Goal: Task Accomplishment & Management: Manage account settings

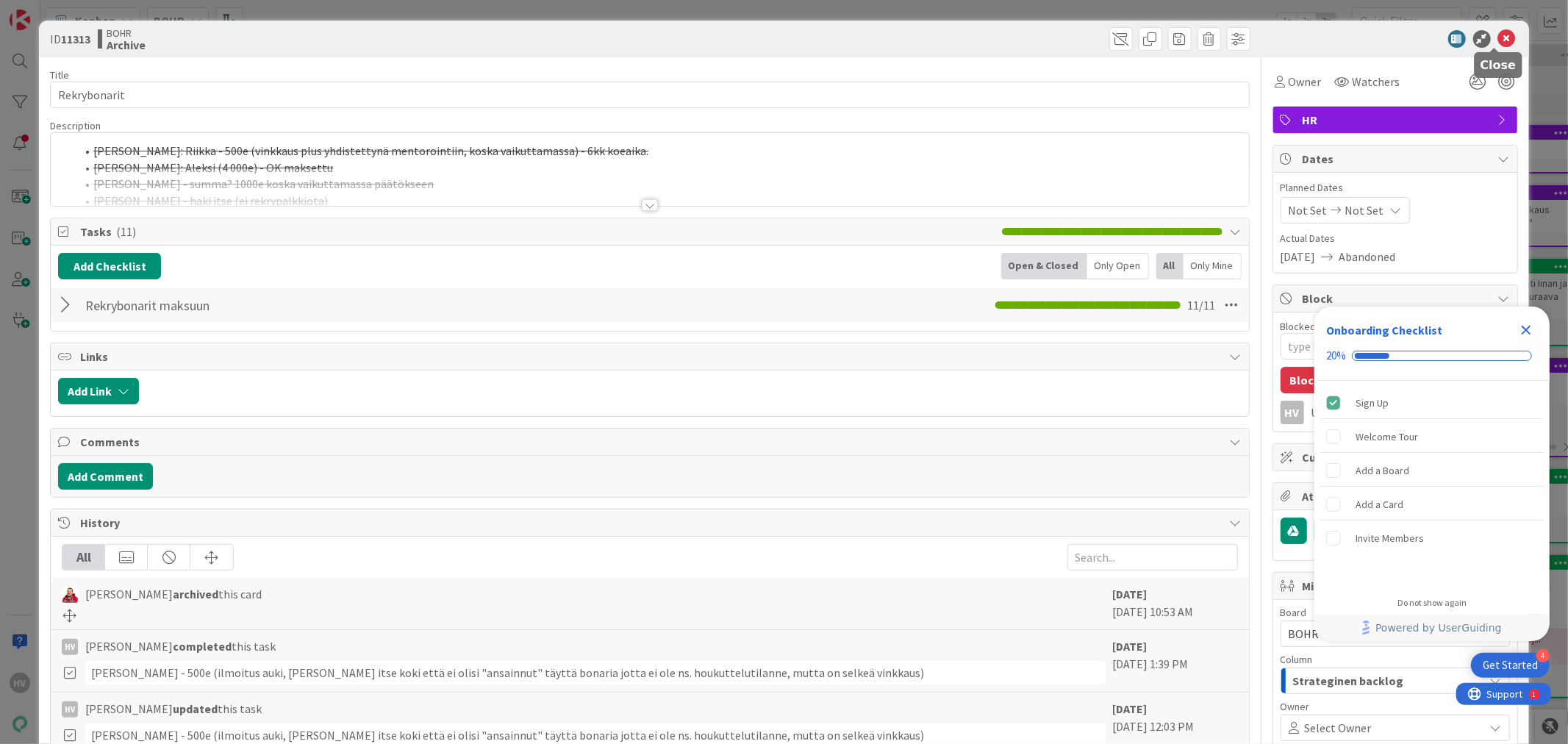
click at [1498, 33] on icon at bounding box center [1506, 38] width 18 height 18
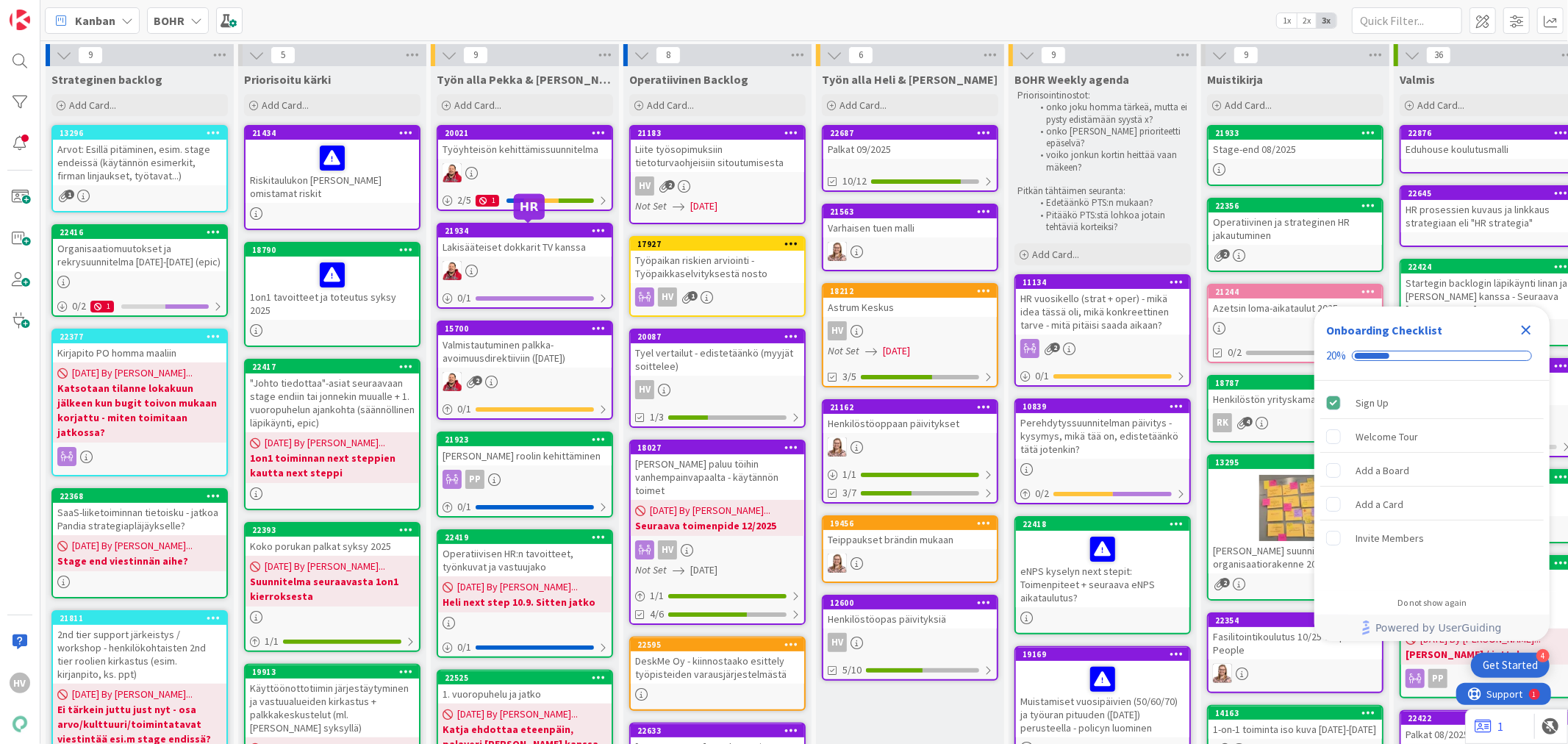
click at [545, 231] on div "21934" at bounding box center [528, 230] width 167 height 10
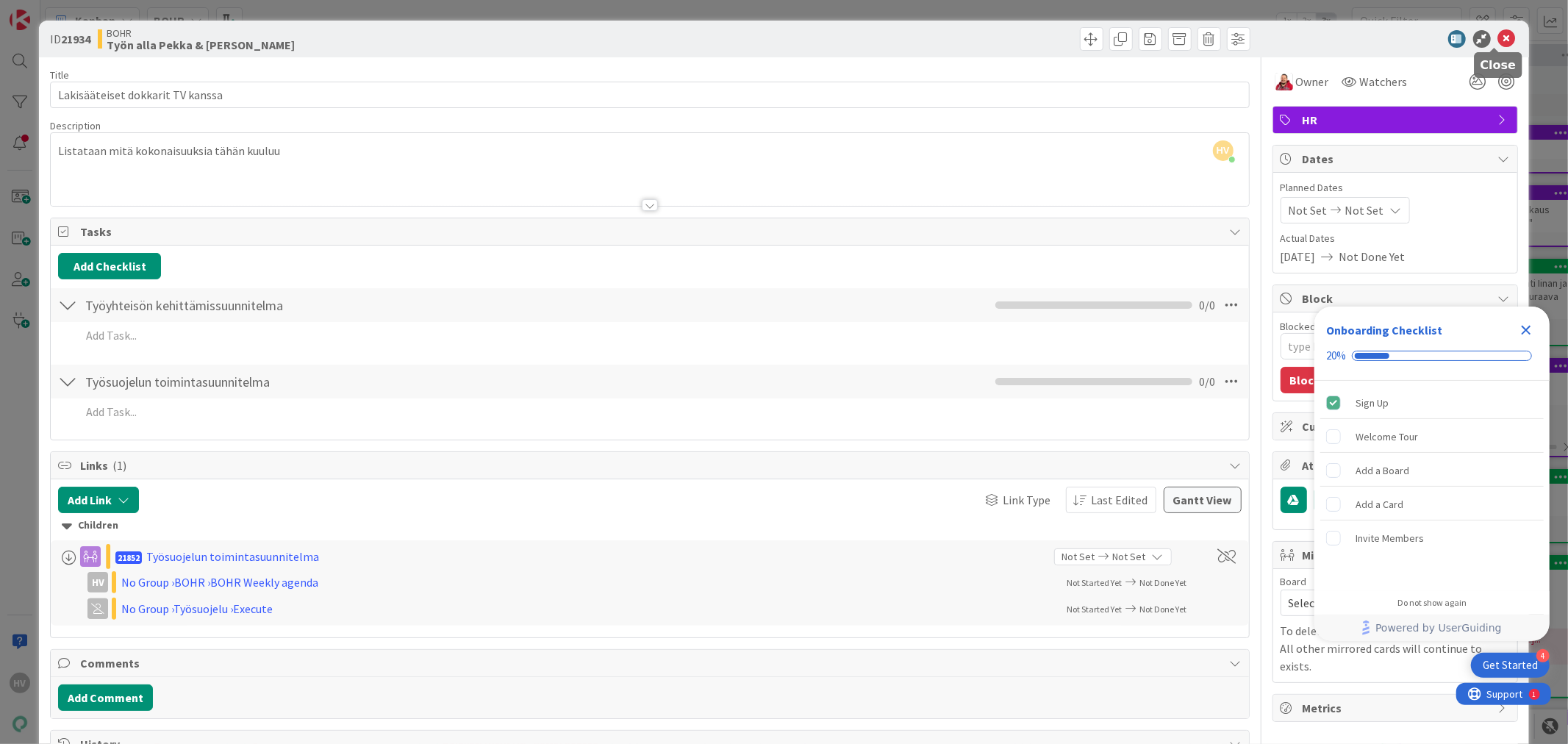
click at [1498, 35] on icon at bounding box center [1506, 38] width 18 height 18
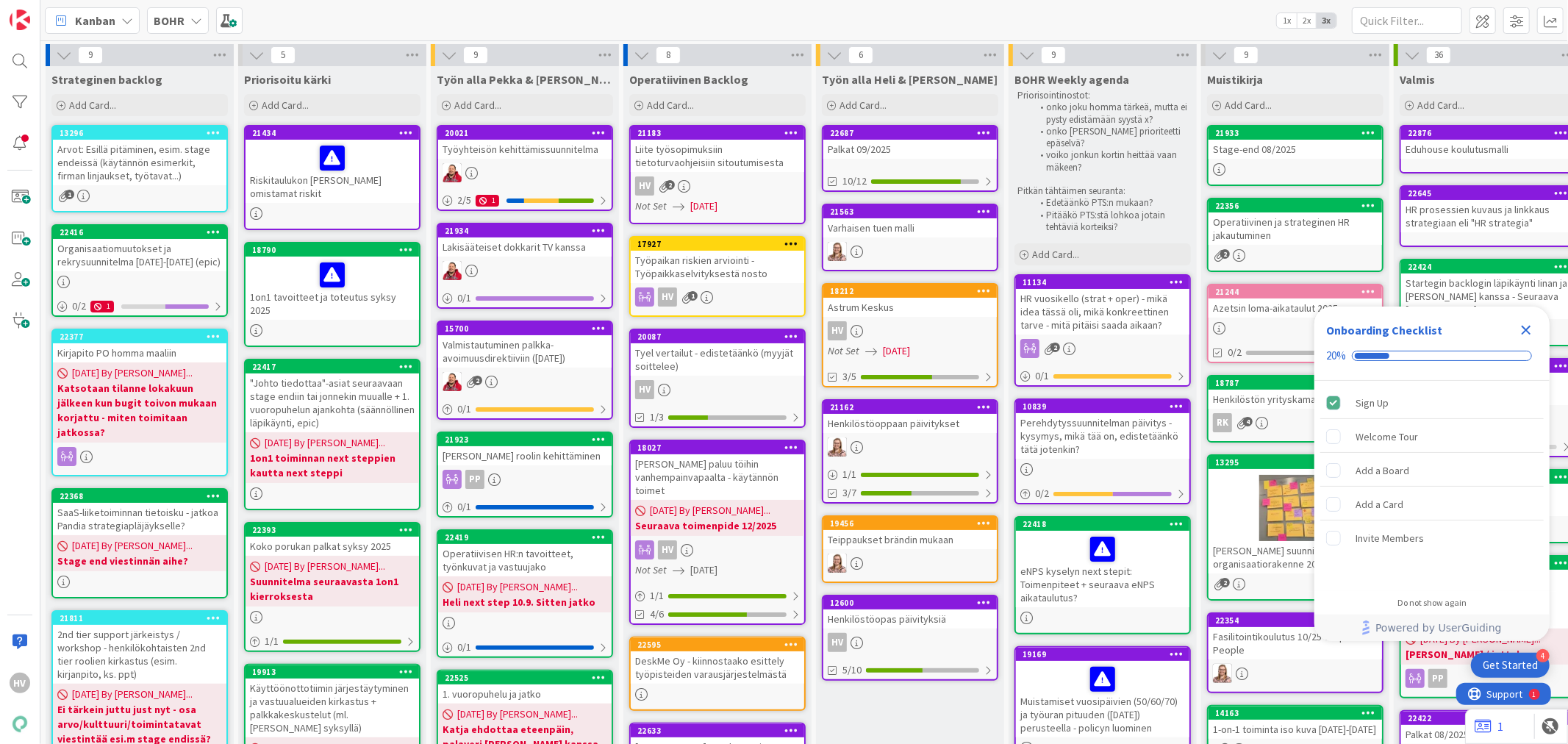
click at [1117, 303] on div "HR vuosikello (strat + oper) - mikä idea tässä oli, mikä konkreettinen tarve - …" at bounding box center [1103, 312] width 174 height 45
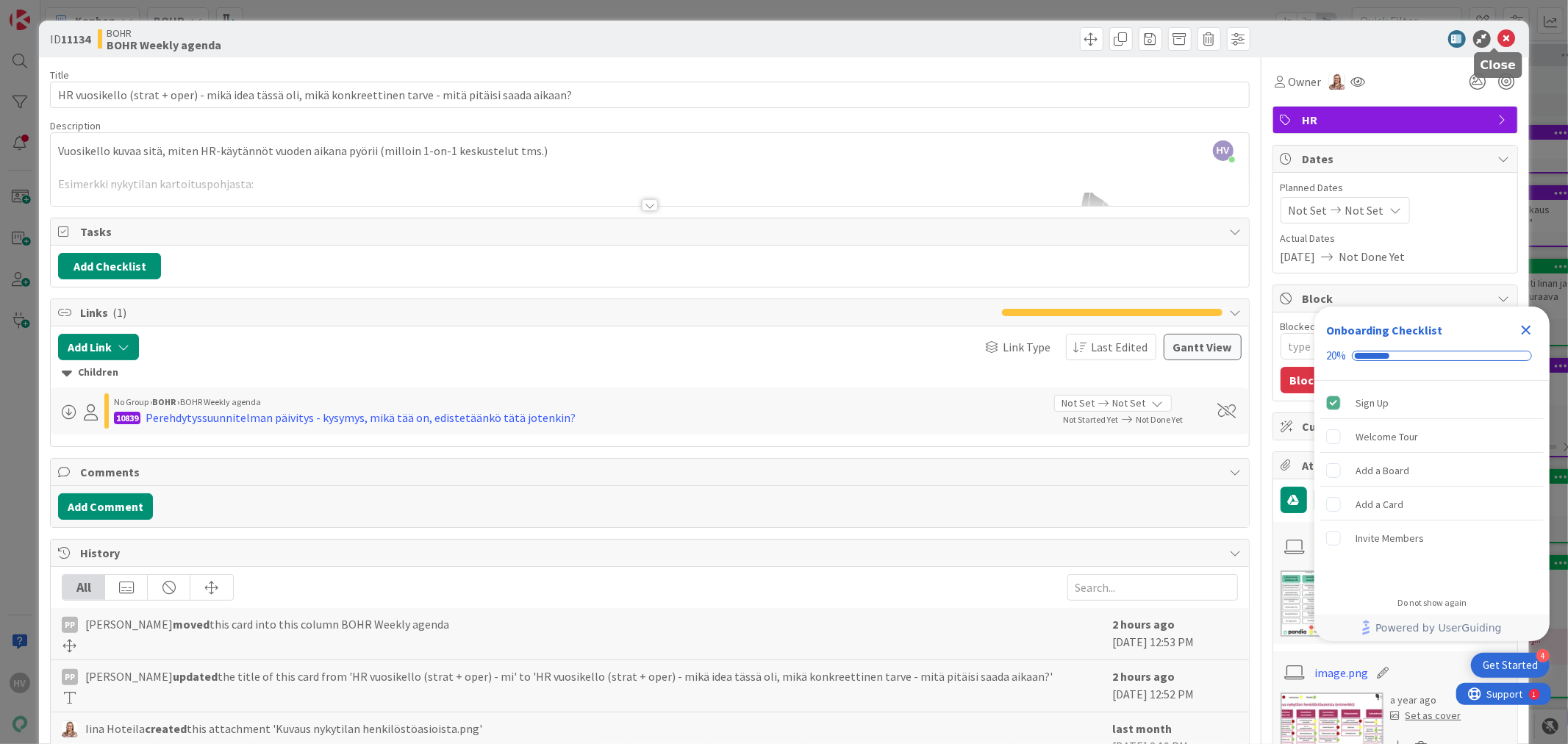
click at [1498, 31] on icon at bounding box center [1506, 38] width 18 height 18
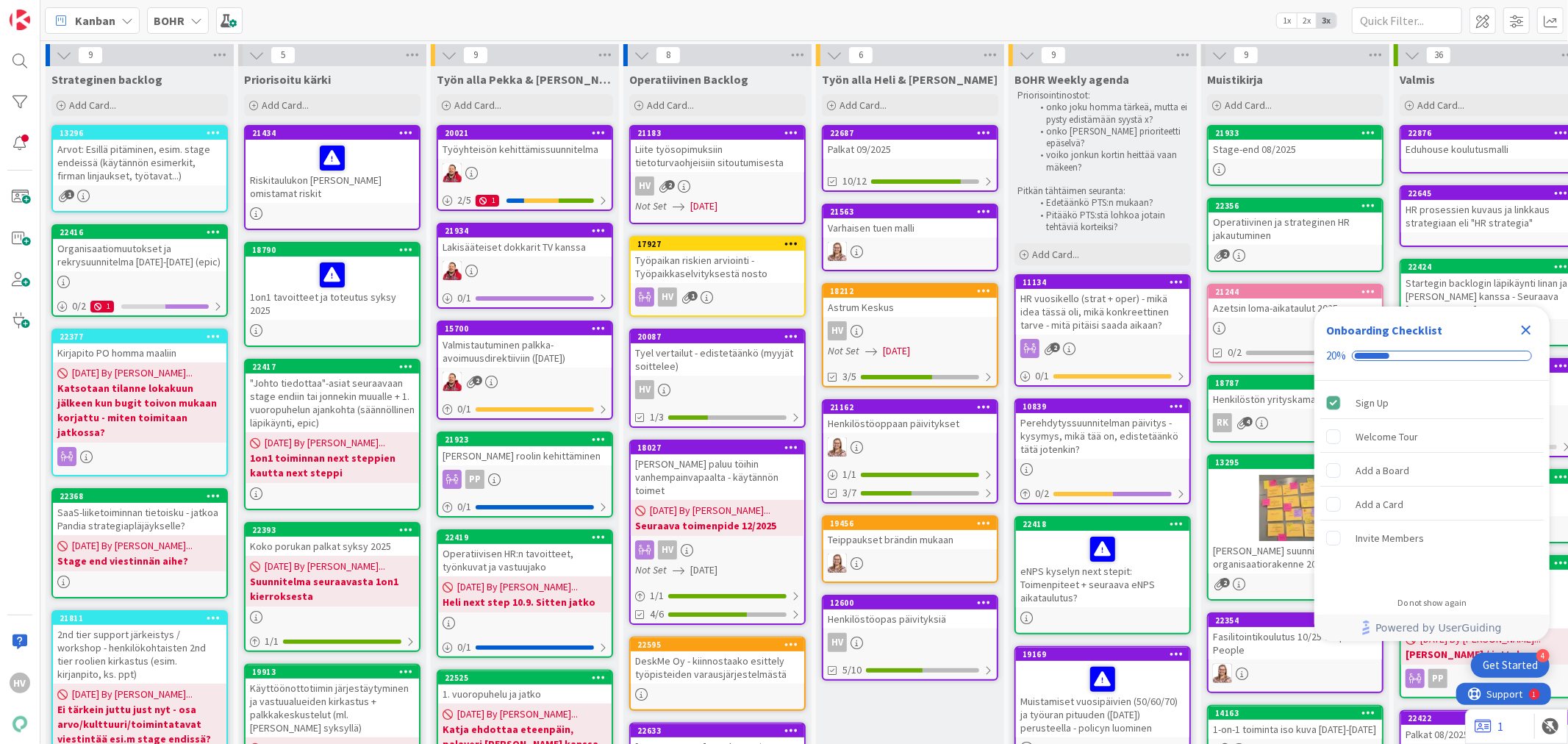
click at [1116, 414] on div "Perehdytyssuunnitelman päivitys - kysymys, mikä tää on, edistetäänkö tätä joten…" at bounding box center [1103, 436] width 174 height 45
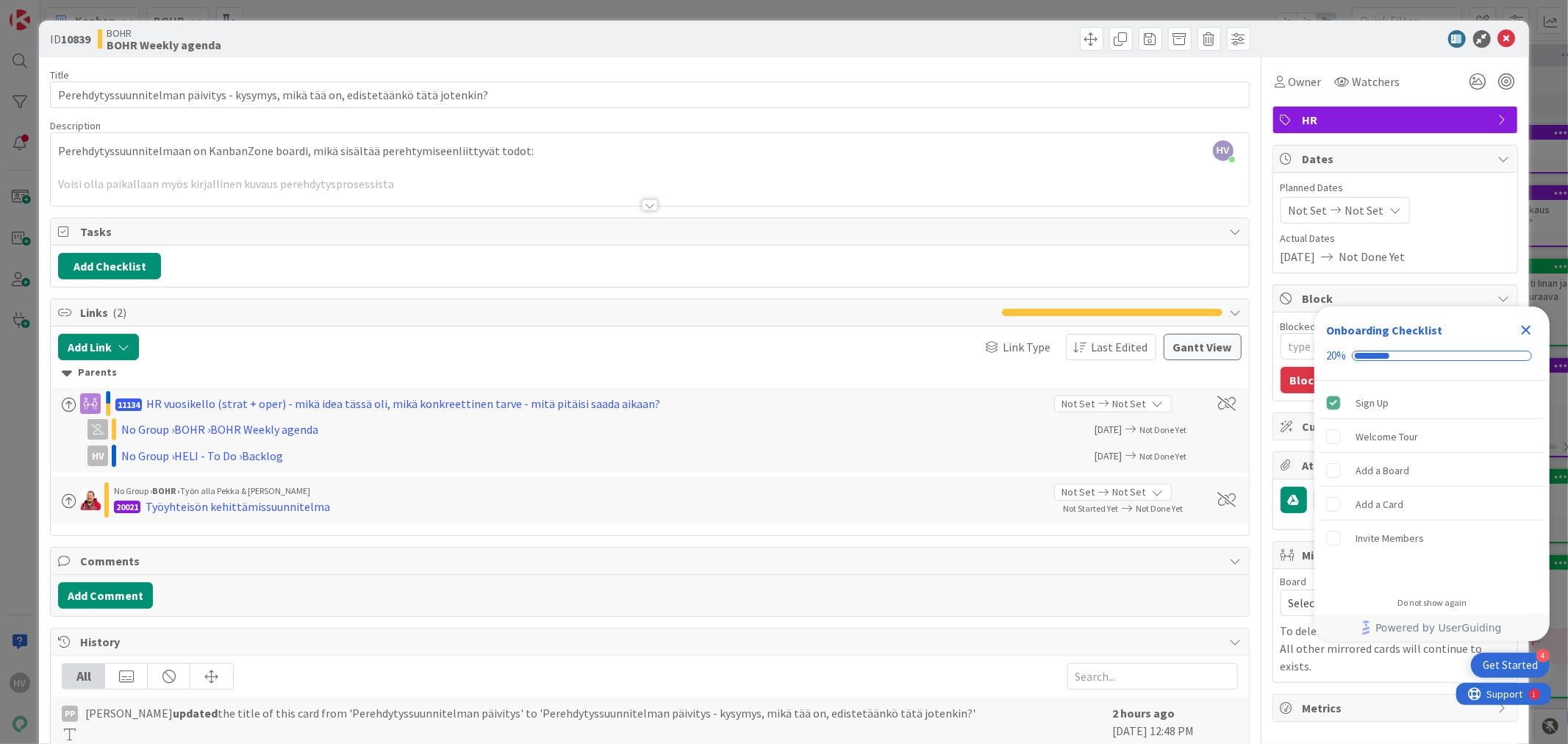
click at [647, 204] on div at bounding box center [650, 204] width 16 height 12
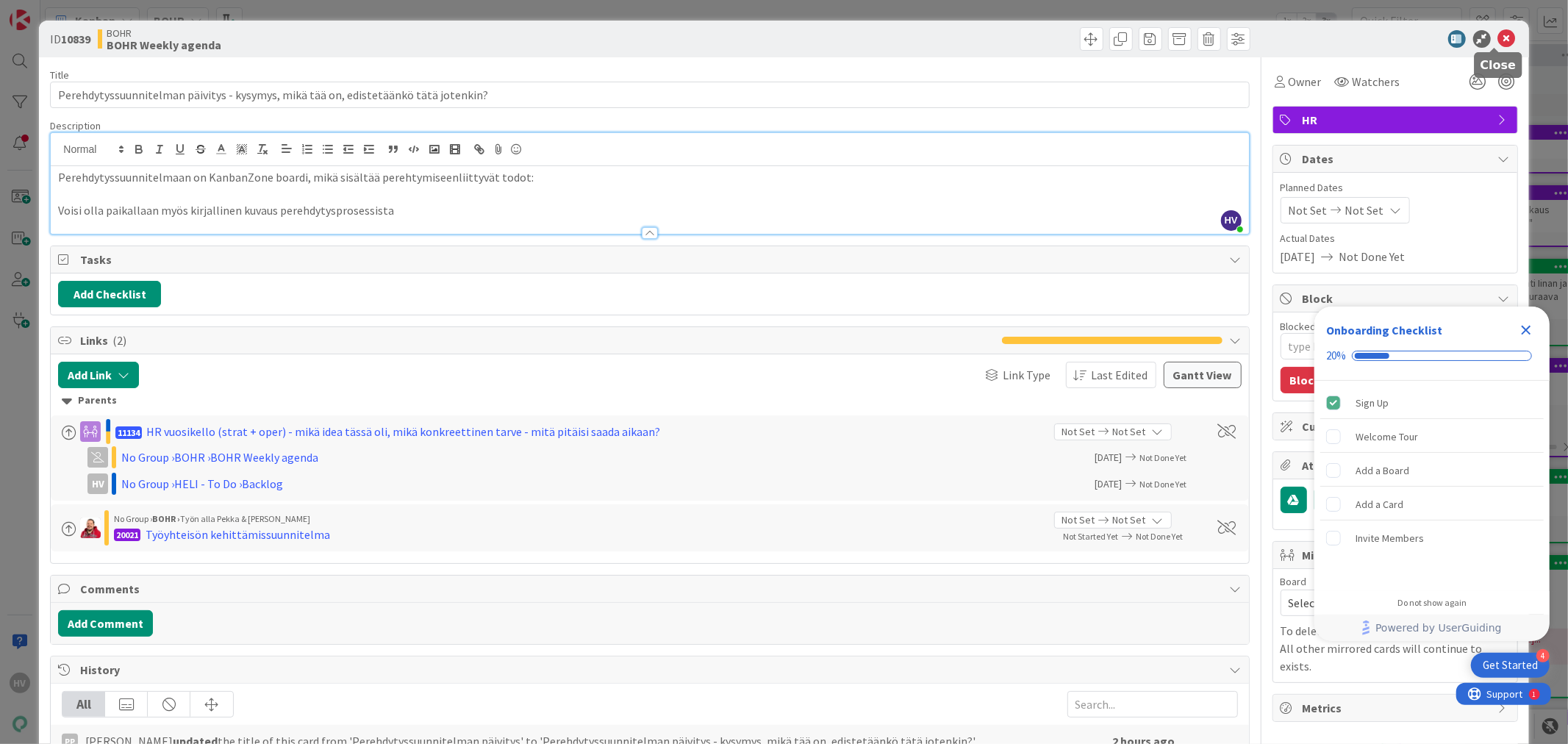
click at [1498, 40] on icon at bounding box center [1506, 38] width 18 height 18
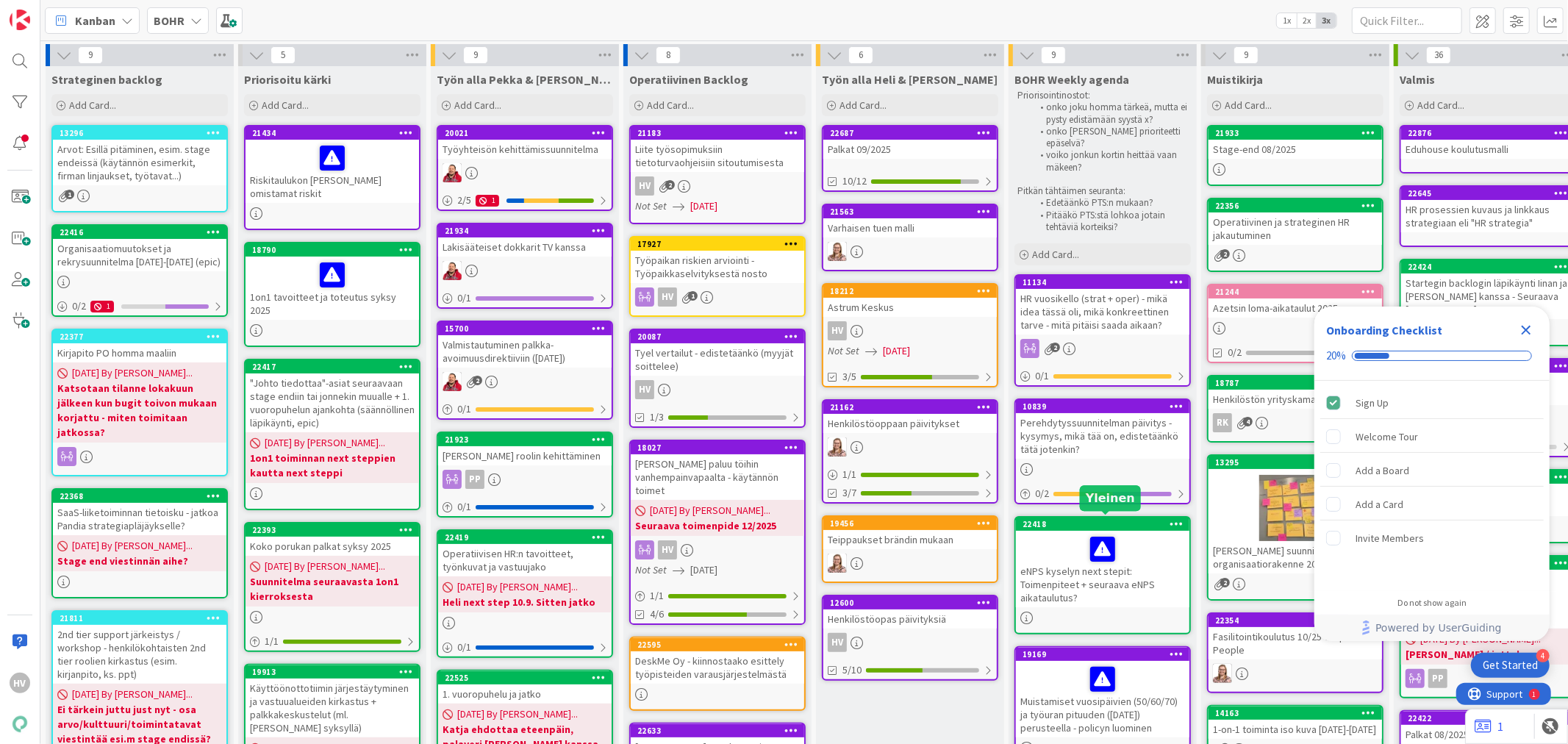
click at [1049, 523] on div "22418" at bounding box center [1105, 524] width 167 height 10
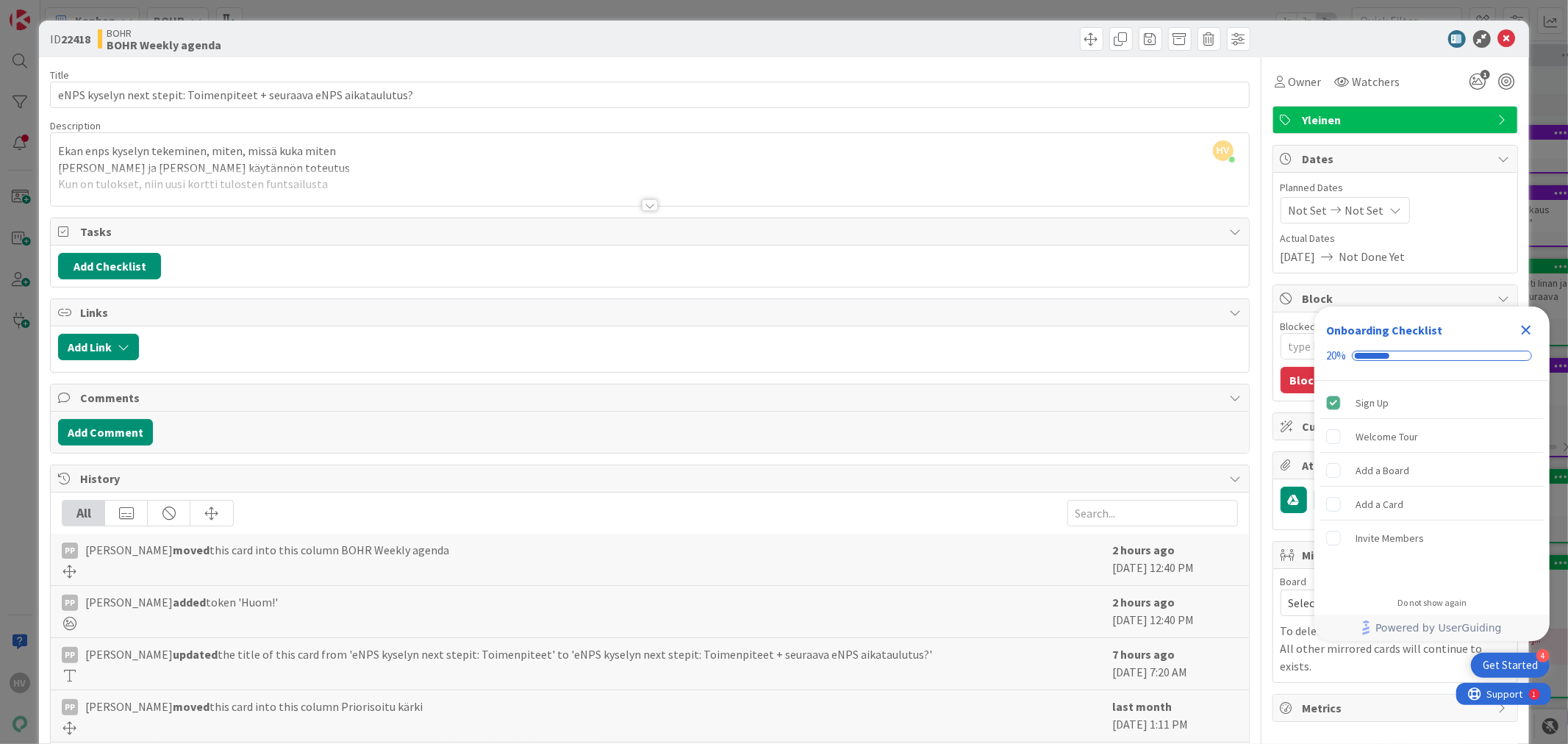
click at [647, 202] on div at bounding box center [650, 204] width 16 height 12
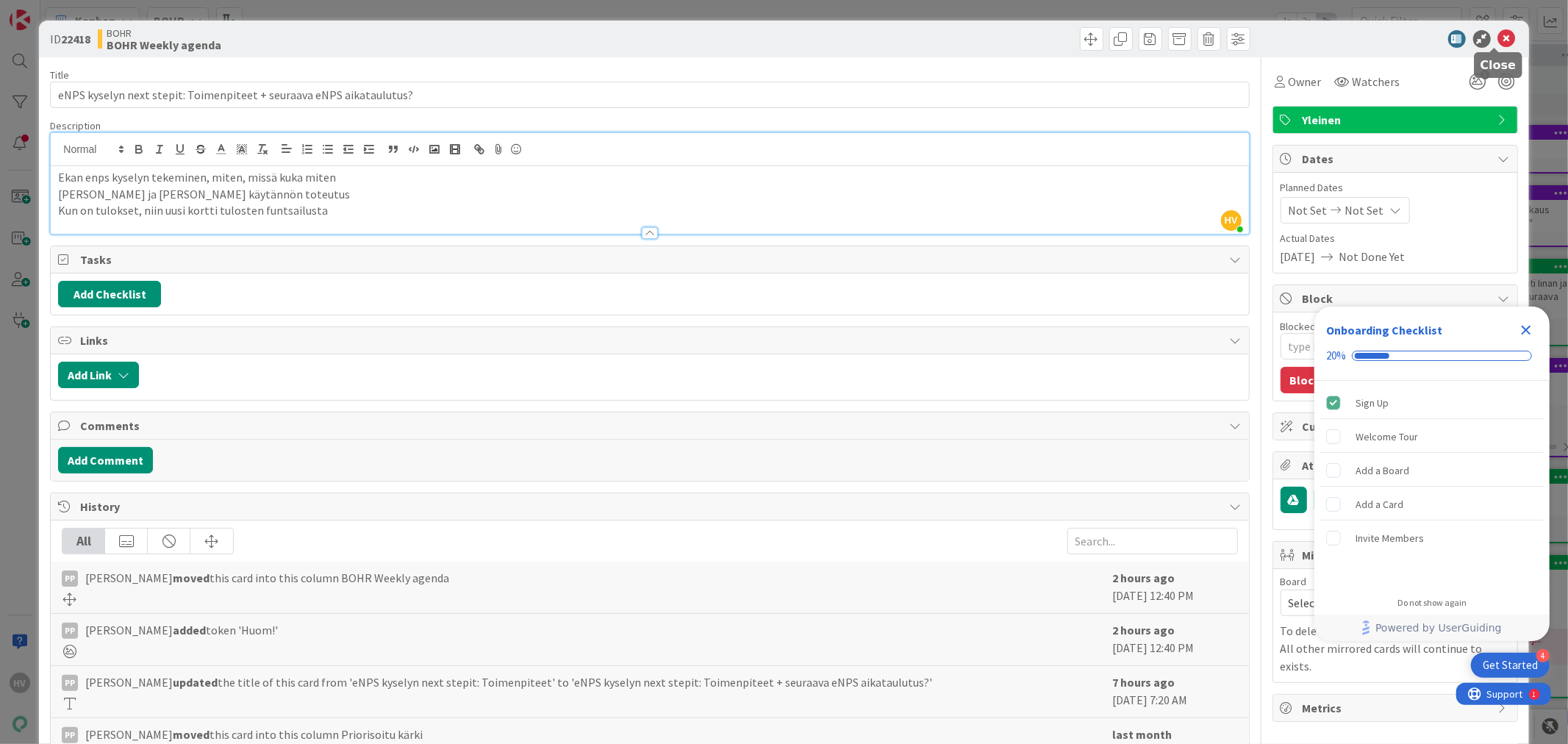
click at [1498, 34] on icon at bounding box center [1506, 38] width 18 height 18
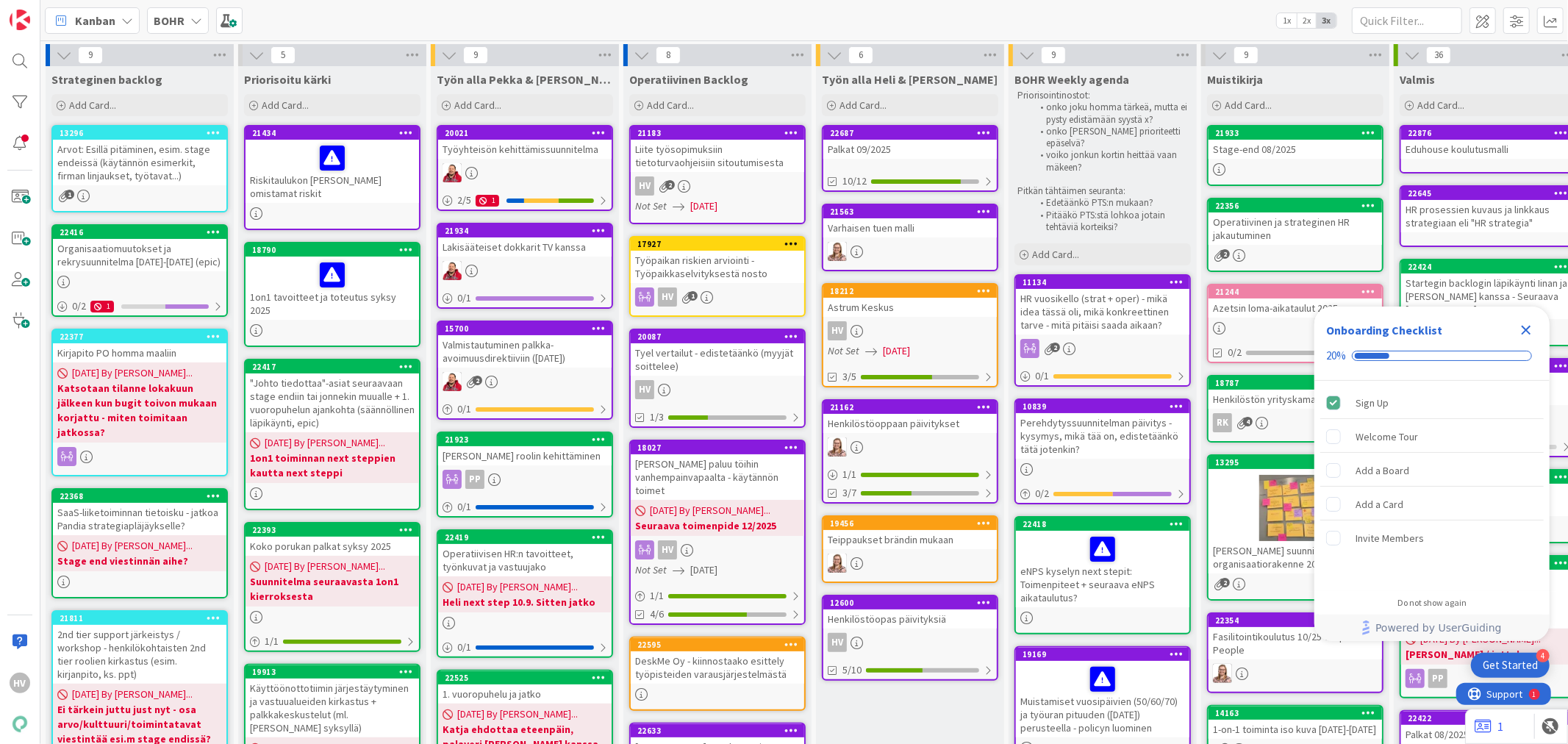
click at [1527, 328] on icon "Close Checklist" at bounding box center [1526, 330] width 9 height 9
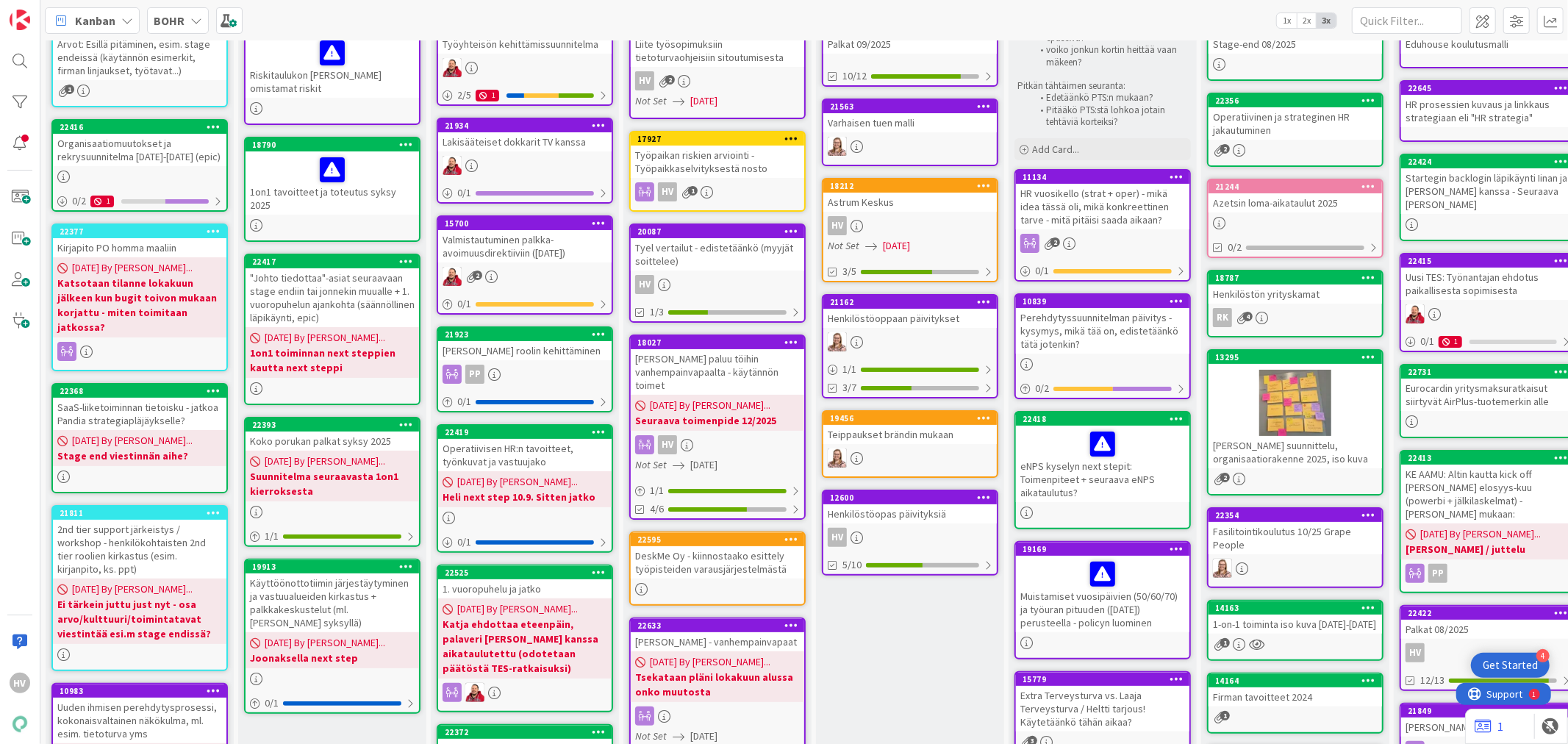
scroll to position [163, 0]
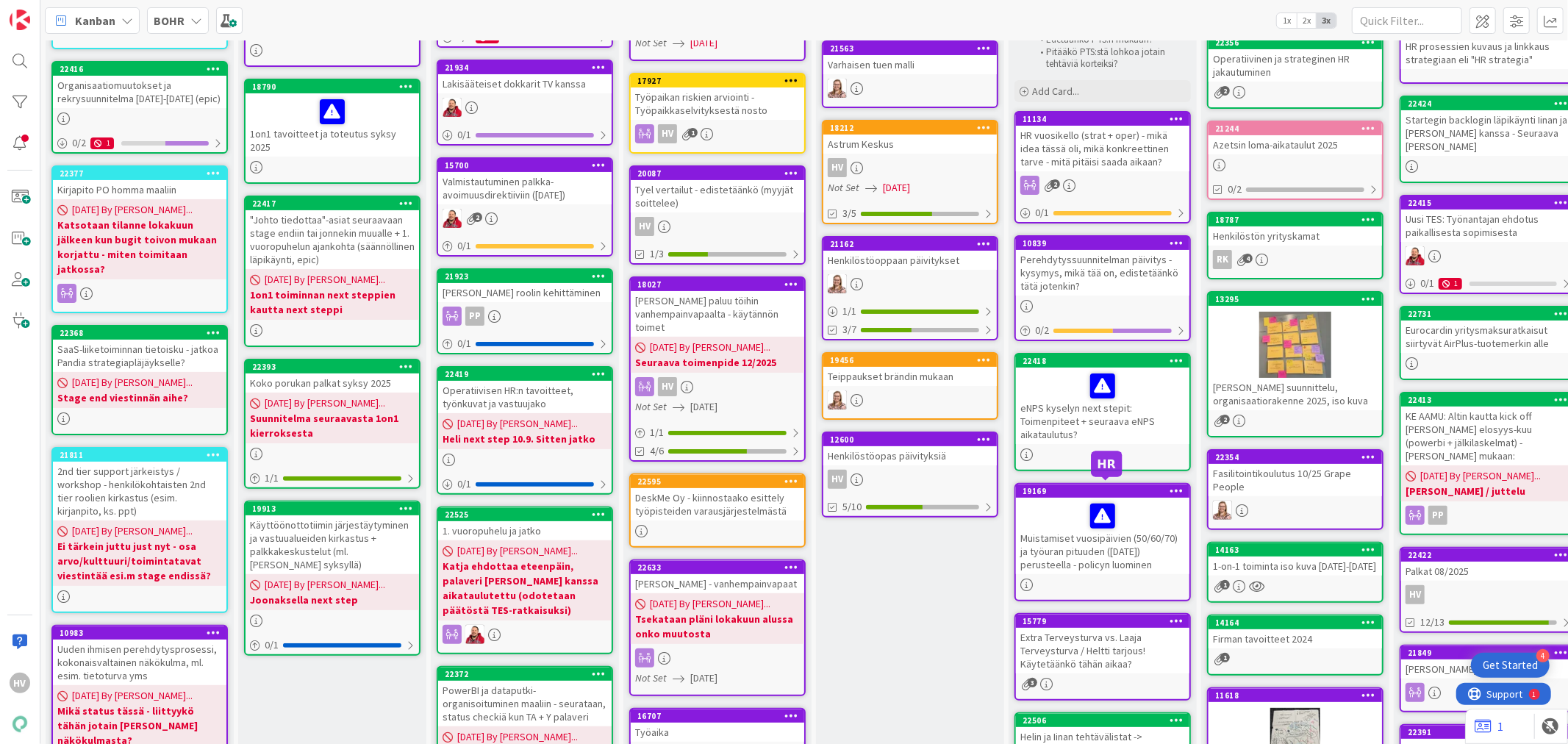
click at [1071, 486] on div "19169" at bounding box center [1105, 491] width 167 height 10
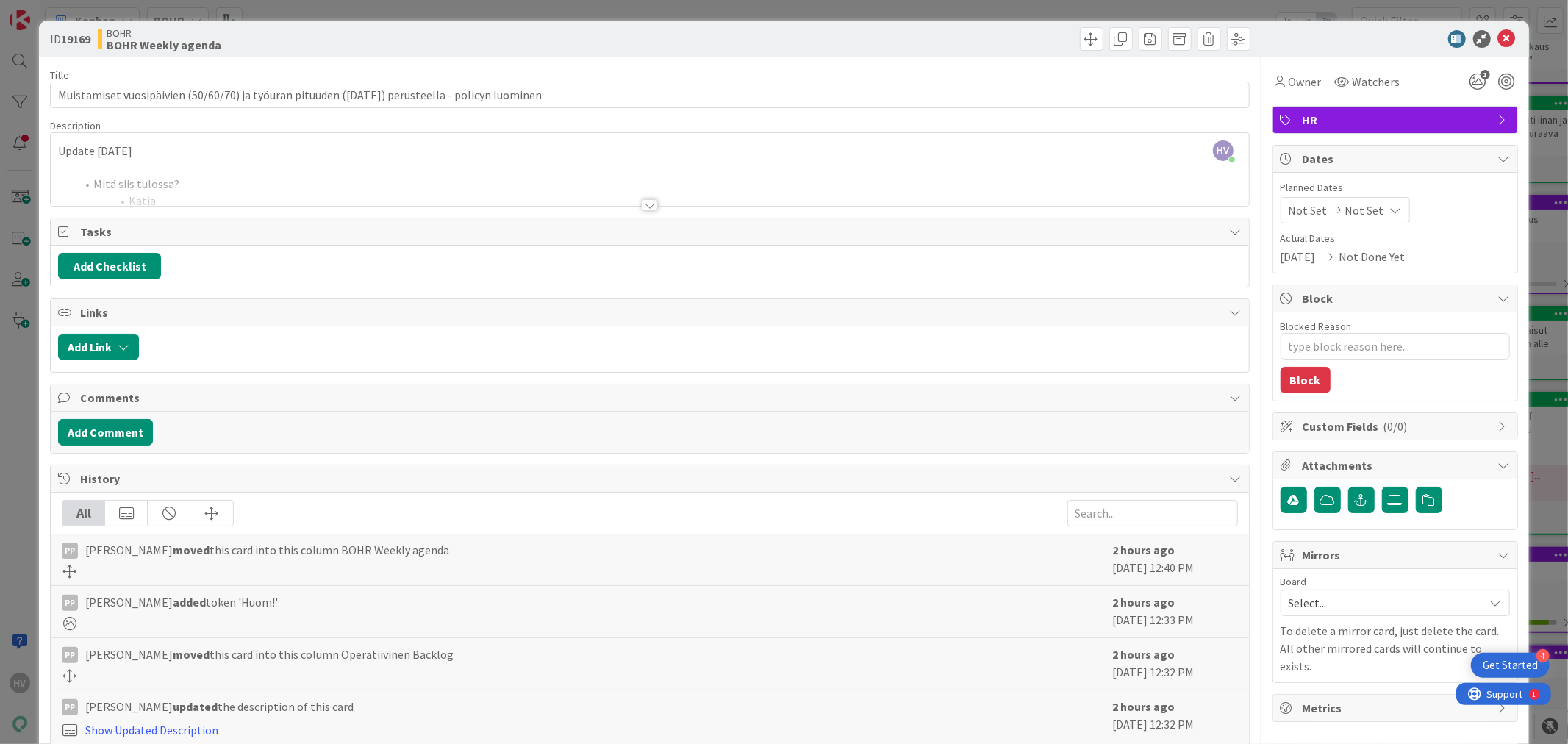
click at [643, 203] on div at bounding box center [650, 204] width 16 height 12
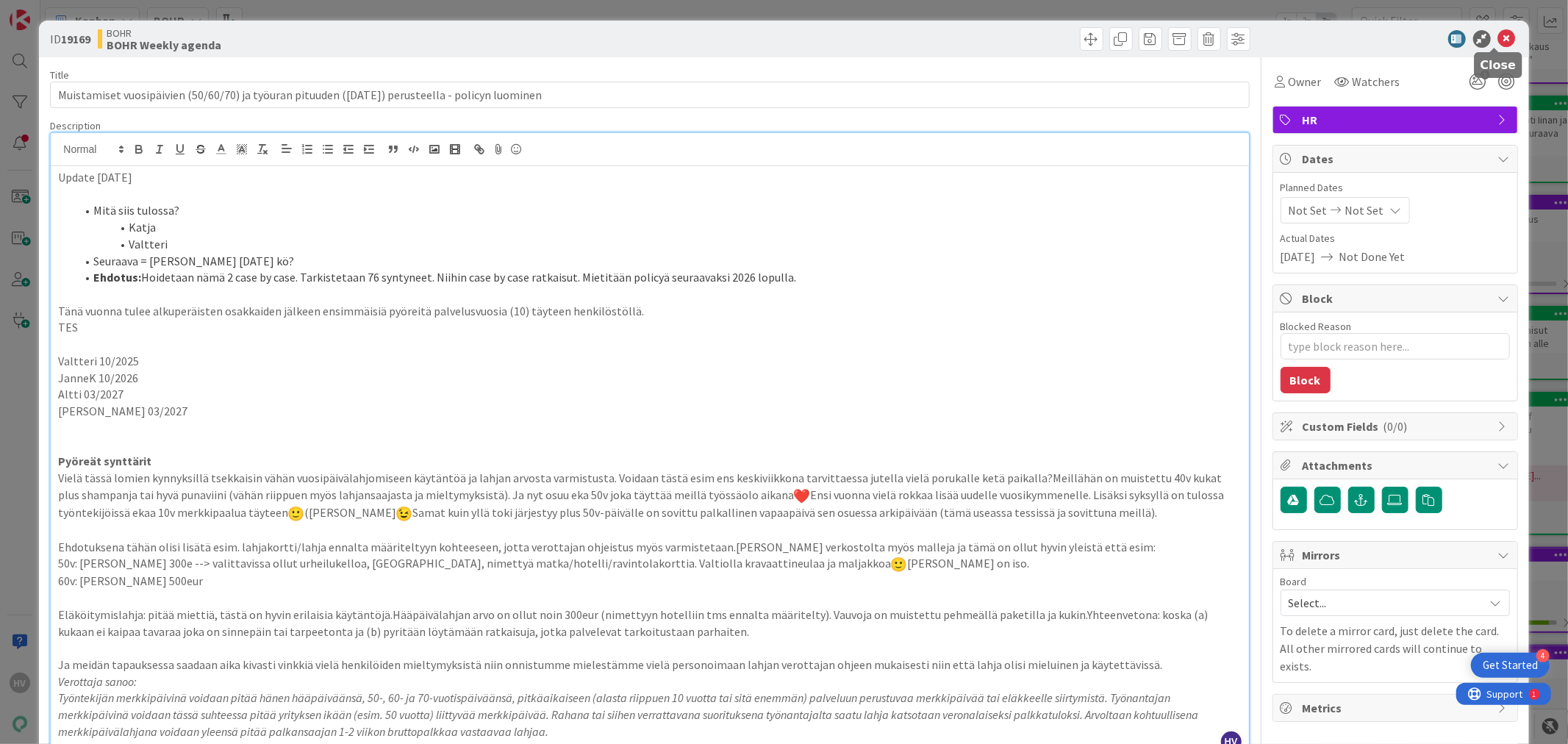
click at [1498, 34] on icon at bounding box center [1506, 38] width 18 height 18
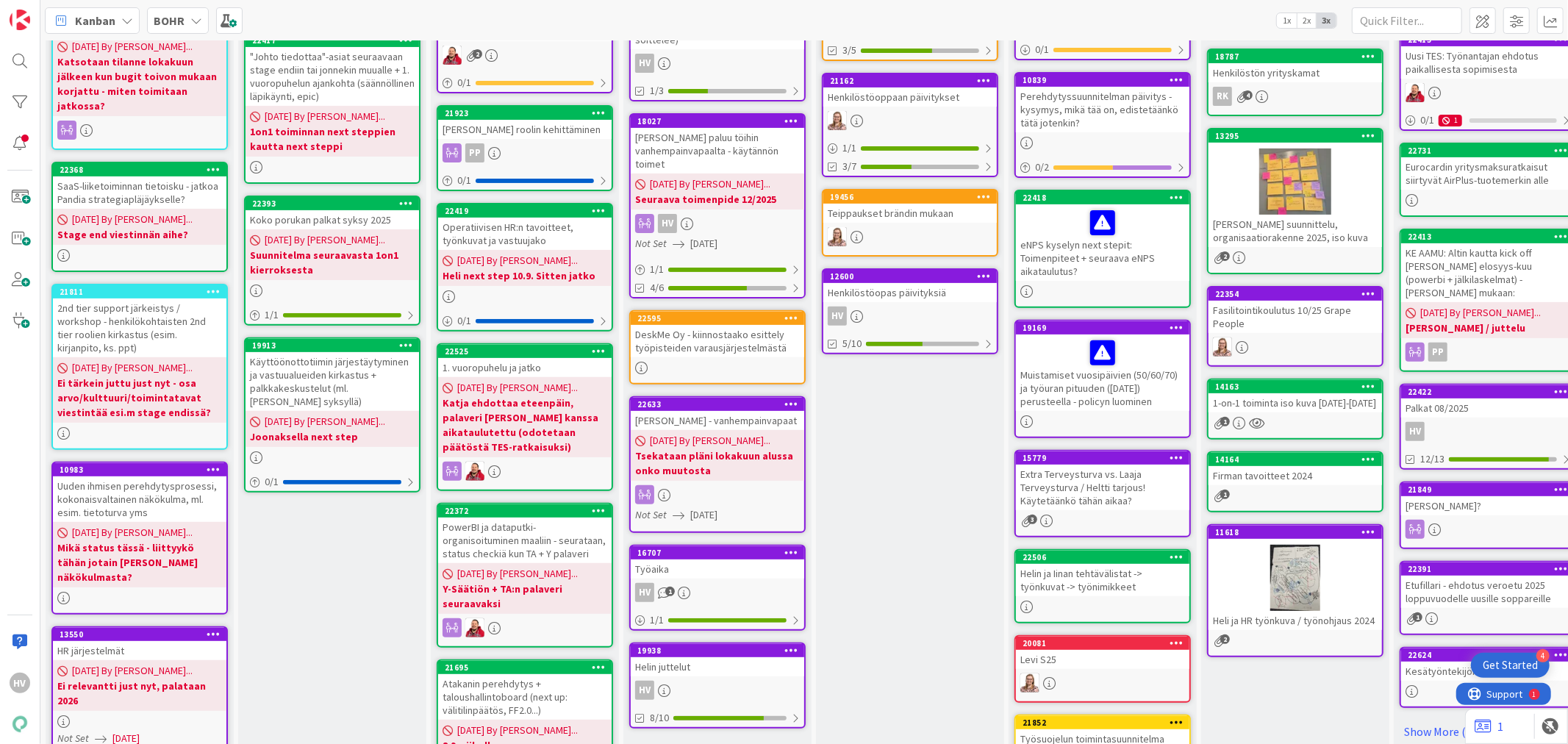
click at [1104, 457] on div "15779" at bounding box center [1103, 457] width 174 height 13
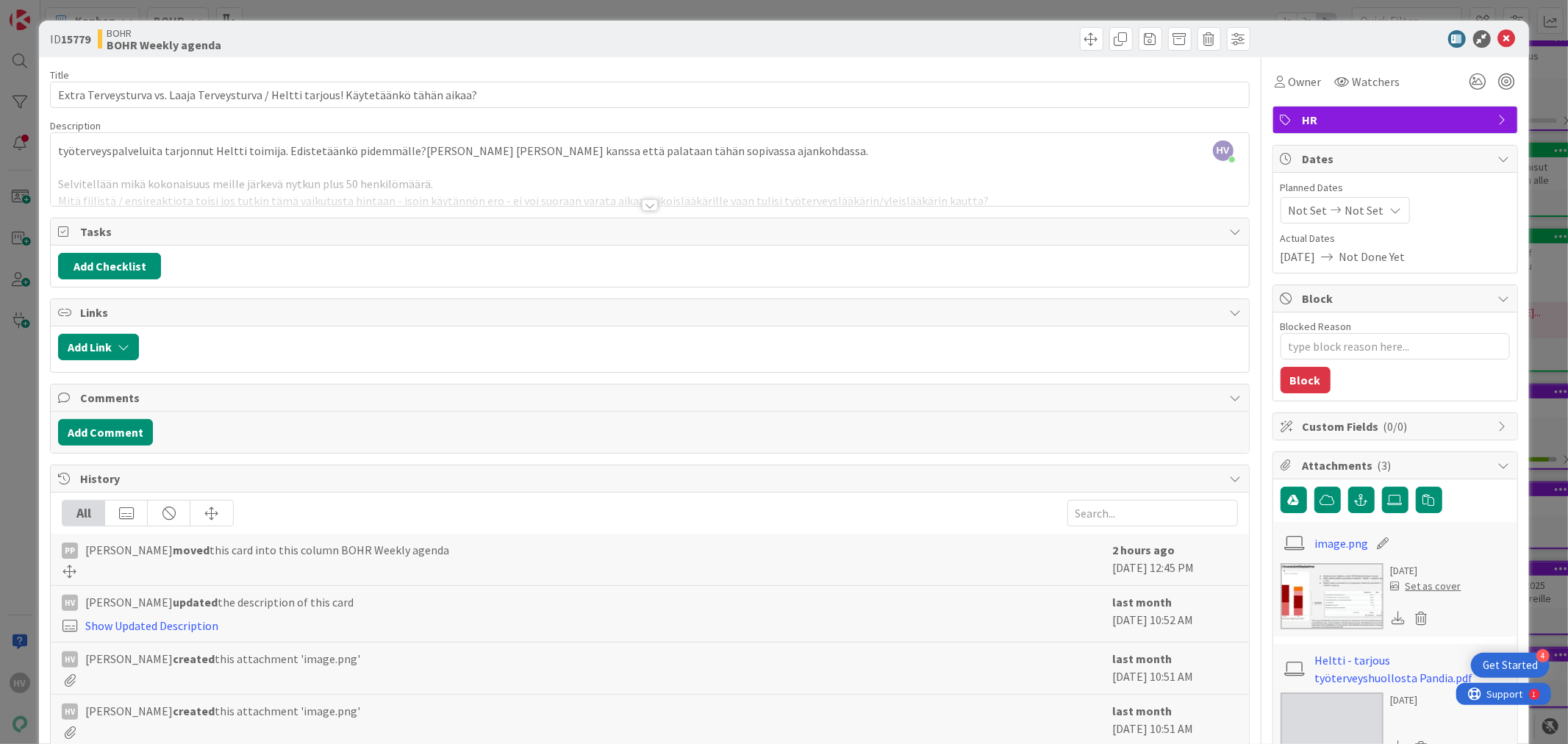
click at [643, 204] on div at bounding box center [650, 204] width 16 height 12
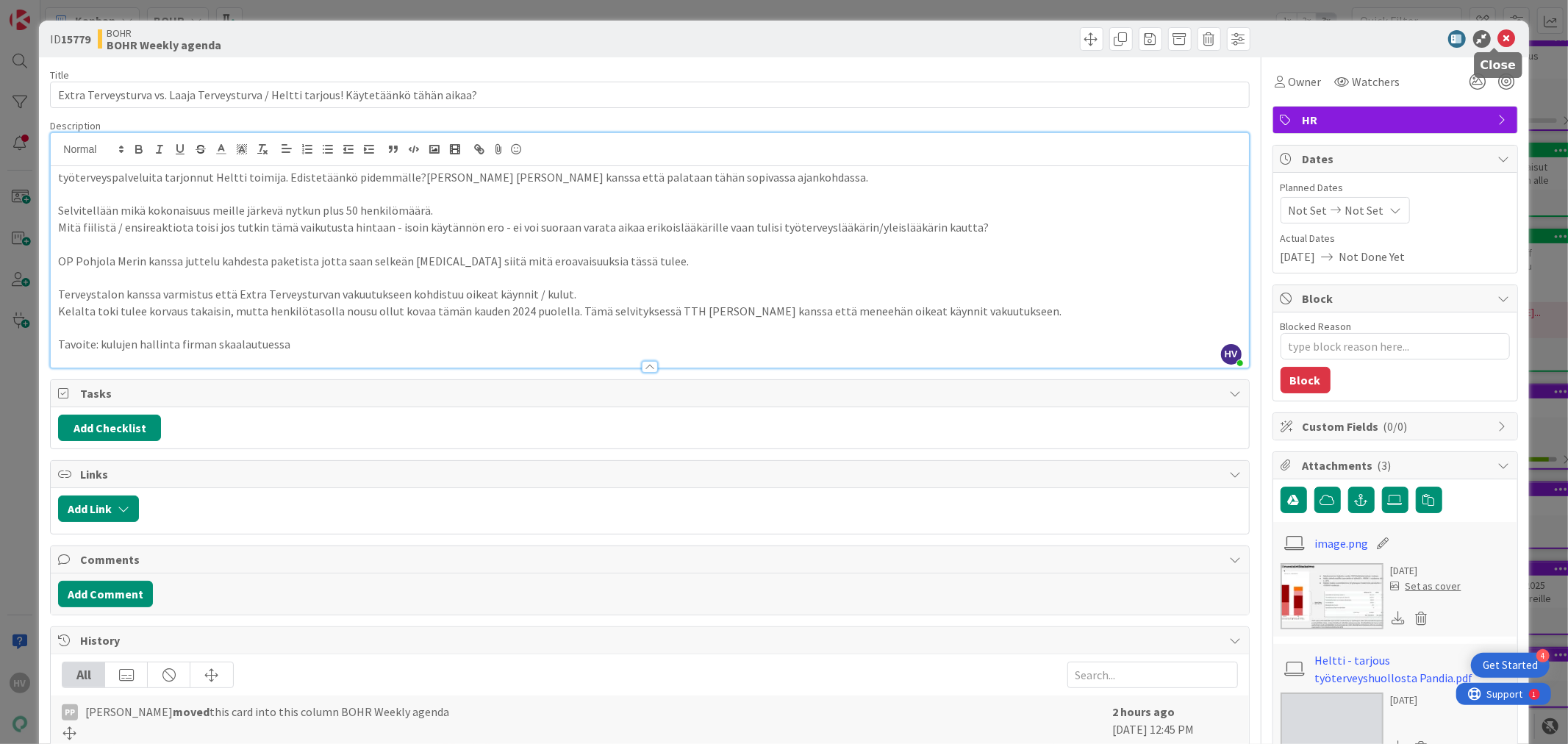
click at [1498, 34] on icon at bounding box center [1506, 38] width 18 height 18
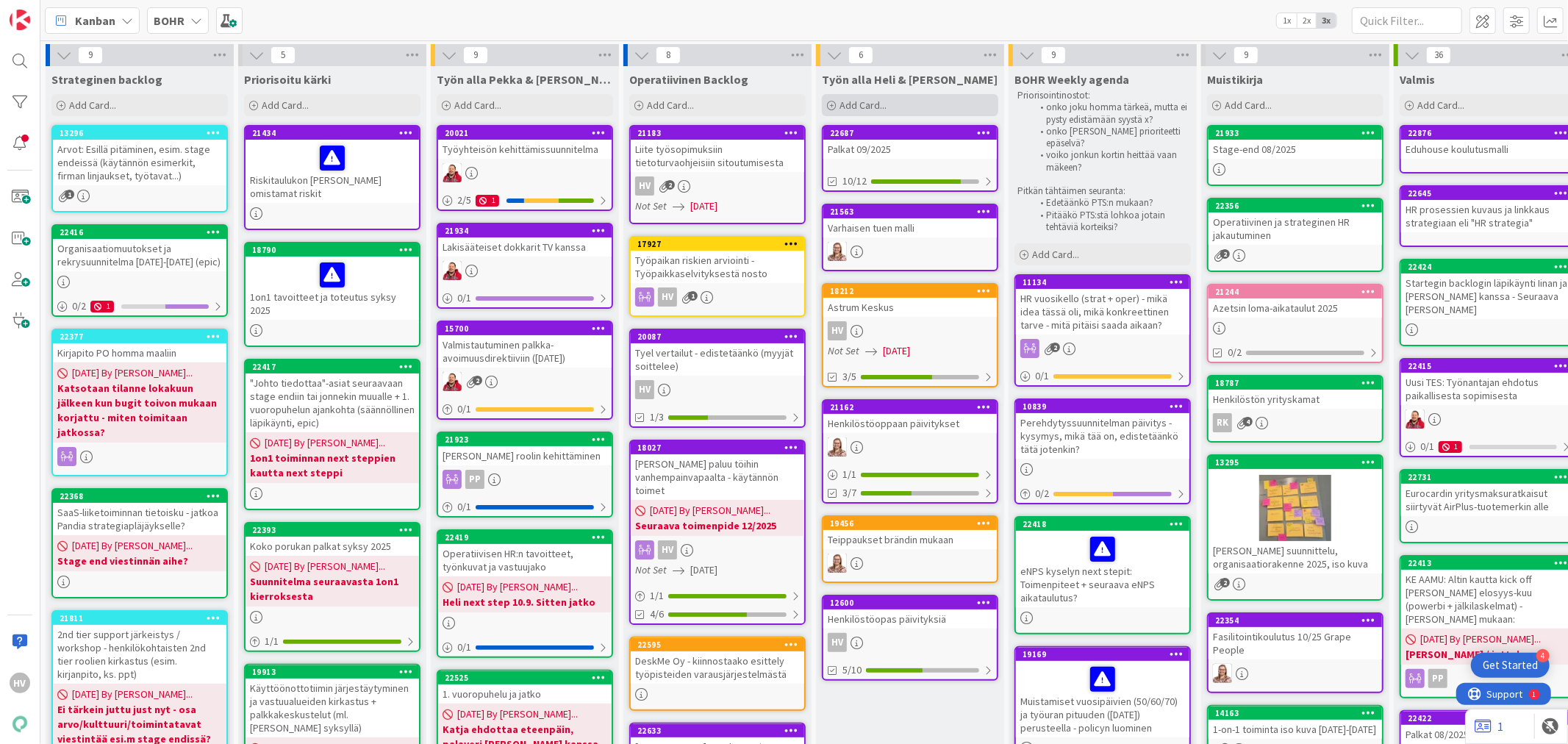
click at [869, 106] on span "Add Card..." at bounding box center [863, 105] width 47 height 13
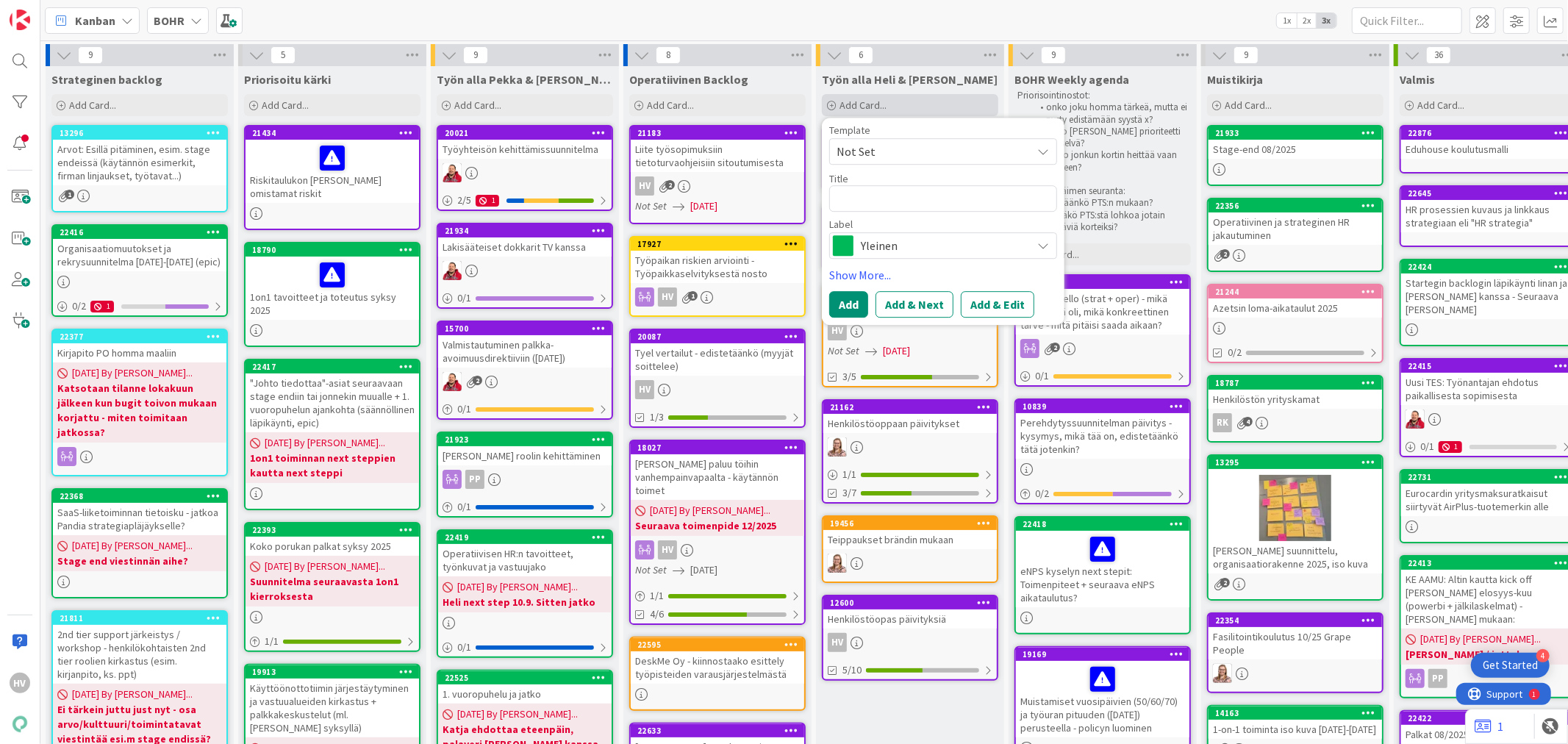
type textarea "x"
type textarea "F"
type textarea "x"
type textarea "Fr"
type textarea "x"
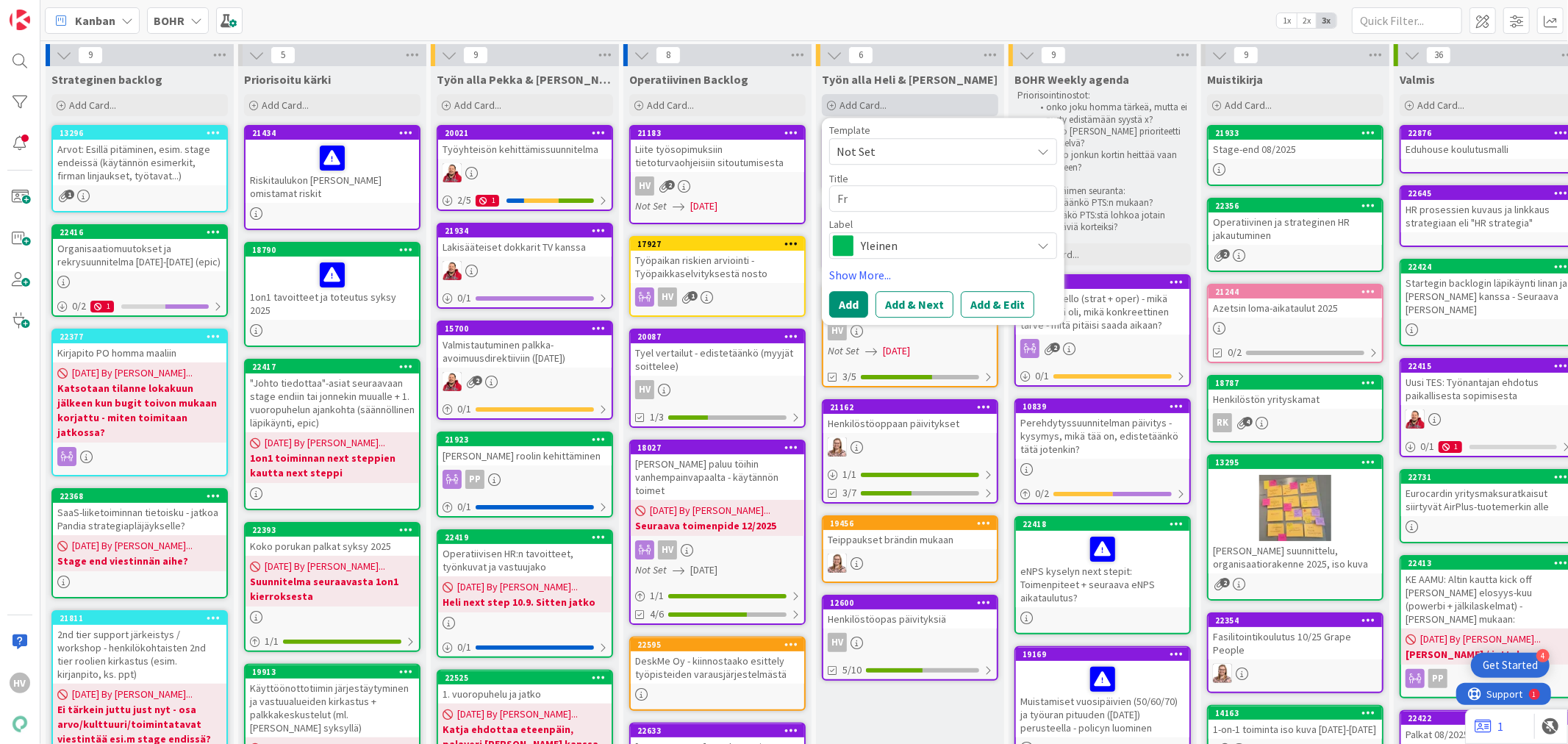
type textarea "Fra"
type textarea "x"
type textarea "Fran"
type textarea "x"
type textarea "Franz"
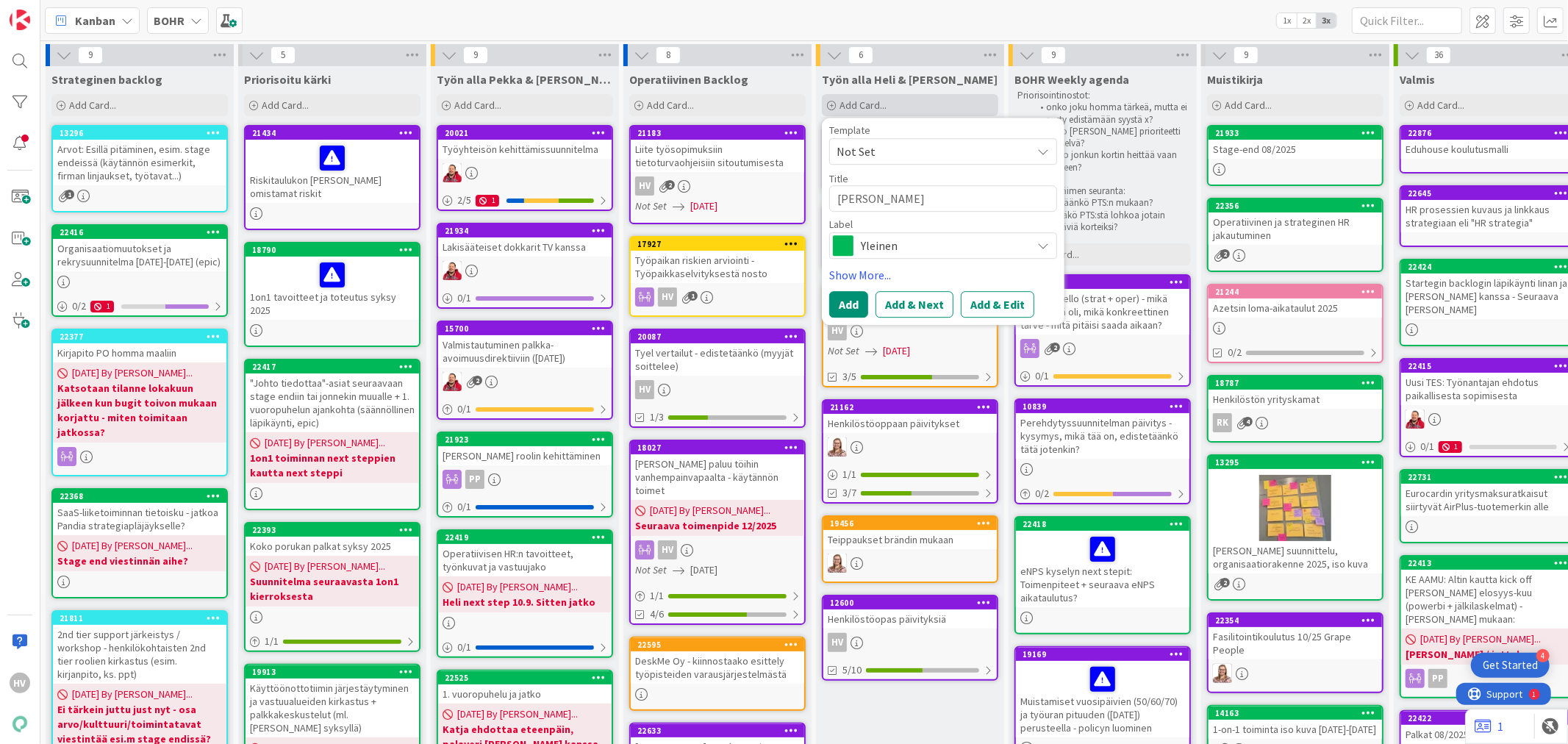
type textarea "x"
type textarea "Franz"
type textarea "x"
type textarea "Franz d"
type textarea "x"
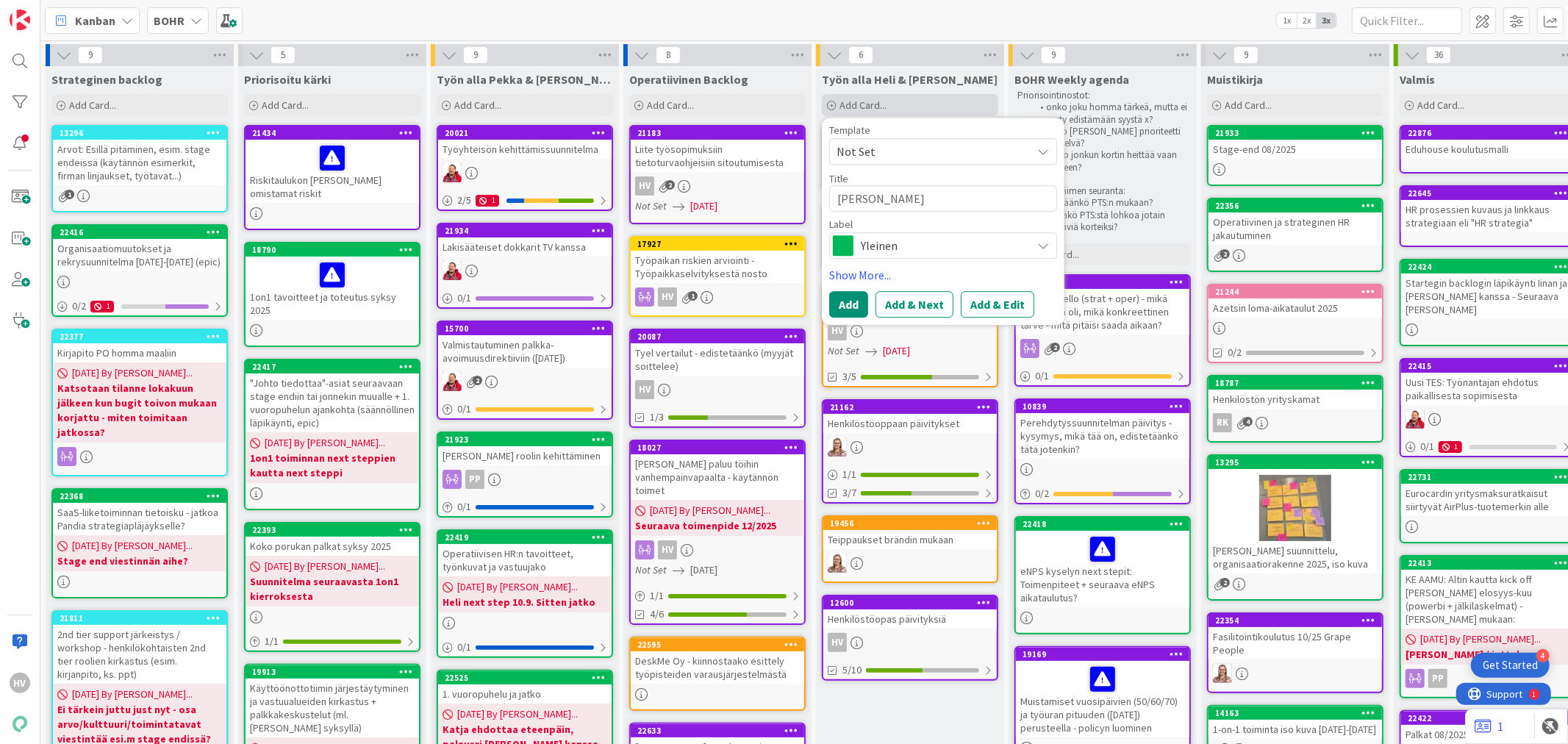
type textarea "Franz de"
type textarea "x"
type textarea "Franz des"
type textarea "x"
type textarea "Franz desi"
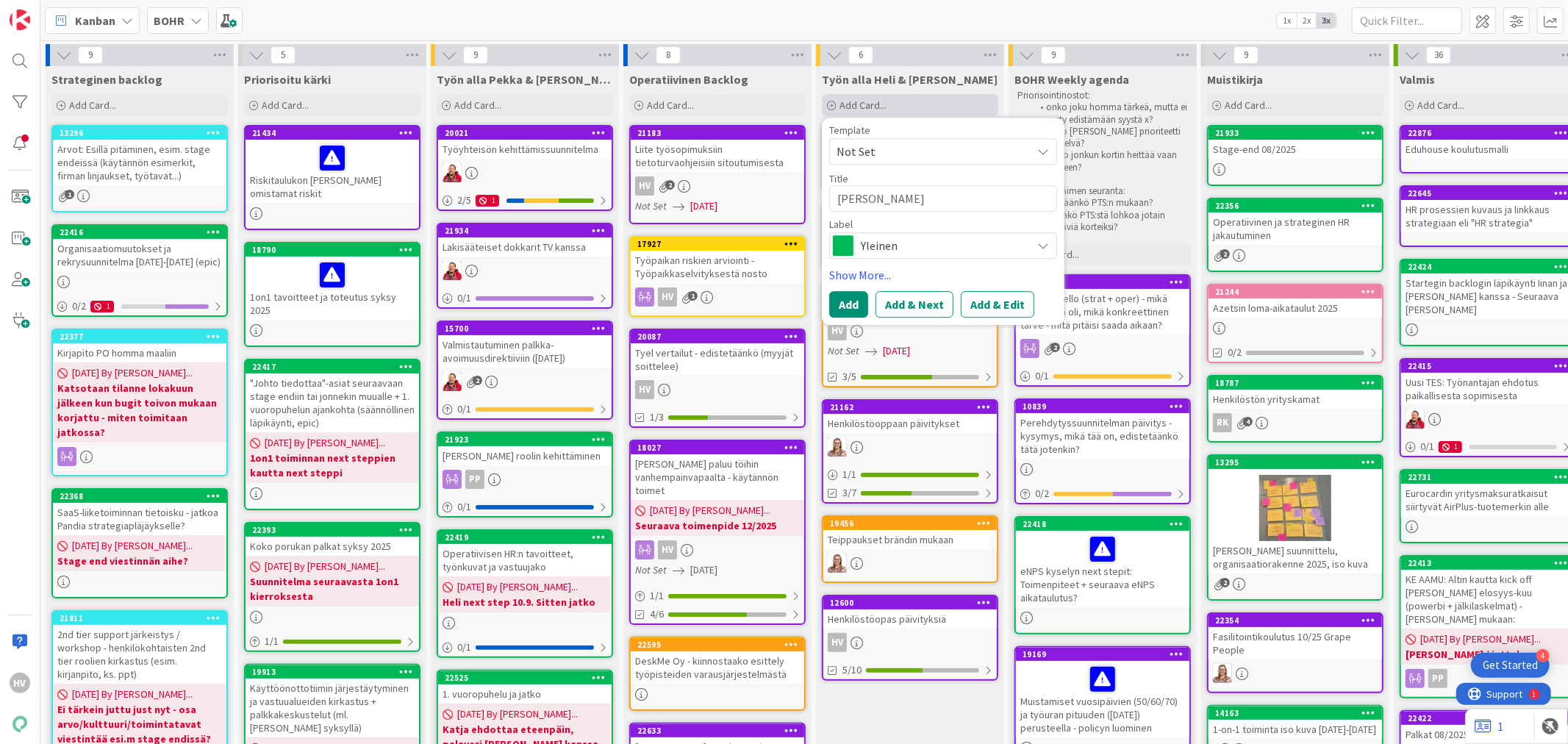
type textarea "x"
type textarea "Franz design"
type textarea "x"
type textarea "Franz design"
type textarea "x"
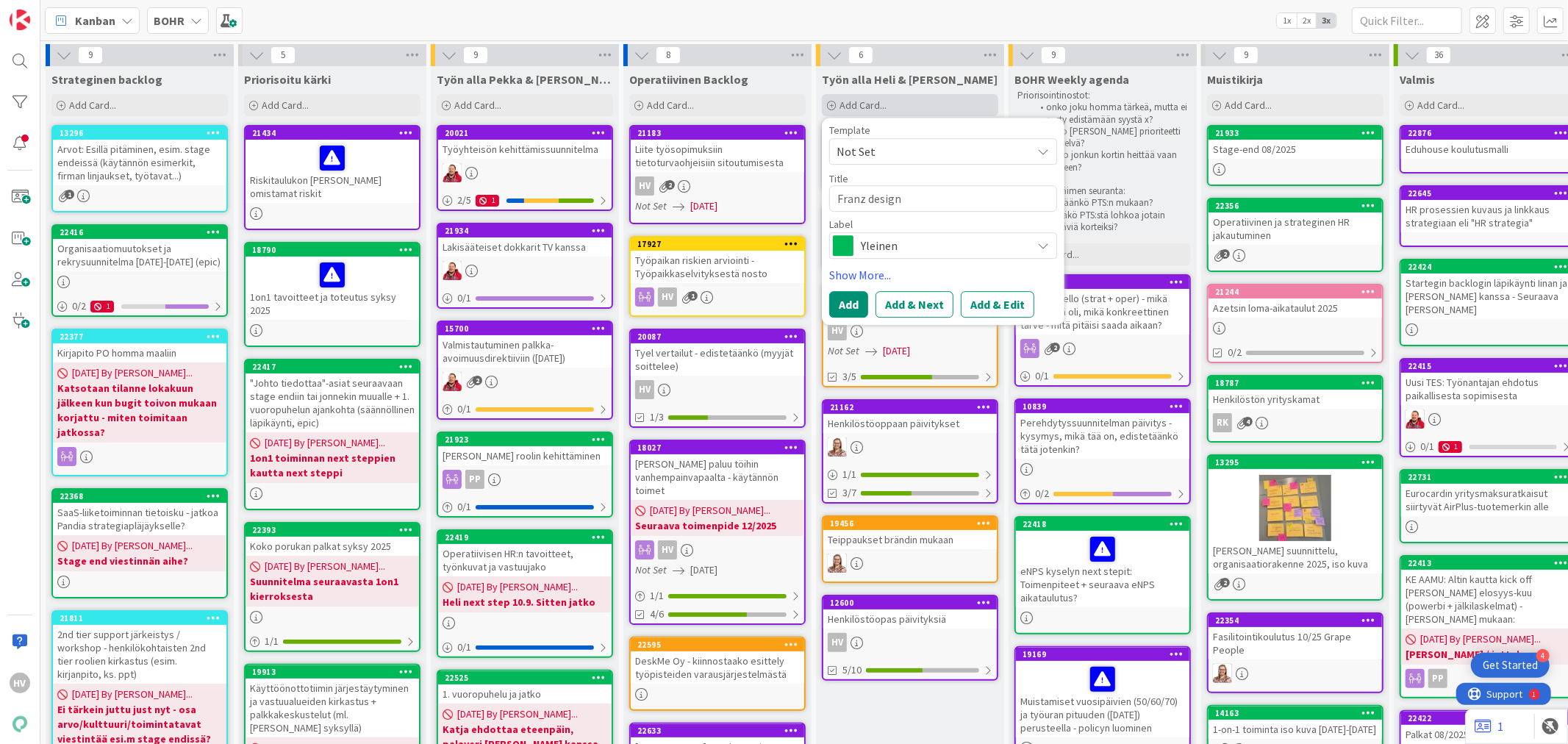
type textarea "Franz design s"
type textarea "x"
type textarea "Franz design so"
type textarea "x"
type textarea "Franz design soi"
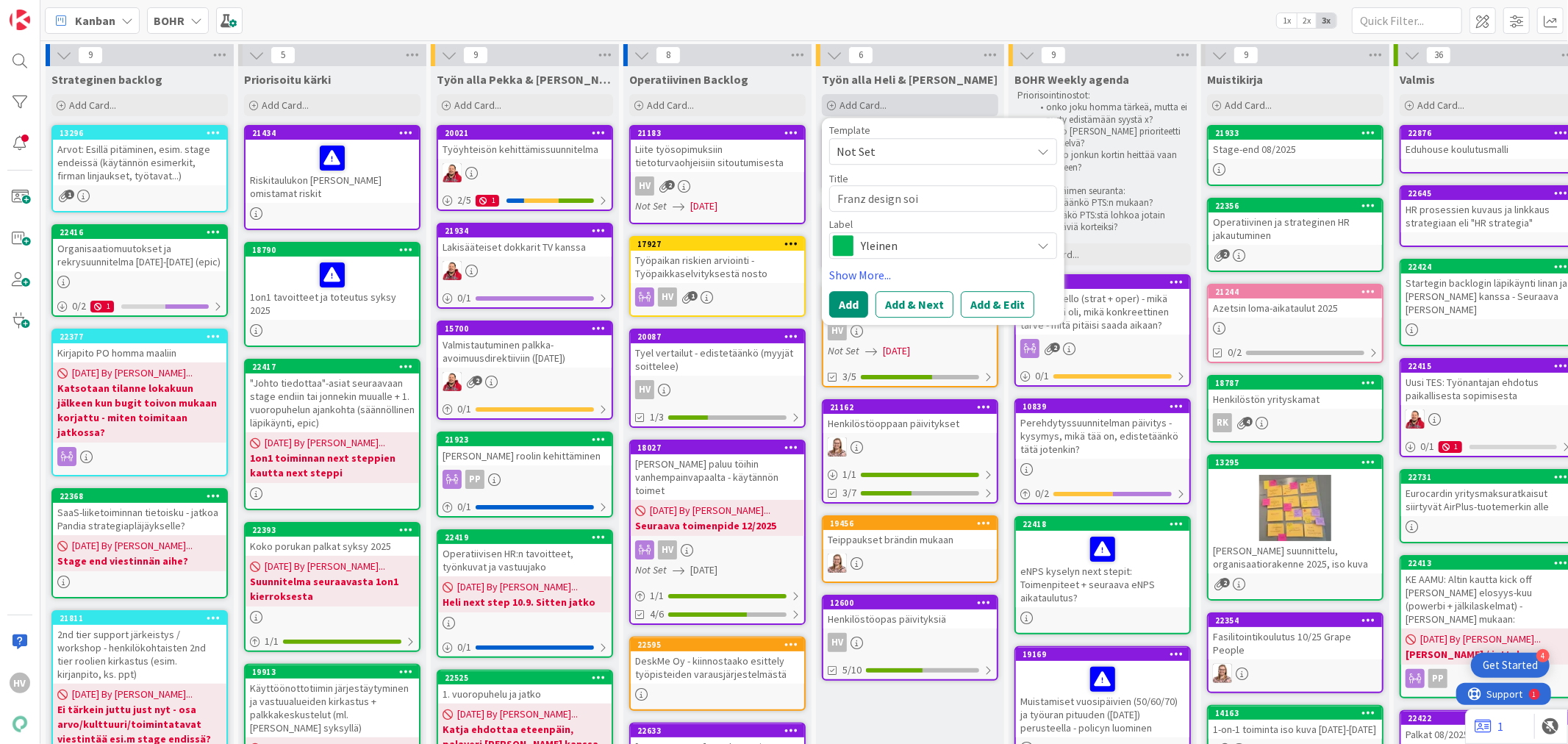
type textarea "x"
type textarea "Franz design soit"
type textarea "x"
type textarea "Franz design soitt"
type textarea "x"
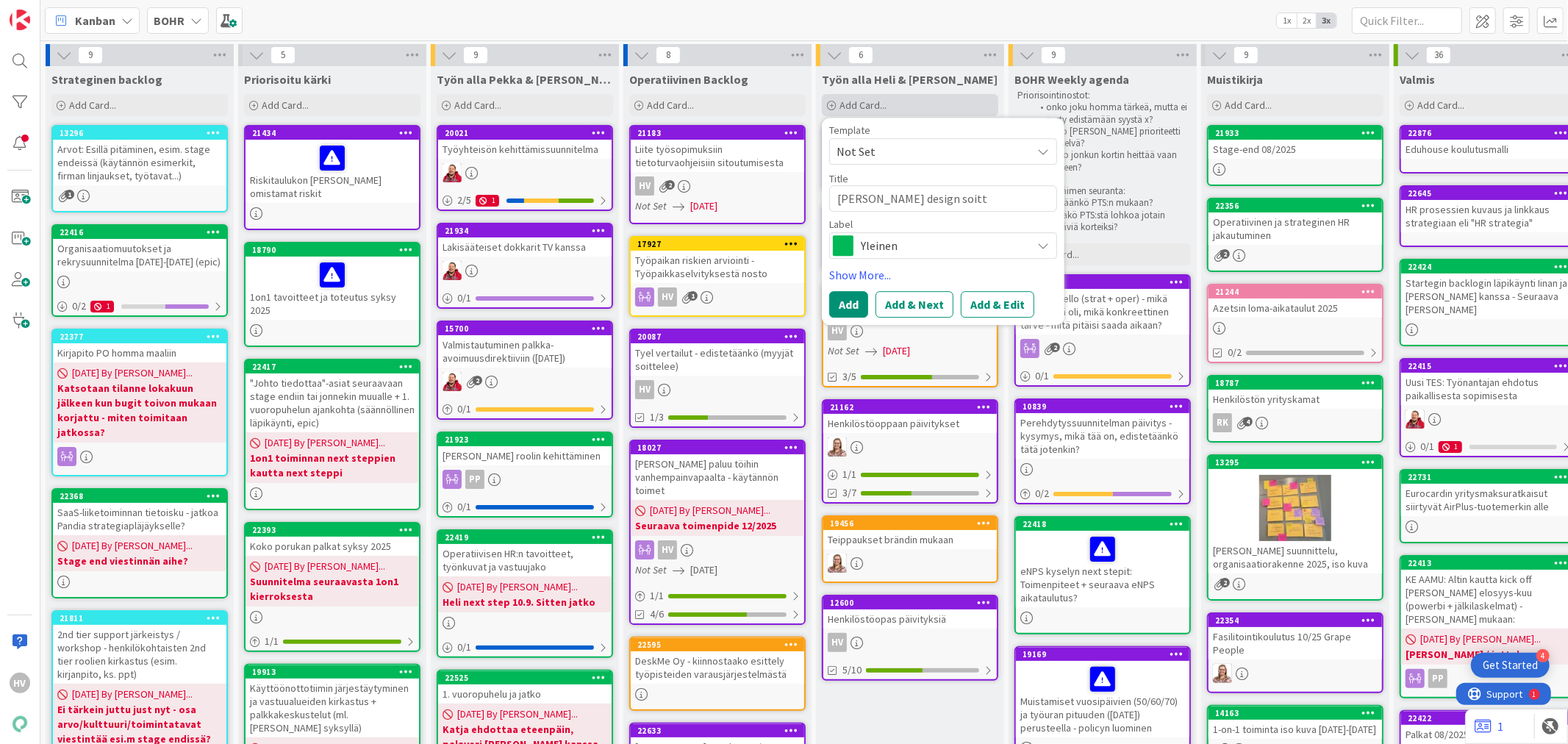
type textarea "Franz design soitte"
type textarea "x"
type textarea "Franz design soitt"
type textarea "x"
type textarea "Franz design soit"
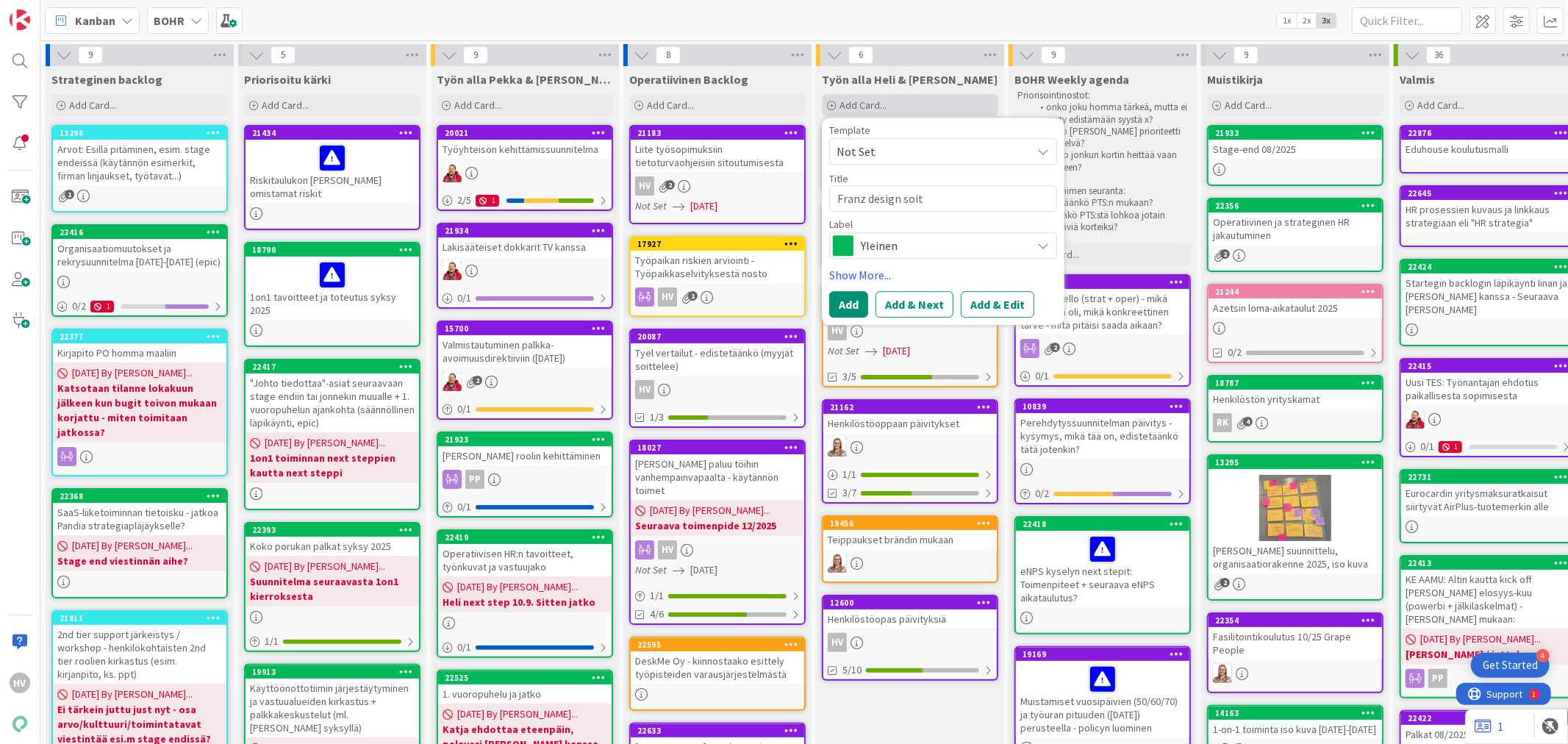
type textarea "x"
type textarea "Franz design soi"
type textarea "x"
type textarea "Franz design so"
type textarea "x"
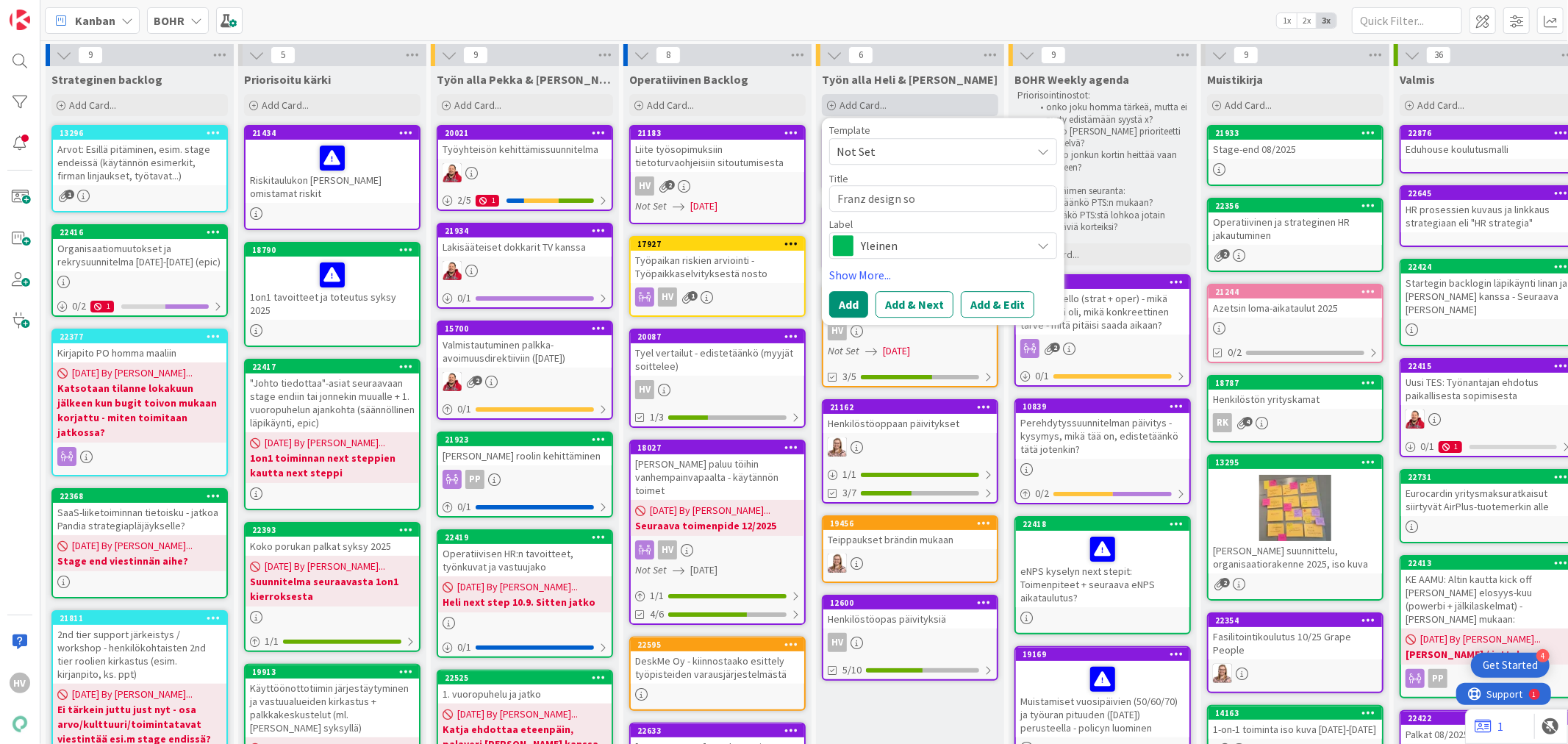
type textarea "Franz design s"
type textarea "x"
type textarea "Franz design"
type textarea "x"
type textarea "Franz design -"
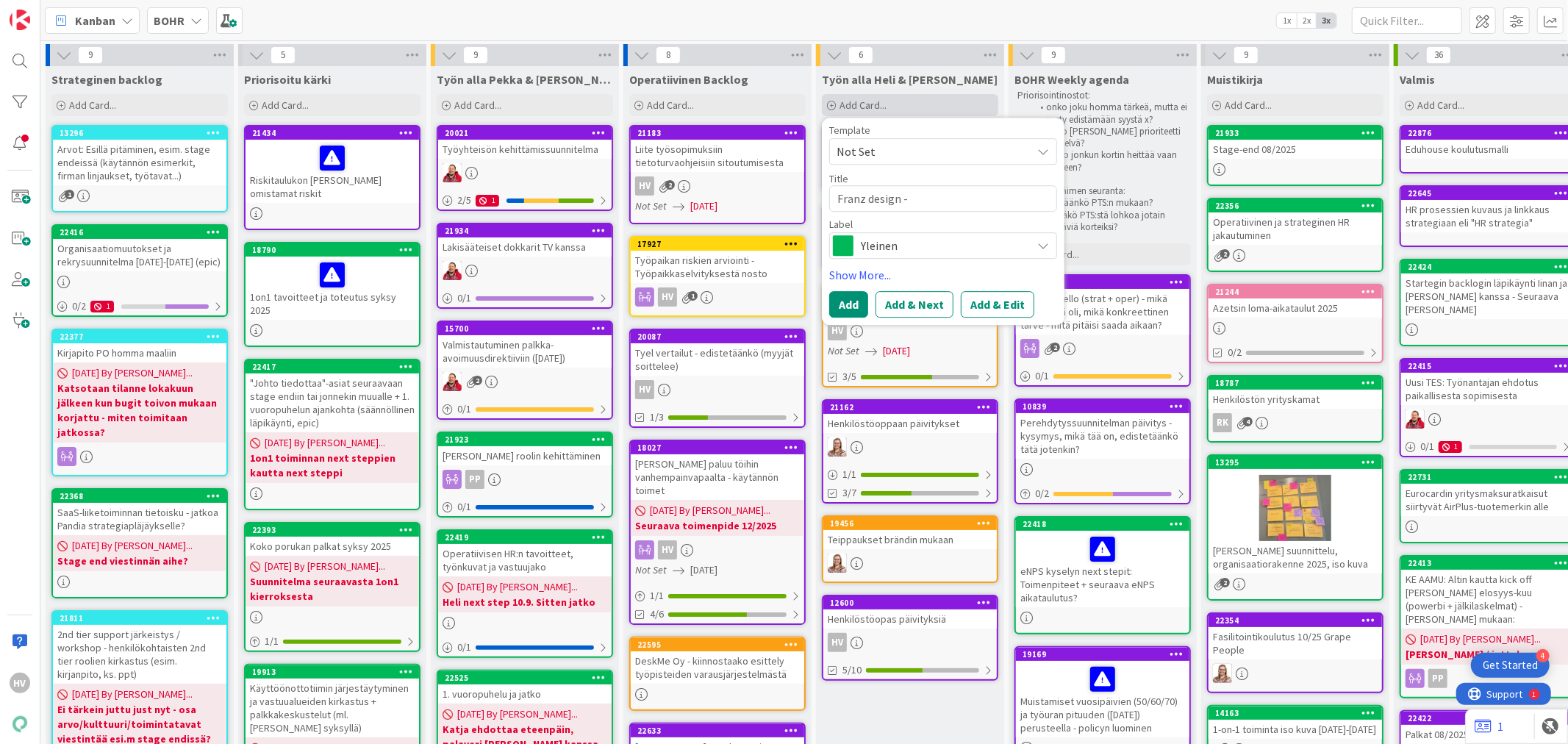
type textarea "x"
type textarea "Franz design -"
type textarea "x"
type textarea "Franz design - t"
type textarea "x"
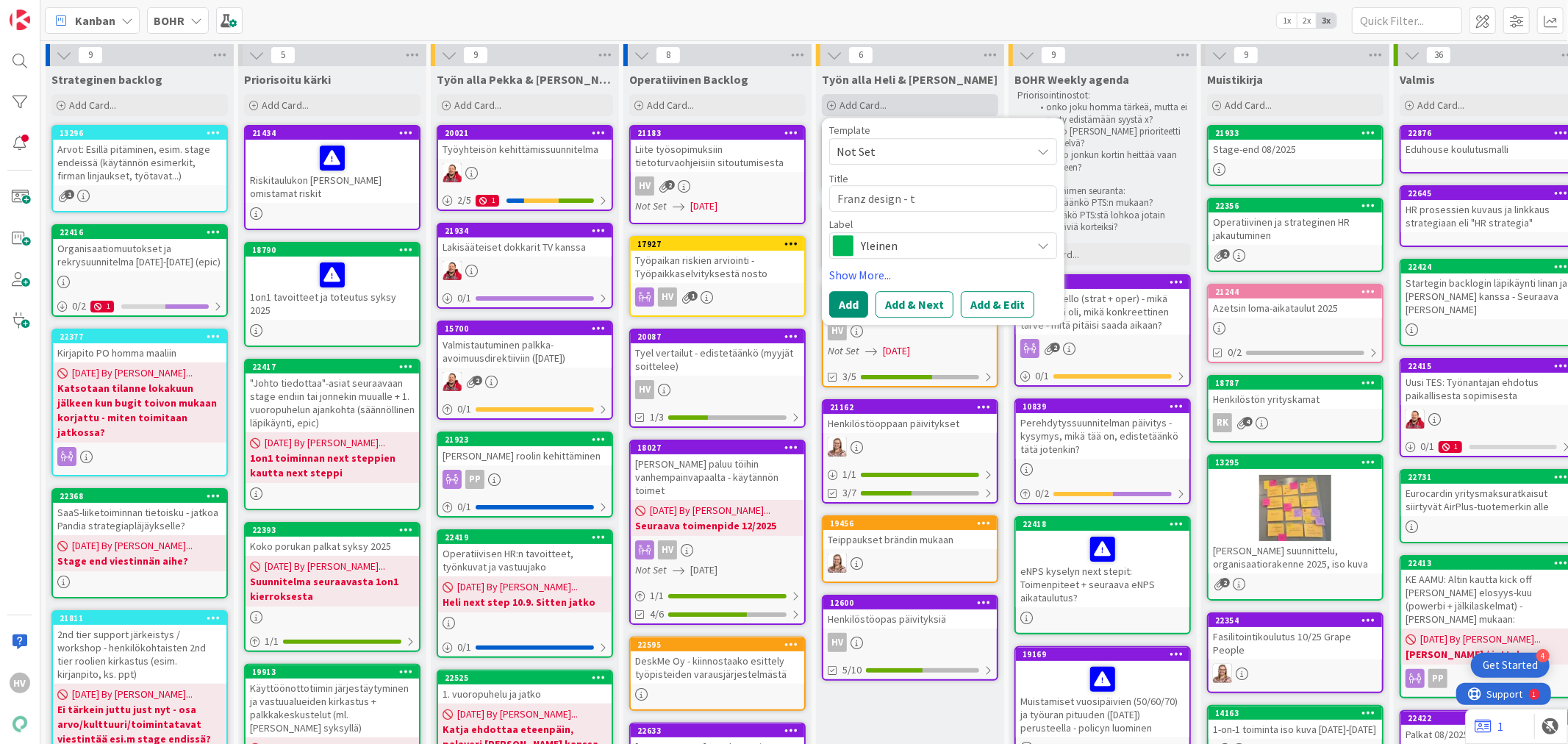
type textarea "Franz design - to"
type textarea "x"
type textarea "Franz design - toi"
type textarea "x"
type textarea "Franz design - toim"
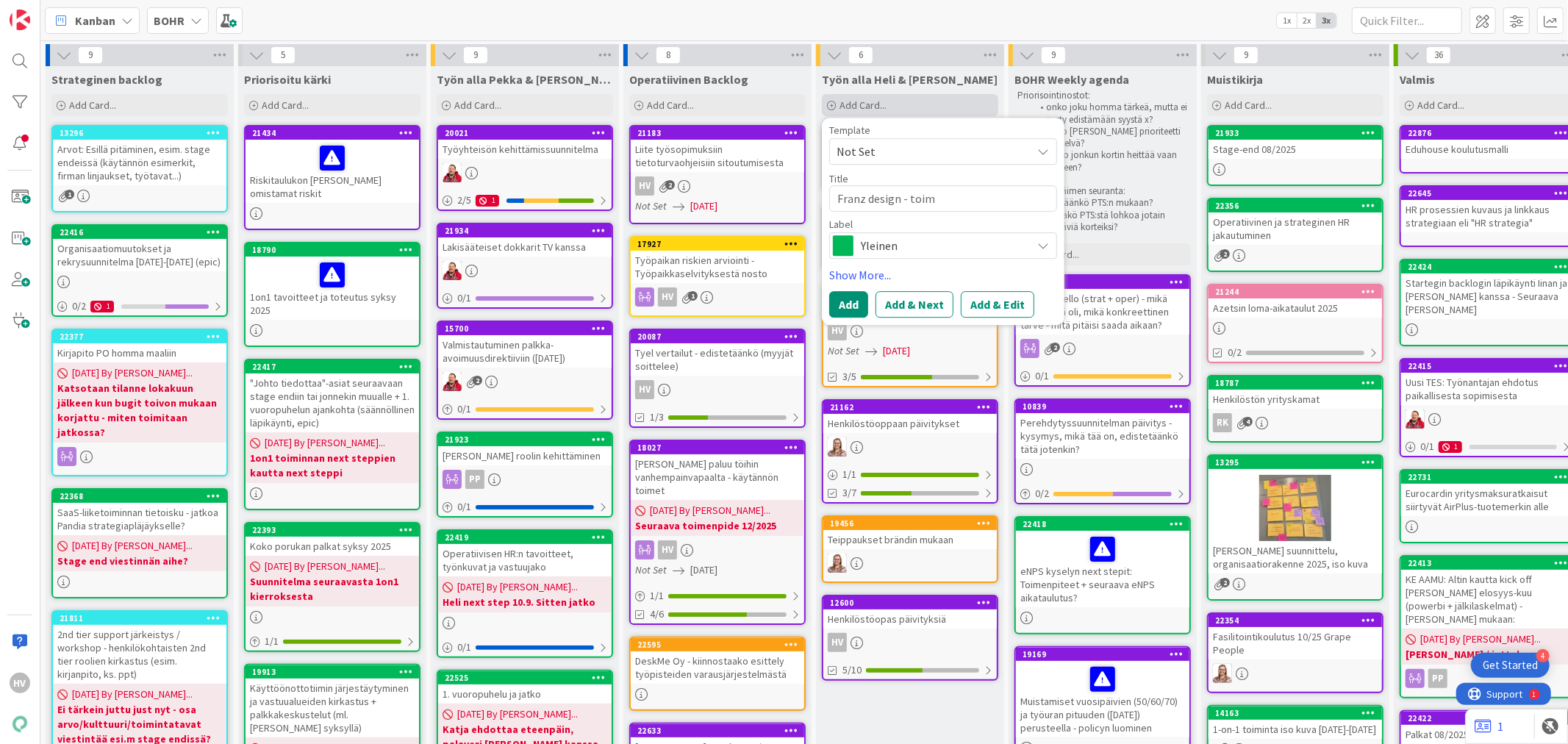
type textarea "x"
type textarea "Franz design - toimi"
type textarea "x"
type textarea "Franz design - toimis"
type textarea "x"
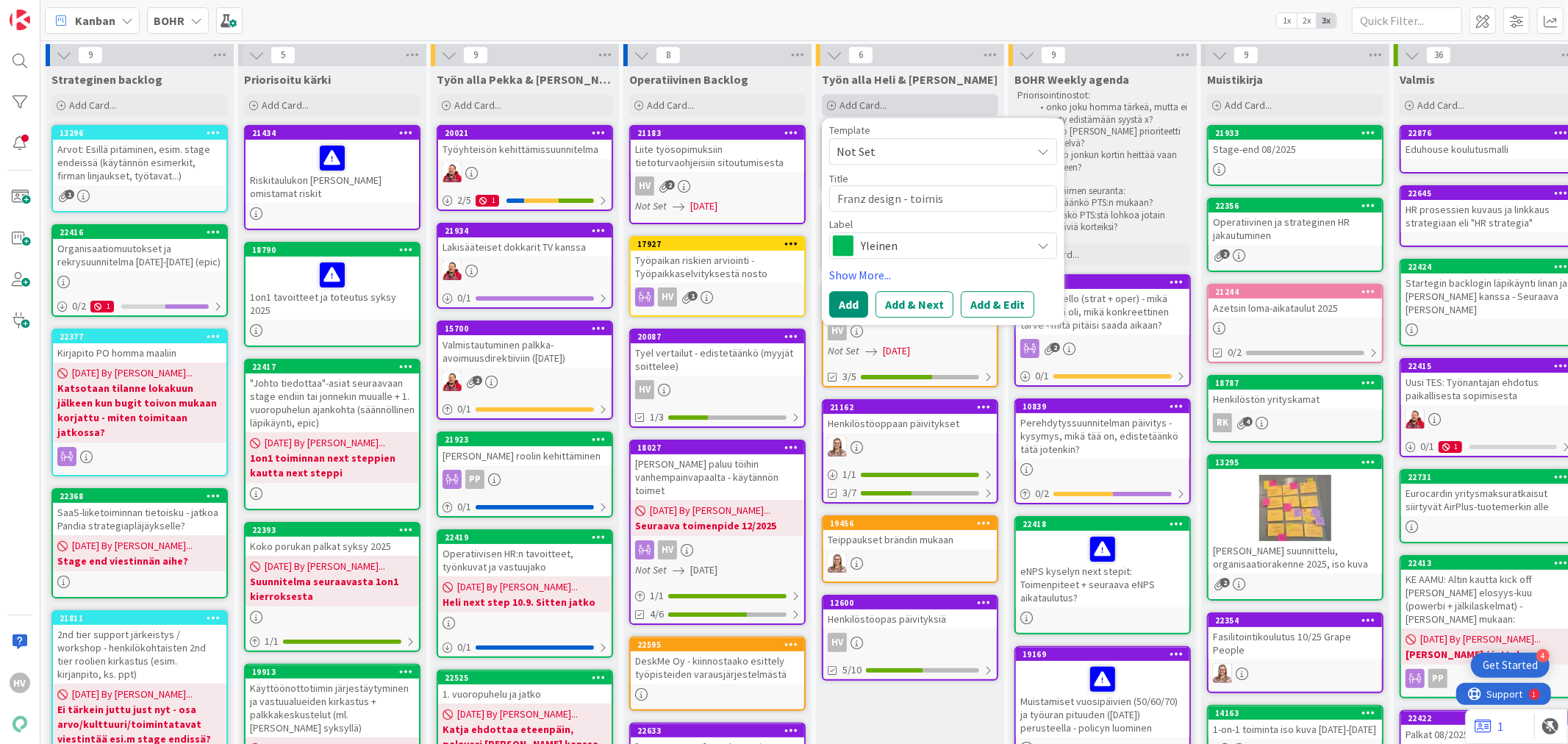
type textarea "Franz design - toimist"
type textarea "x"
type textarea "Franz design - toimisto"
type textarea "x"
type textarea "Franz design - toimistosu"
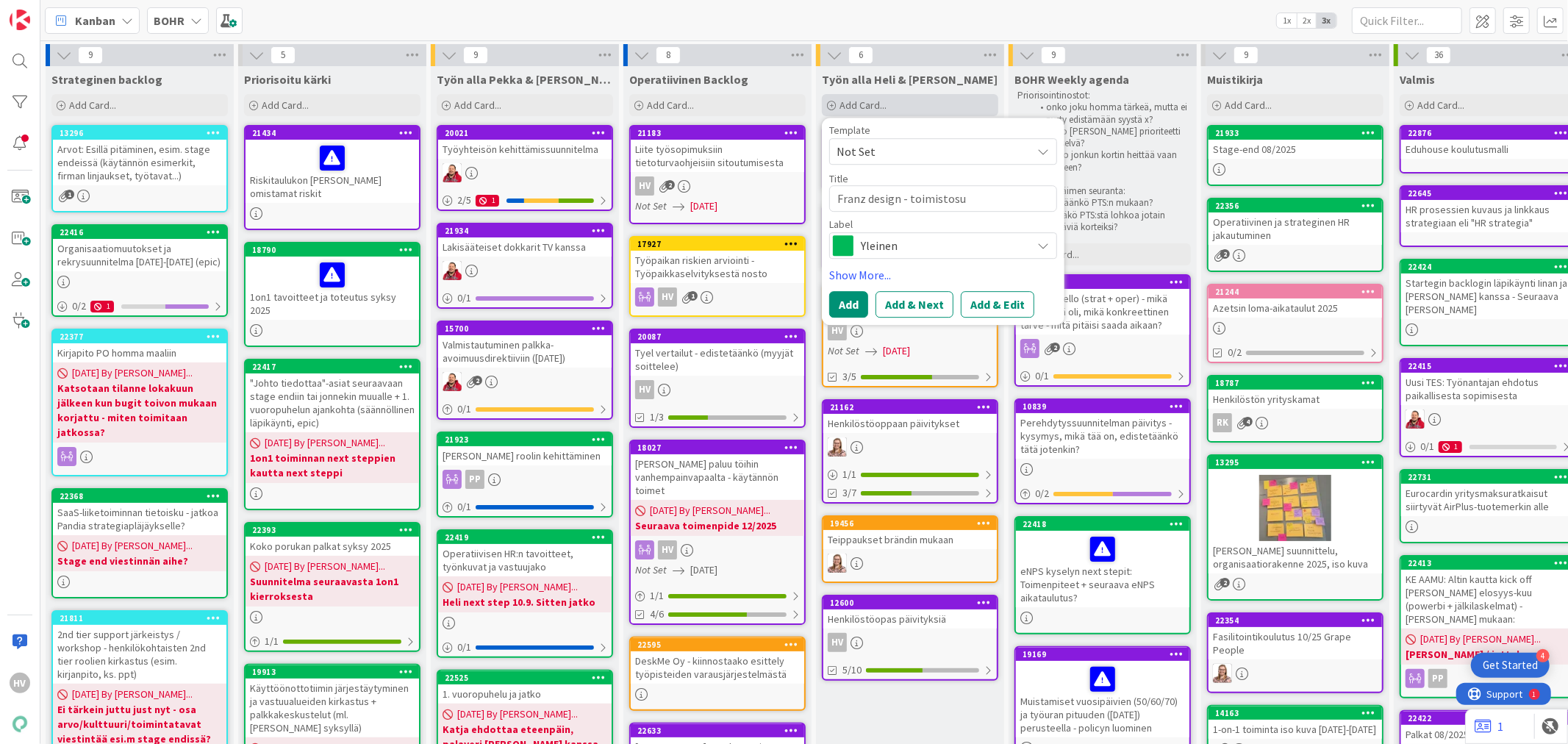
type textarea "x"
type textarea "Franz design - toimistosuu"
type textarea "x"
type textarea "Franz design - toimistosuun"
type textarea "x"
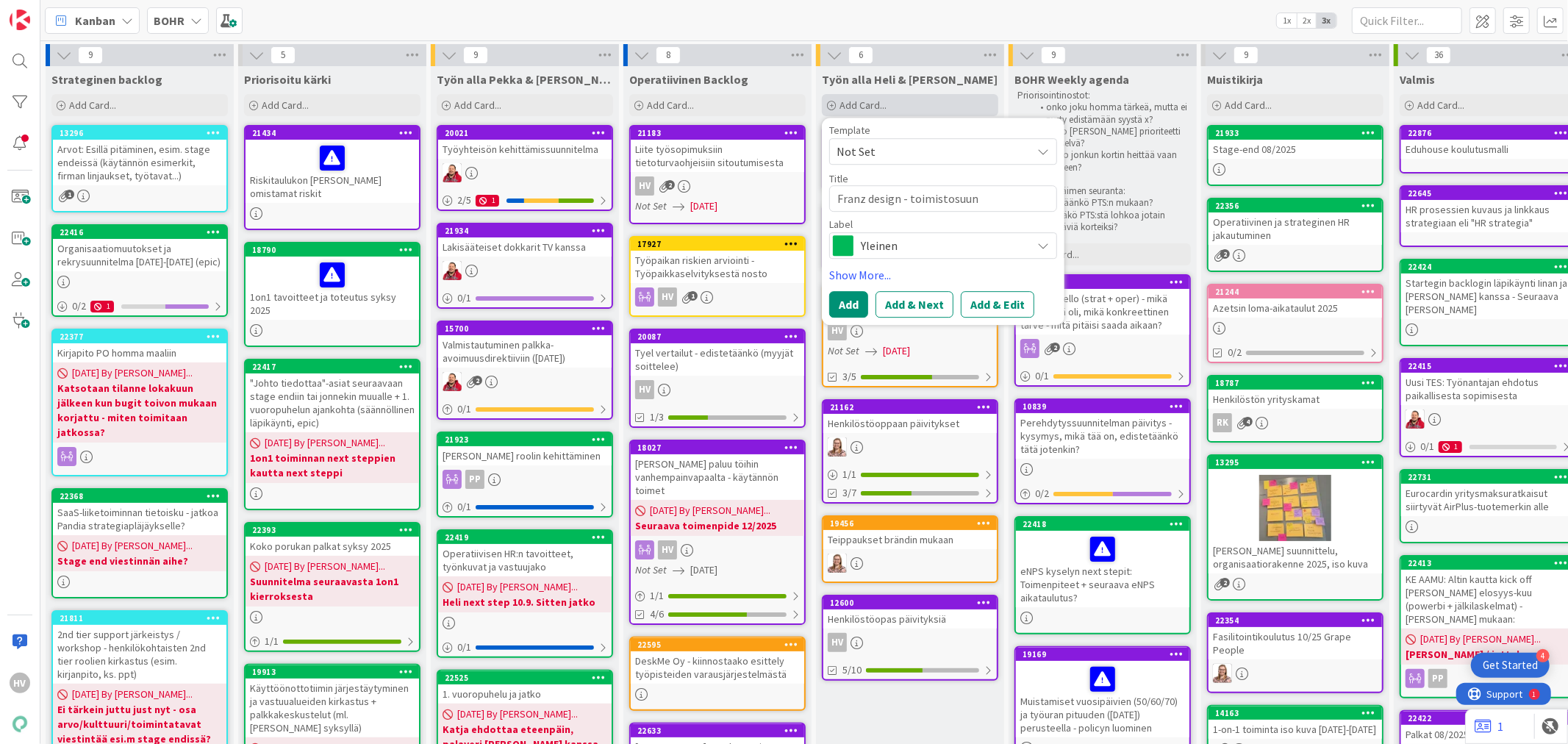
type textarea "Franz design - toimistosuunn"
type textarea "x"
type textarea "Franz design - toimistosuun"
type textarea "x"
type textarea "Franz design - toimistosuu"
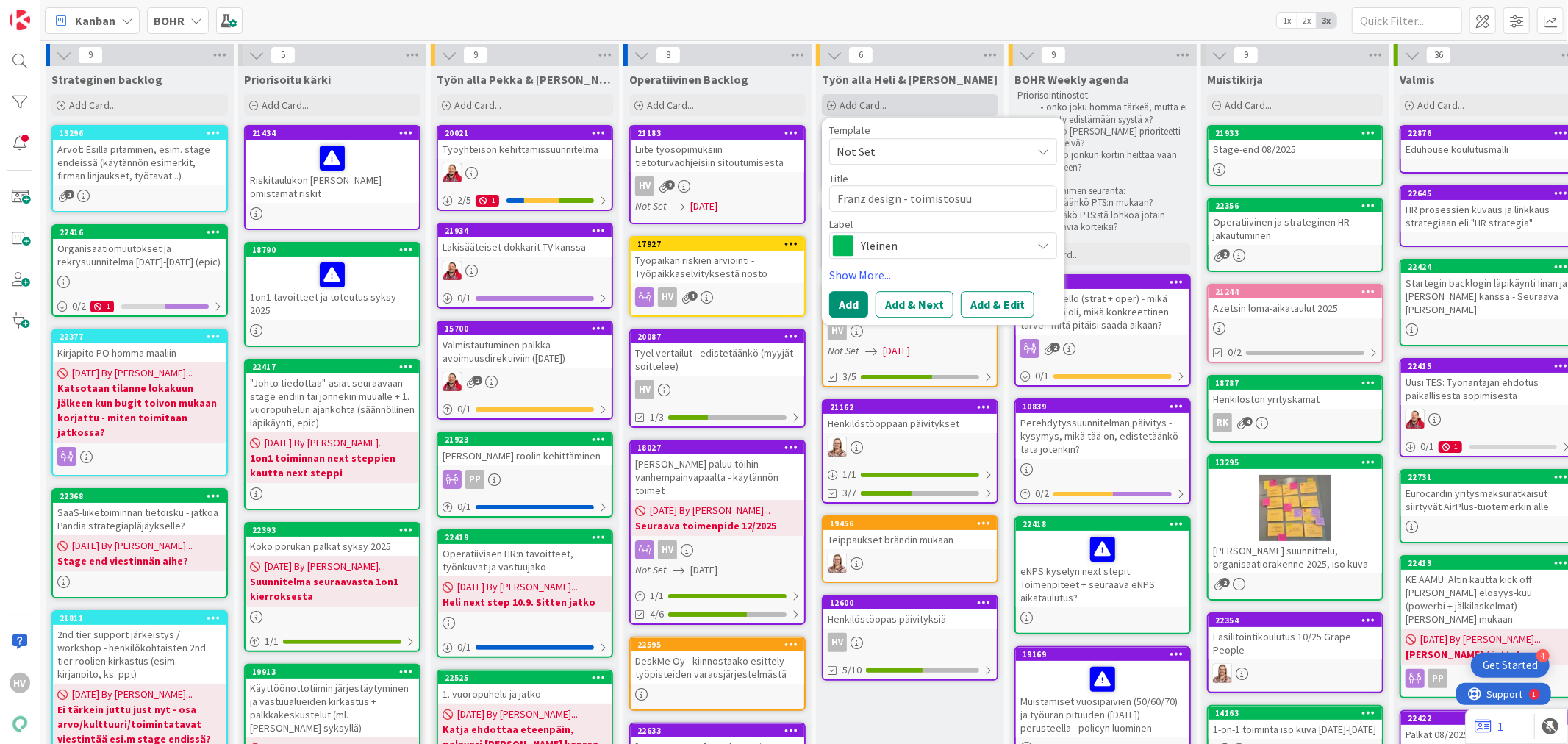
type textarea "x"
type textarea "Franz design - toimistosu"
type textarea "x"
type textarea "Franz design - toimistos"
type textarea "x"
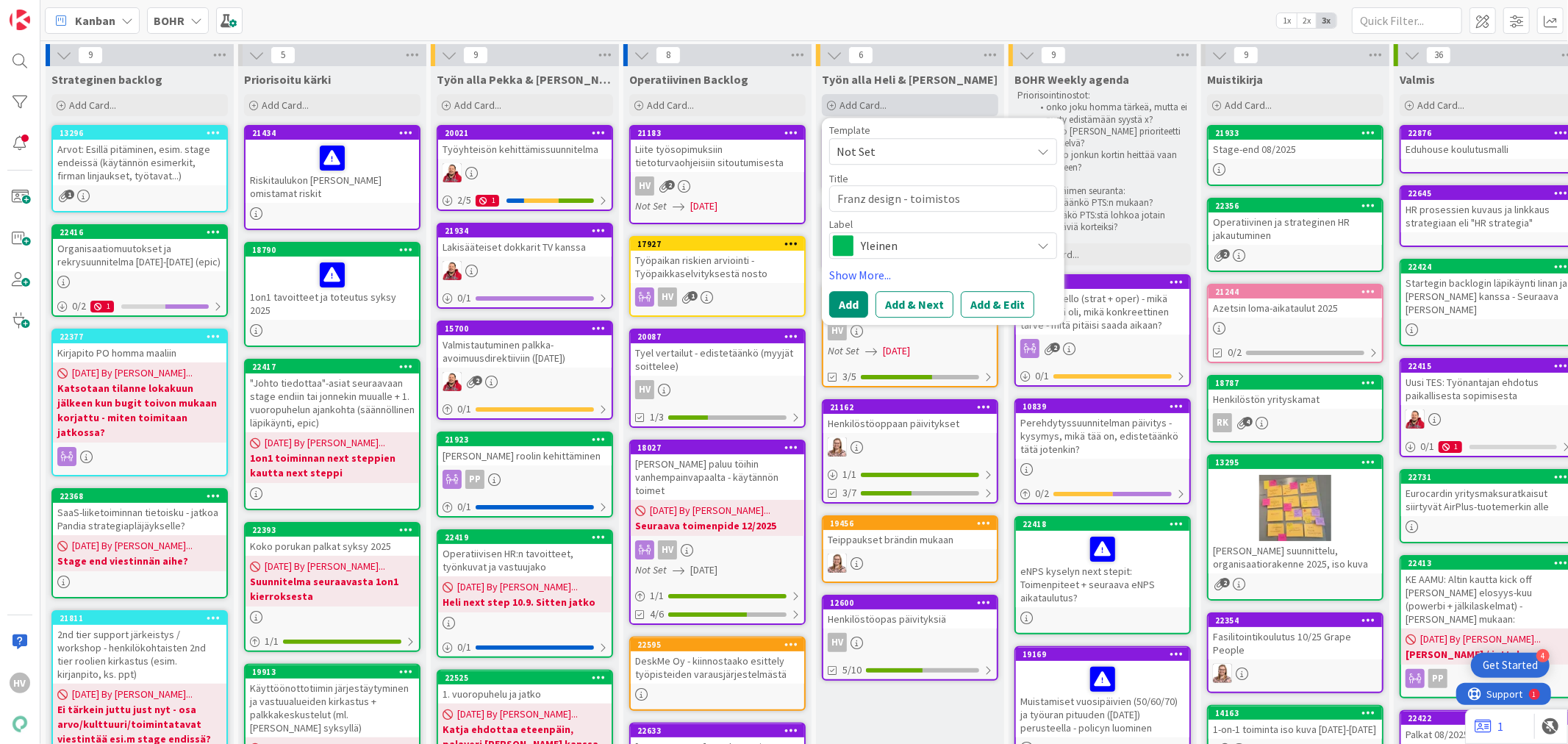
type textarea "Franz design - toimisto"
type textarea "x"
type textarea "Franz design - toimist"
type textarea "x"
type textarea "Franz design - toimis"
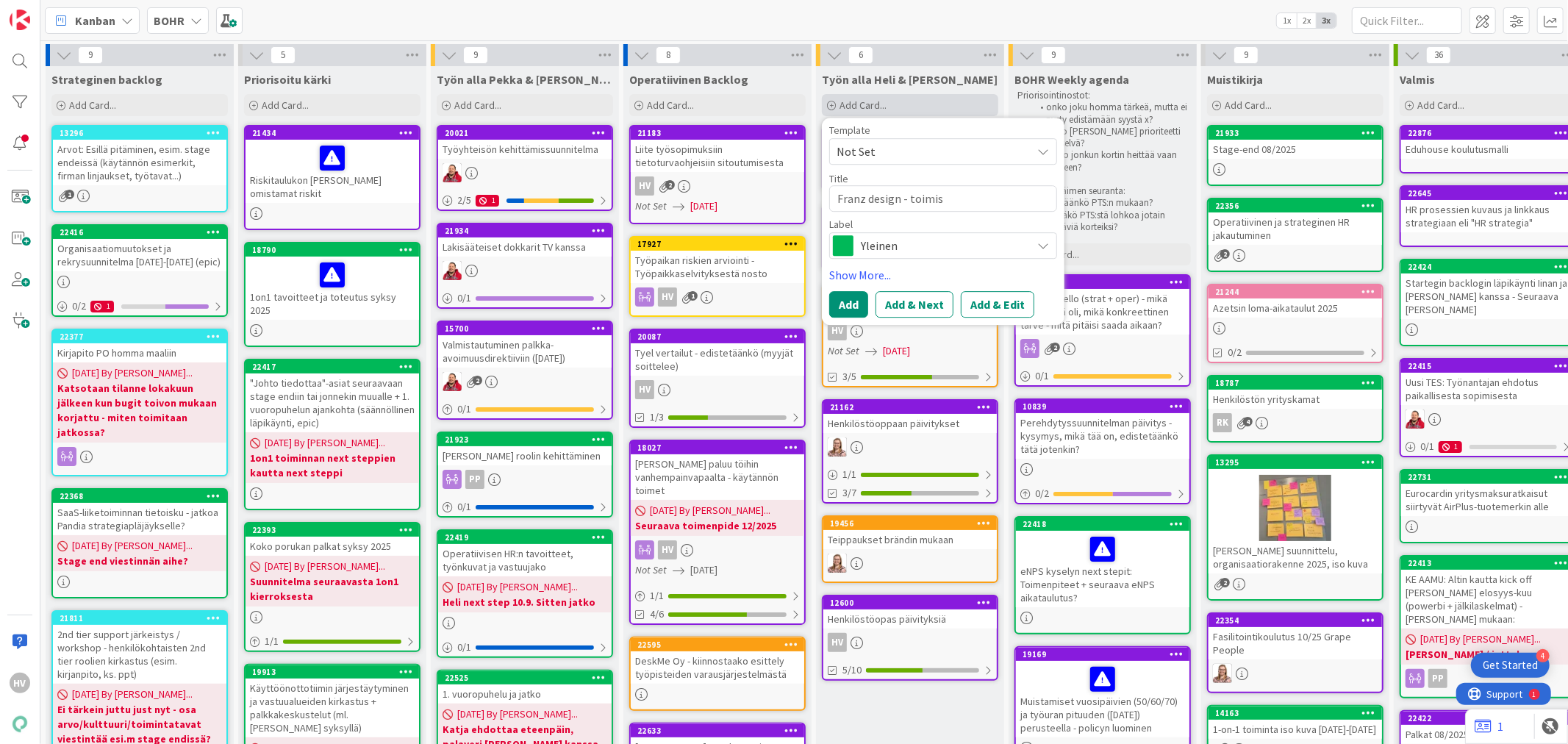
type textarea "x"
type textarea "Franz design - toimi"
type textarea "x"
type textarea "Franz design - toim"
type textarea "x"
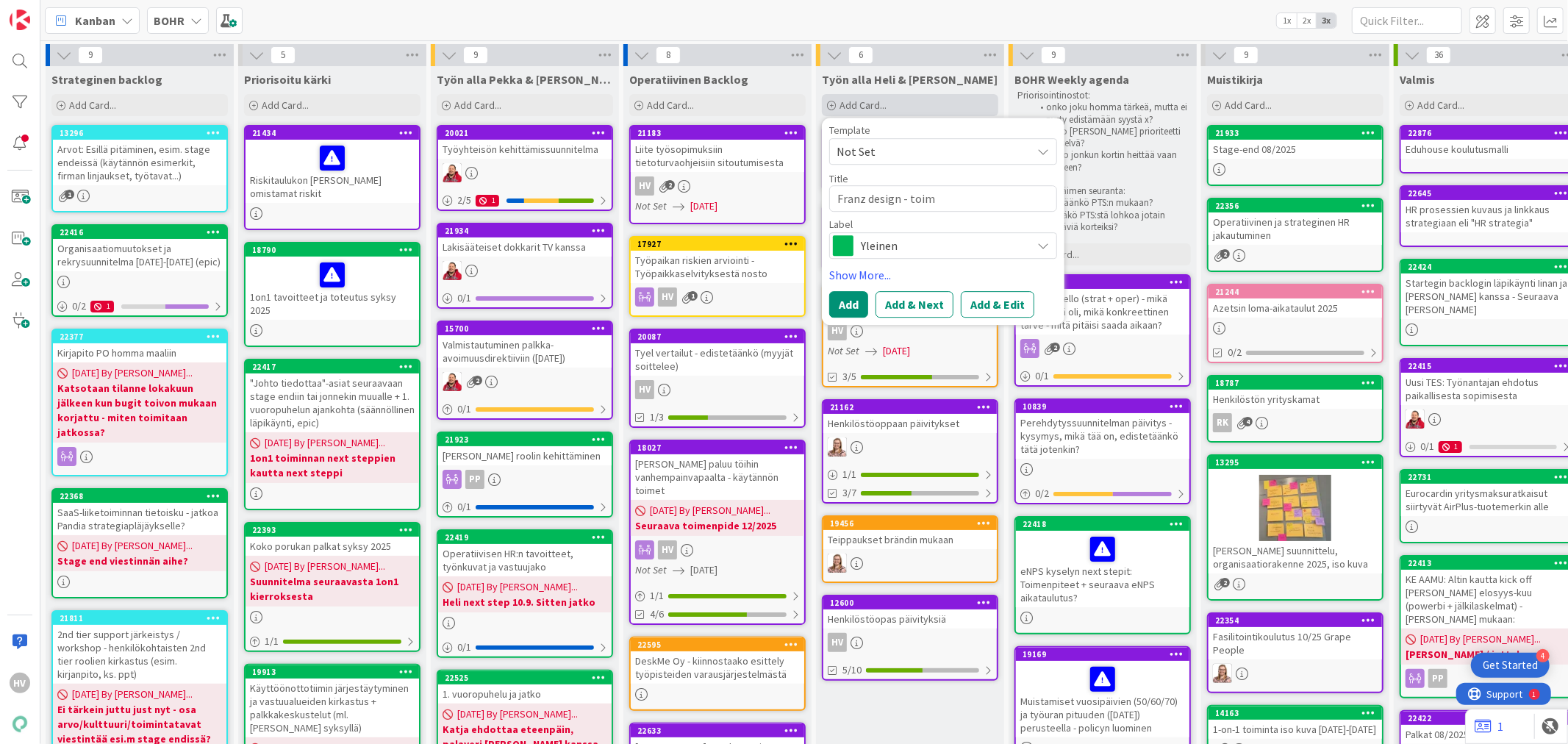
type textarea "Franz design - toi"
type textarea "x"
type textarea "Franz design - to"
type textarea "x"
type textarea "Franz design - t"
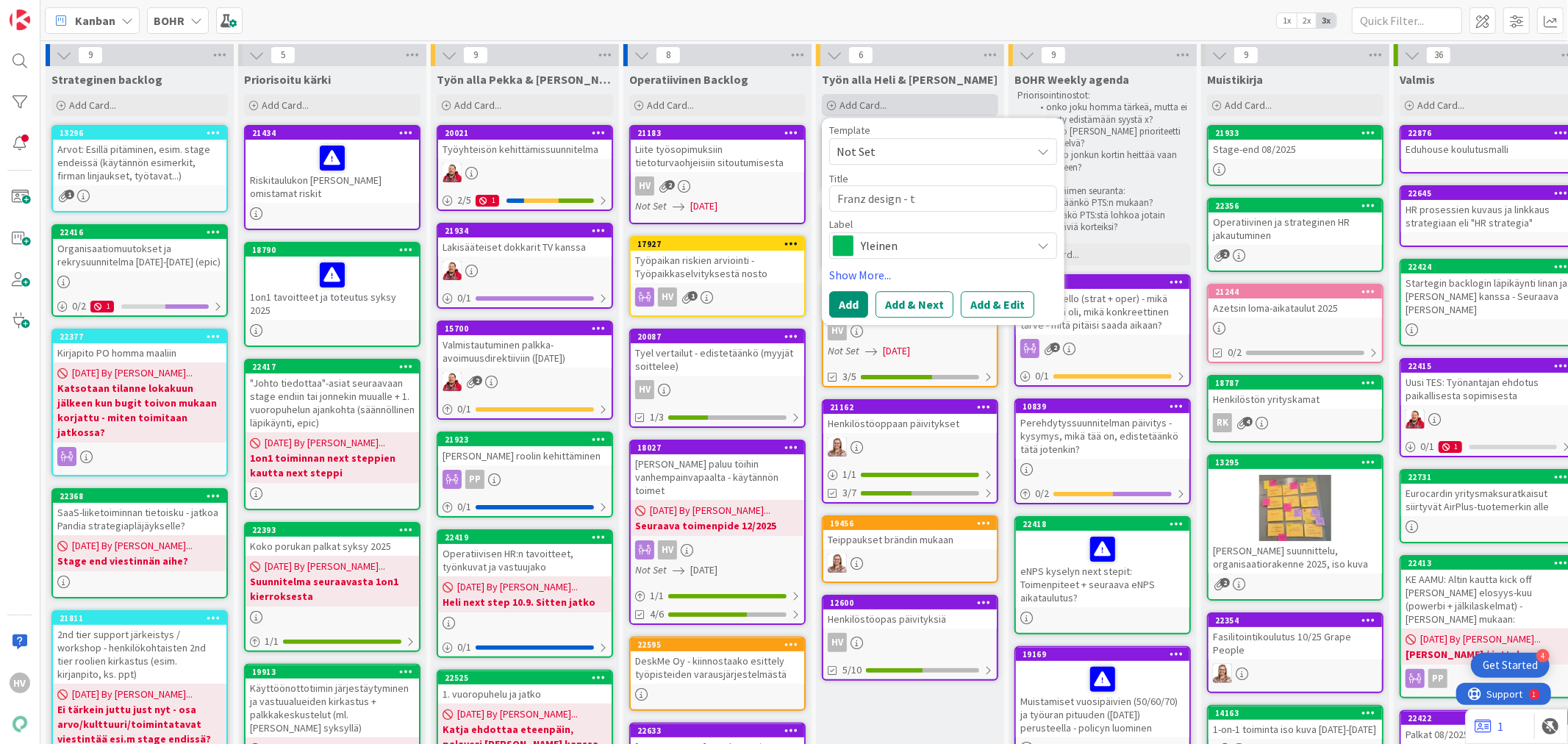
type textarea "x"
type textarea "Franz design - ti"
type textarea "x"
type textarea "Franz design - tit"
type textarea "x"
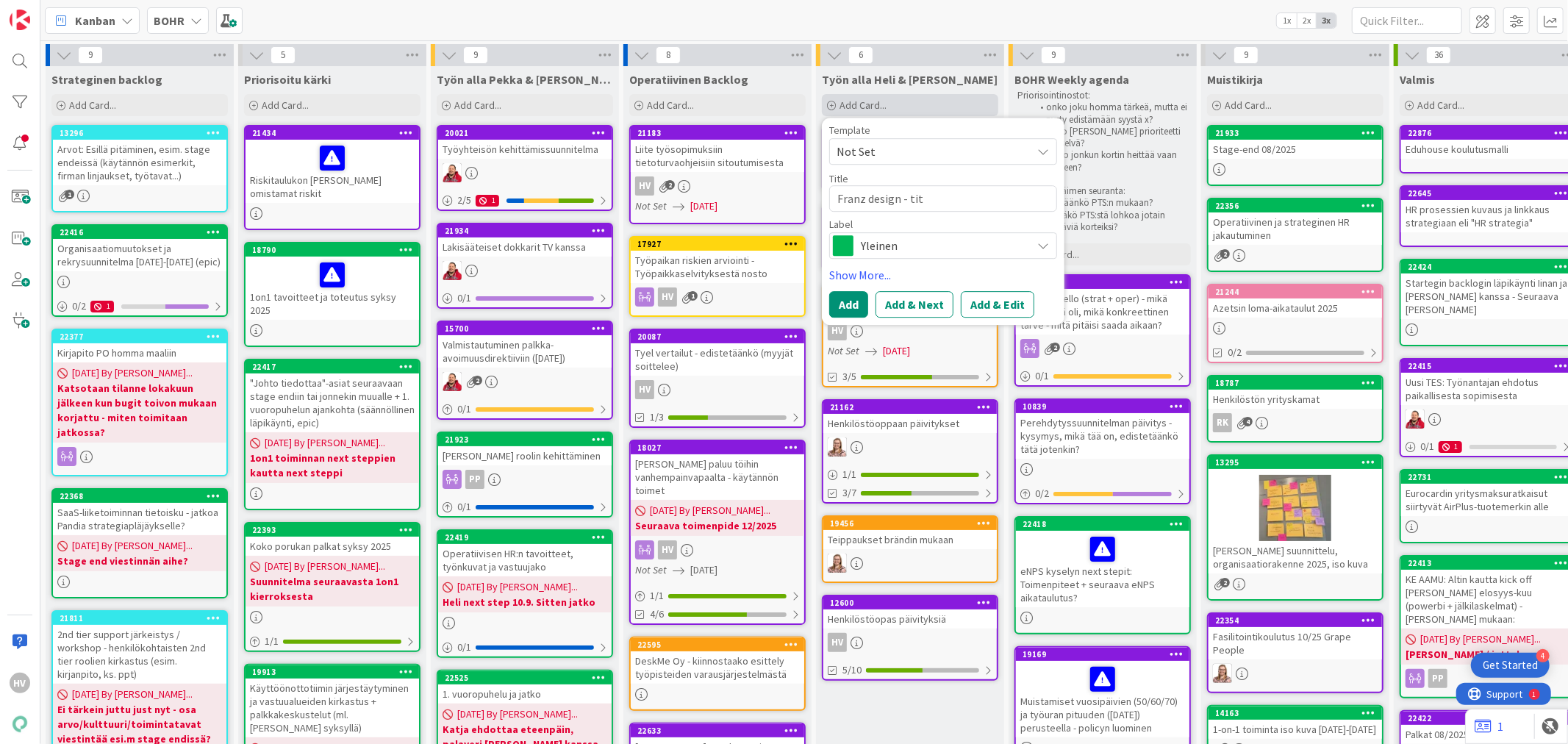
type textarea "Franz design - titl"
type textarea "x"
type textarea "Franz design - tit"
type textarea "x"
type textarea "Franz design - ti"
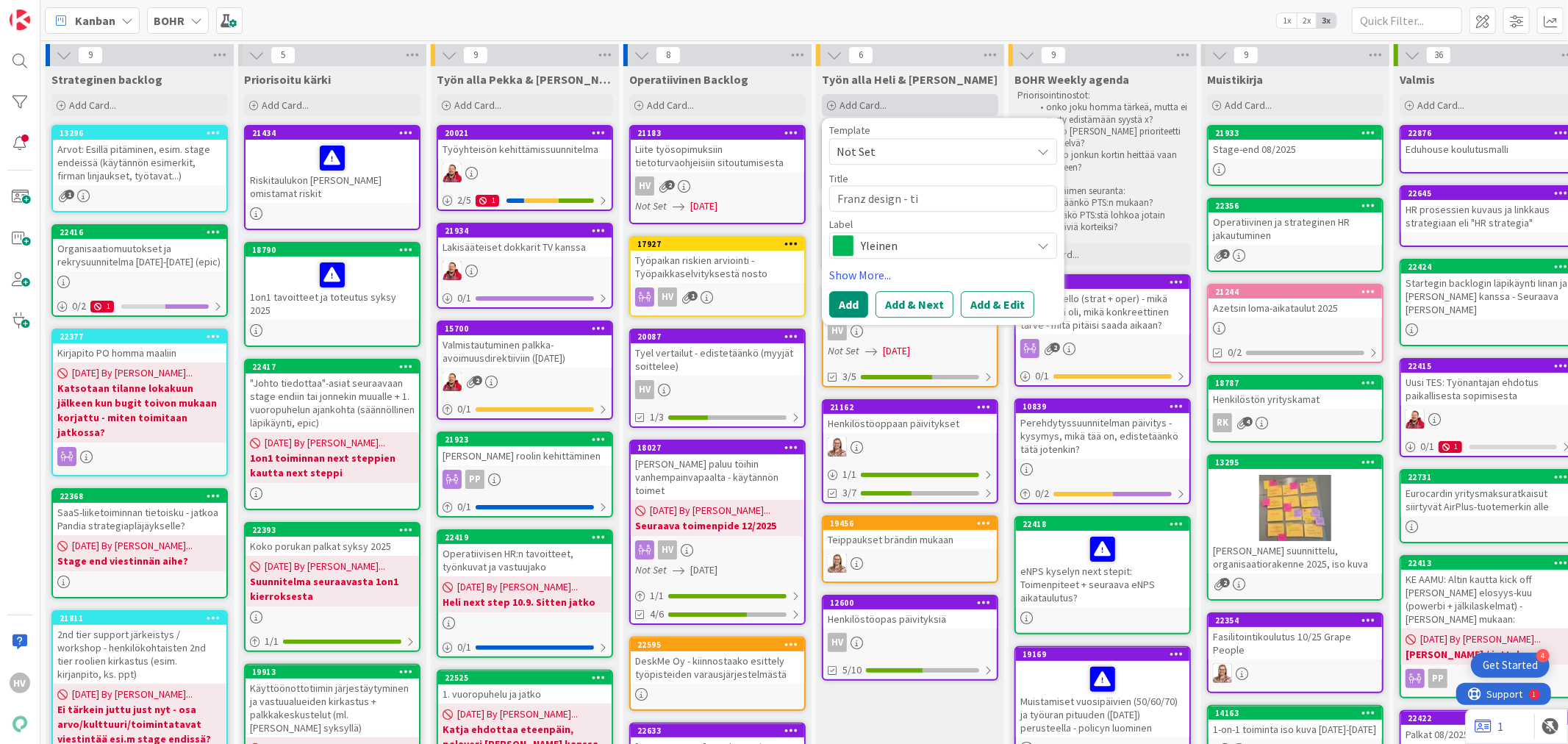
type textarea "x"
type textarea "Franz design - til"
type textarea "x"
type textarea "Franz design - tila"
type textarea "x"
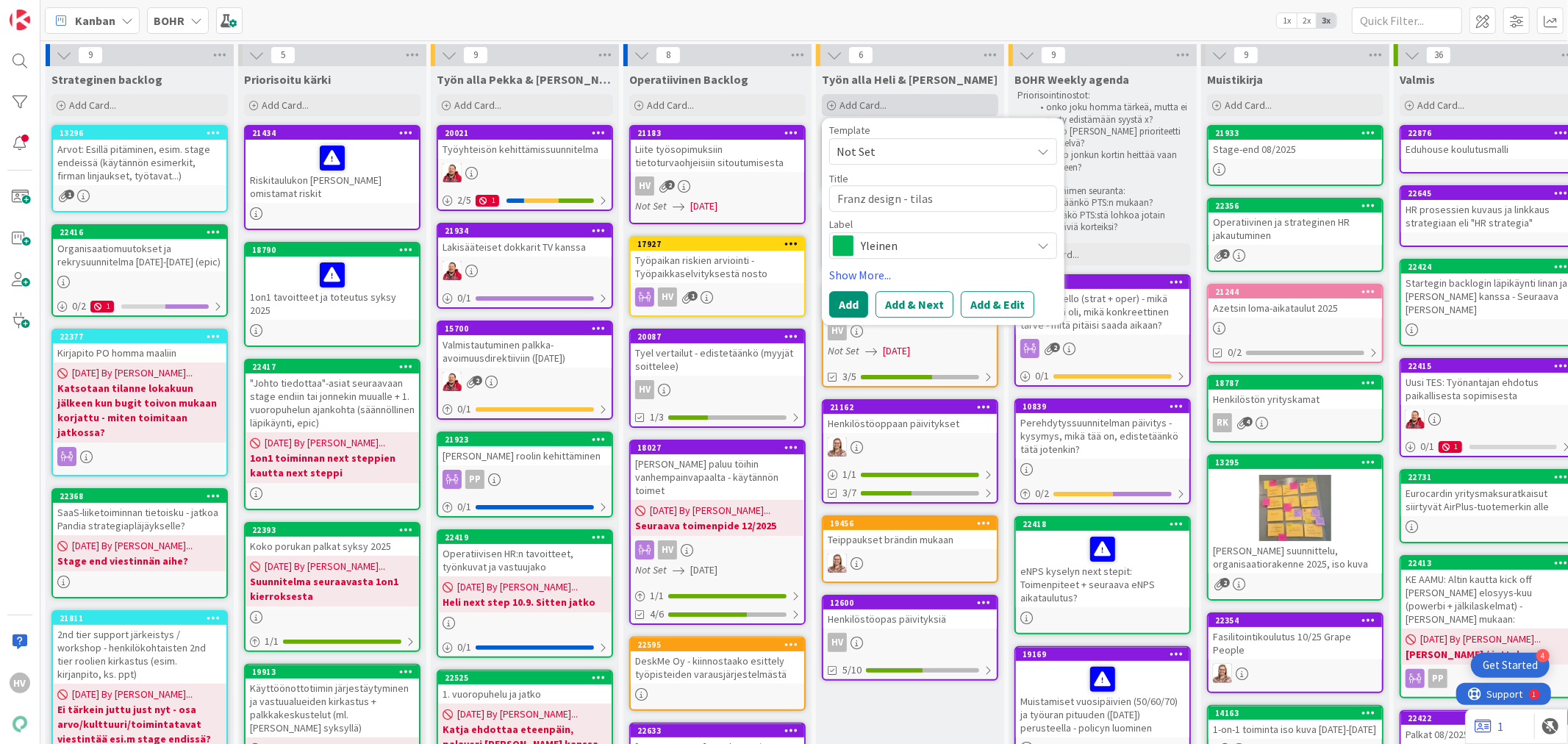
type textarea "Franz design - tilasu"
type textarea "x"
type textarea "Franz design - tilasuu"
type textarea "x"
type textarea "Franz design - tilasuun"
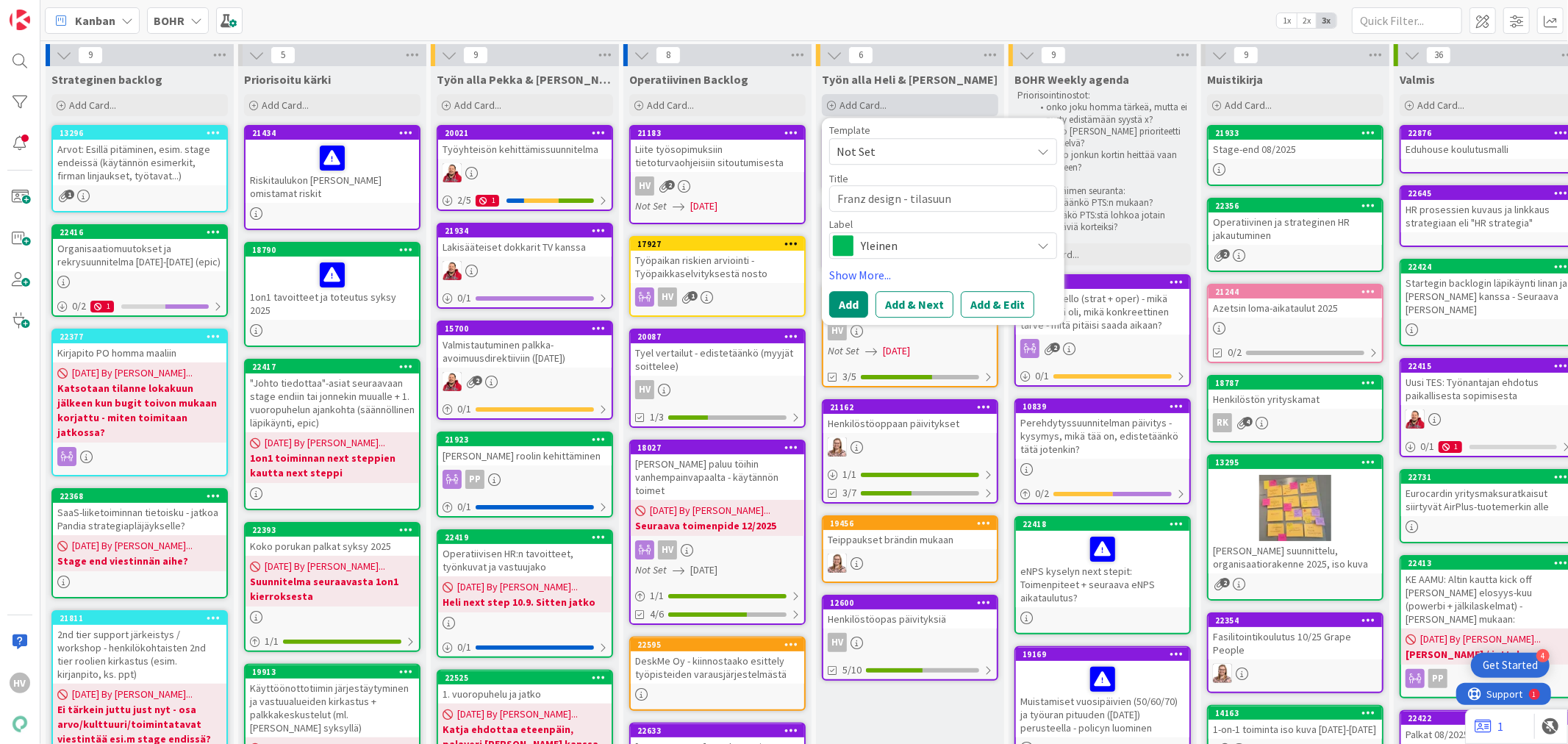
type textarea "x"
type textarea "Franz design - tilasuunn"
type textarea "x"
type textarea "Franz design - tilasuunni"
type textarea "x"
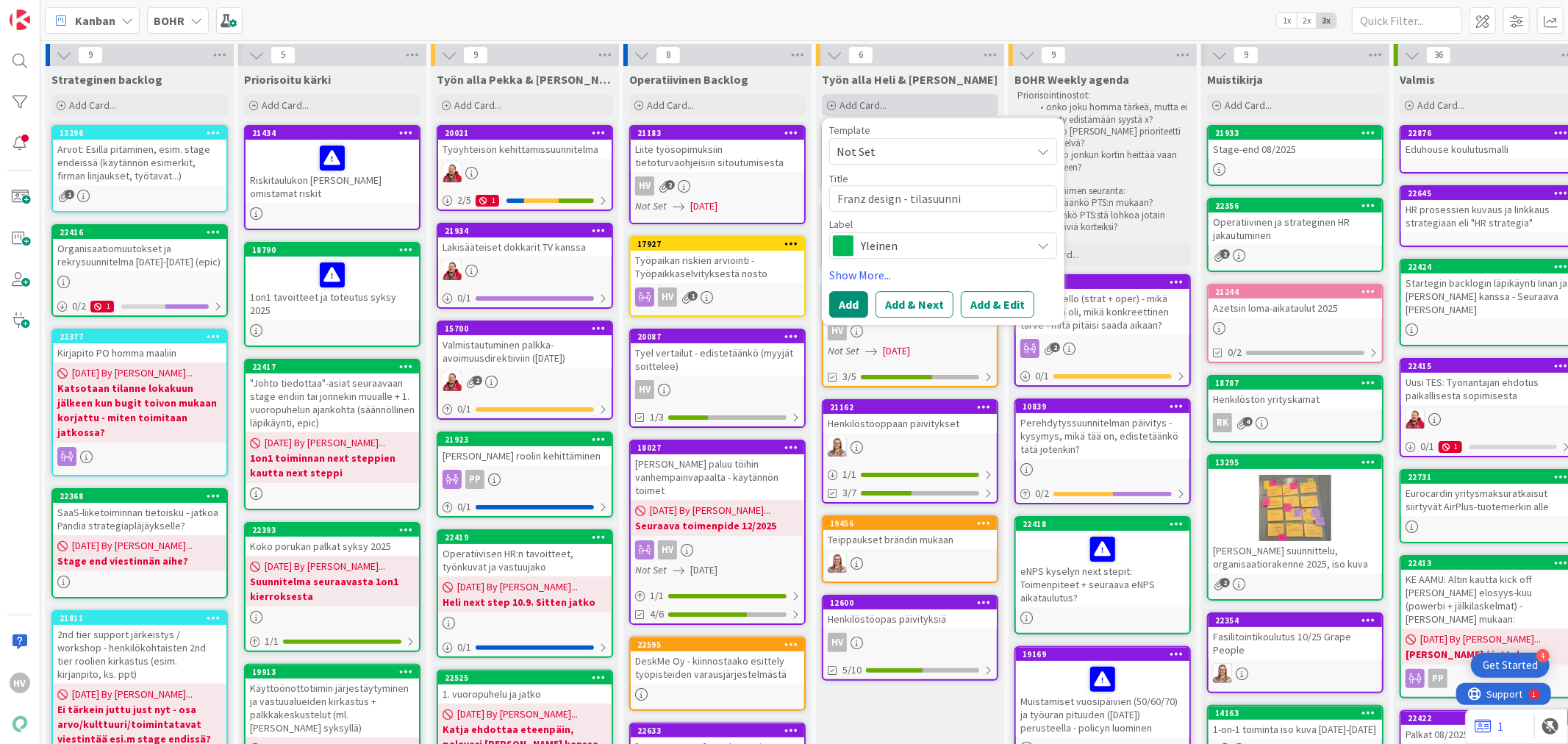
type textarea "Franz design - tilasuunnit"
type textarea "x"
type textarea "Franz design - tilasuunnitt"
type textarea "x"
type textarea "Franz design - tilasuunnitte"
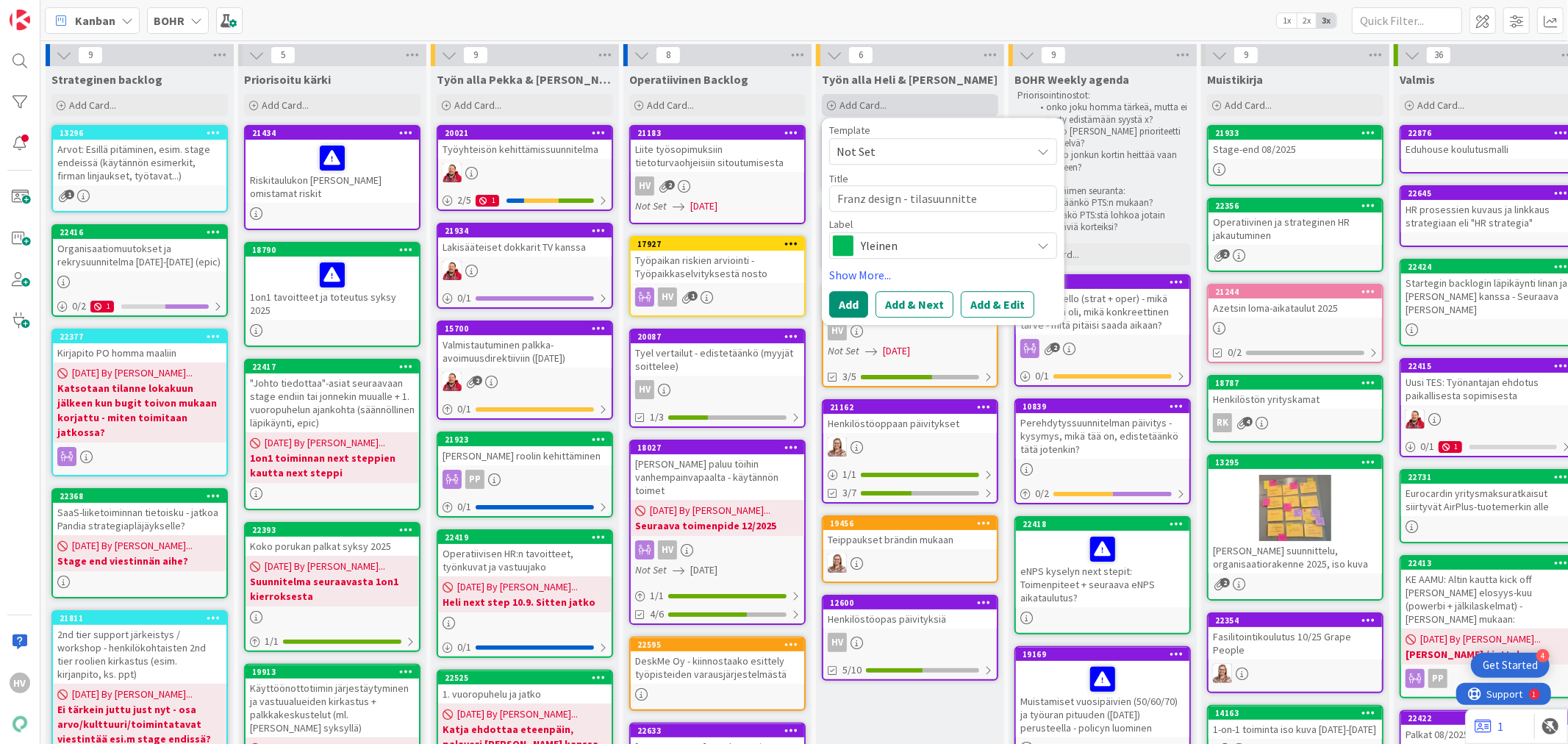
type textarea "x"
type textarea "Franz design - tilasuunnittel"
type textarea "x"
type textarea "Franz design - tilasuunnitteli"
type textarea "x"
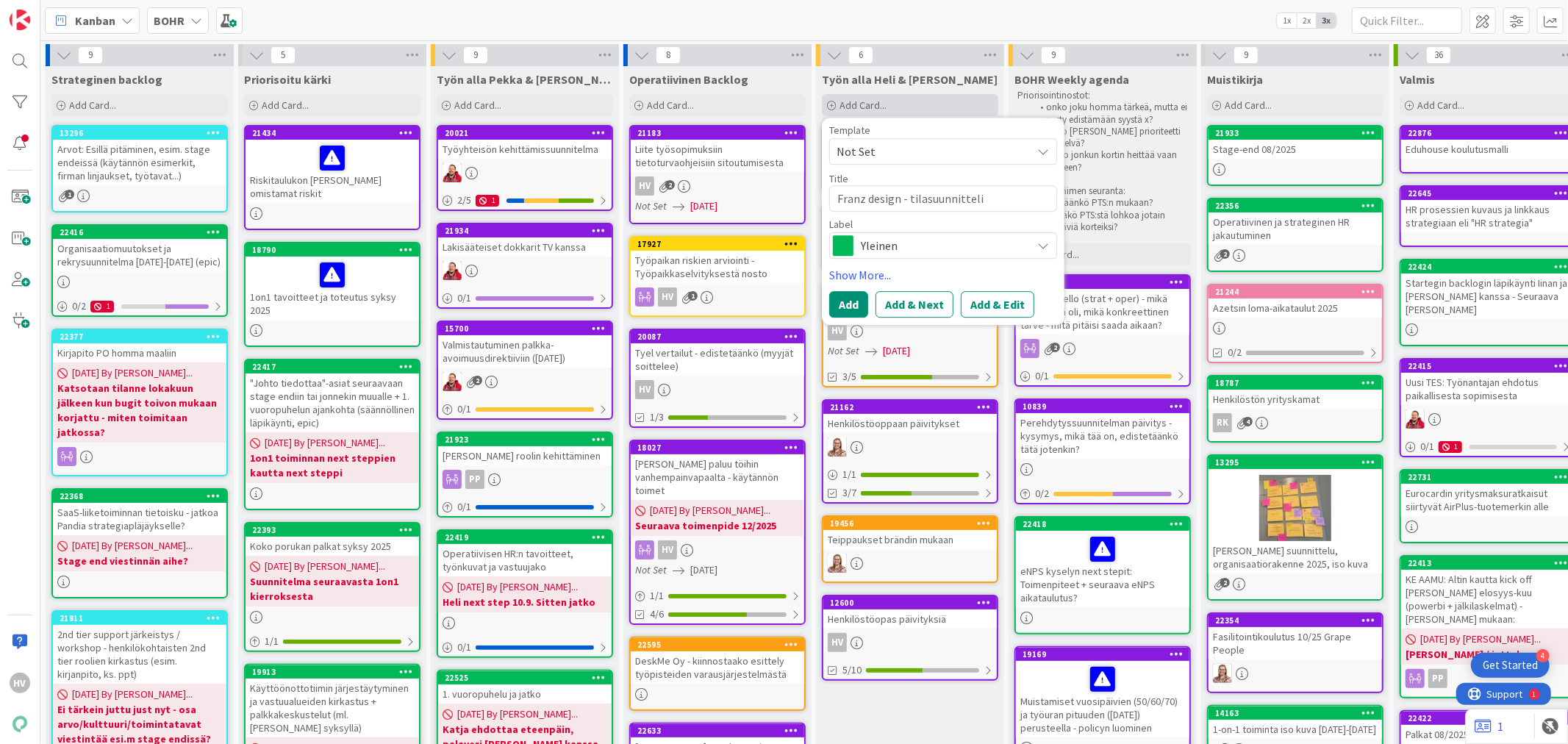
type textarea "Franz design - tilasuunnittelij"
type textarea "x"
type textarea "Franz design - tilasuunnittelija"
click at [929, 237] on span "Yleinen" at bounding box center [942, 245] width 163 height 20
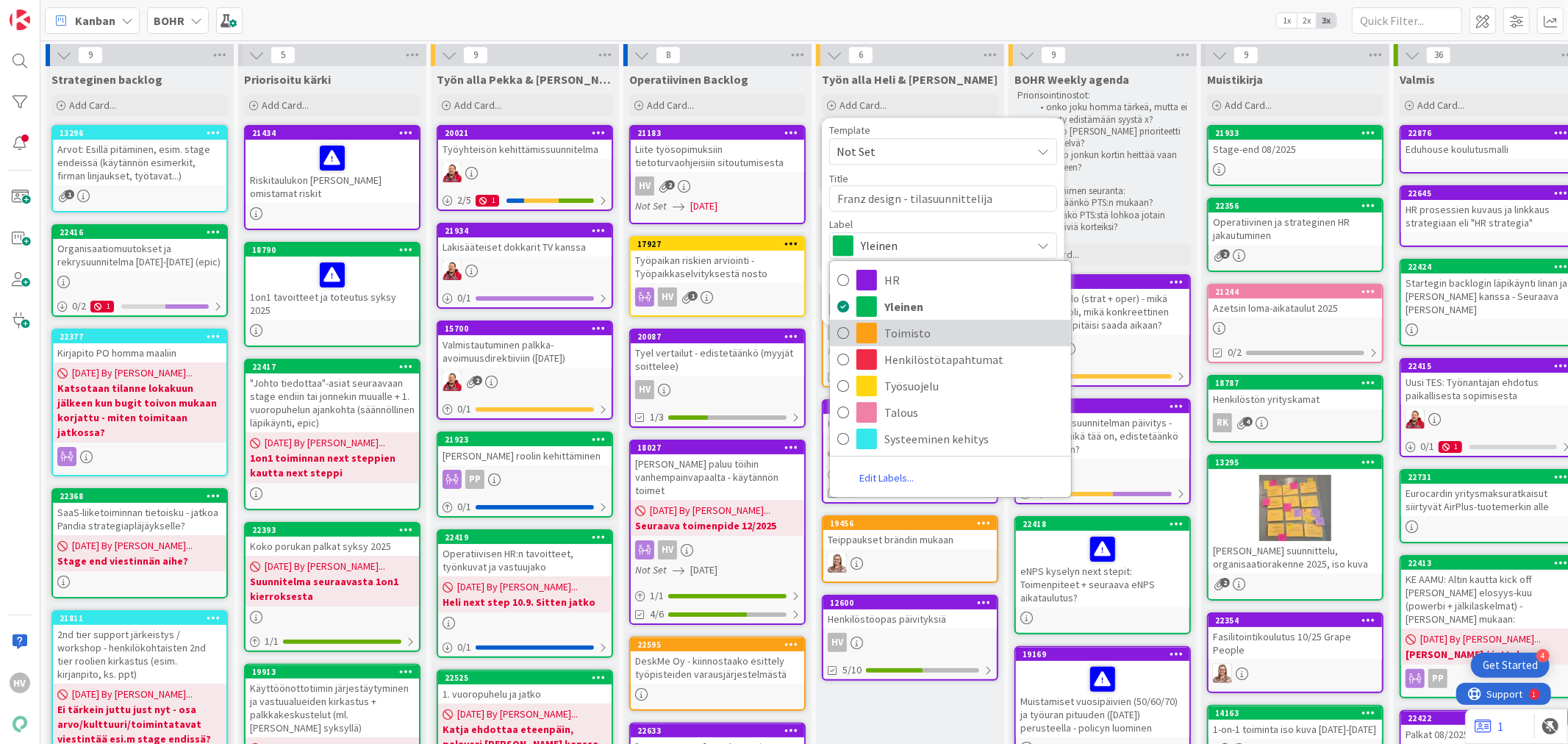
click at [934, 334] on span "Toimisto" at bounding box center [973, 333] width 179 height 22
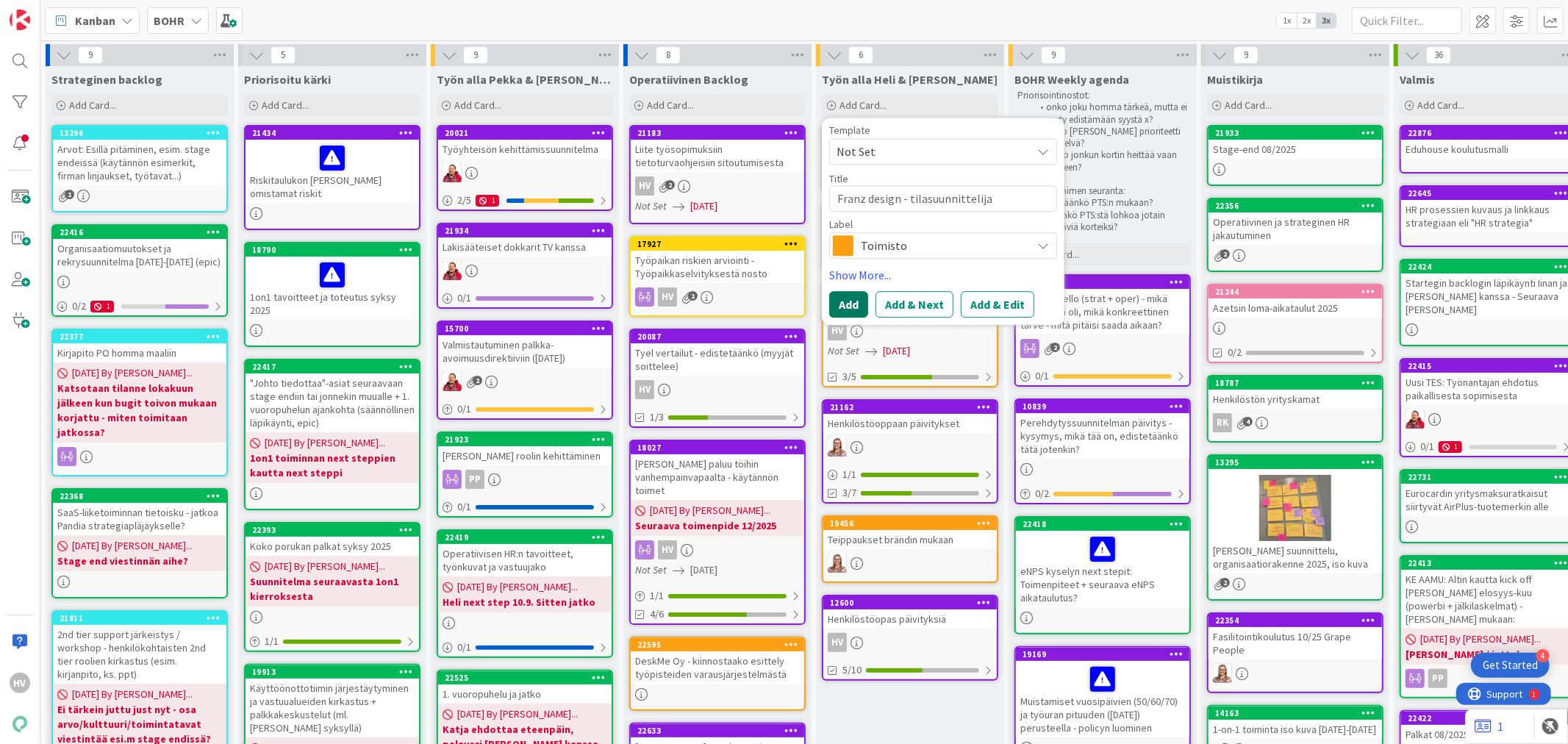
click at [856, 305] on button "Add" at bounding box center [849, 305] width 39 height 27
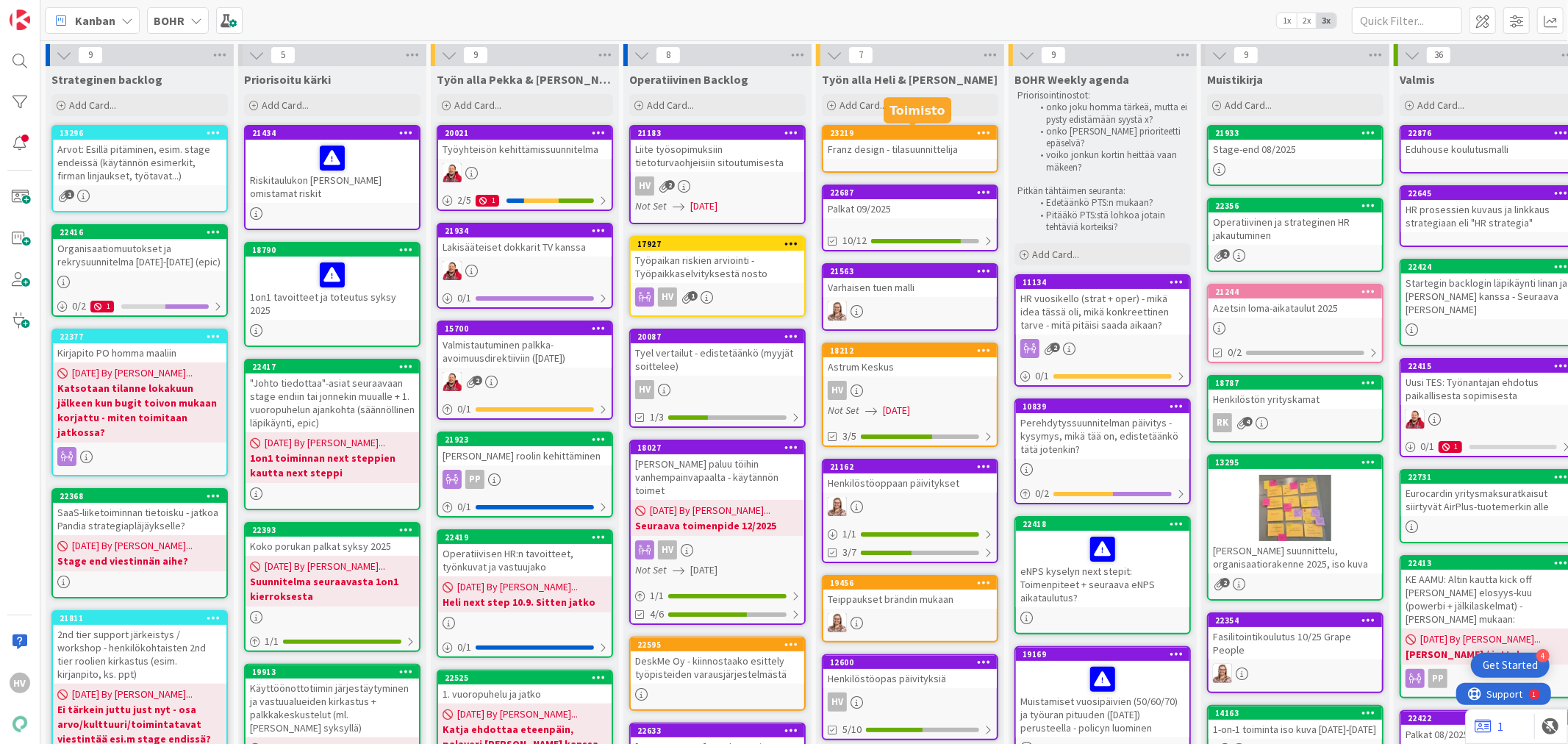
click at [890, 133] on div "23219" at bounding box center [913, 132] width 167 height 10
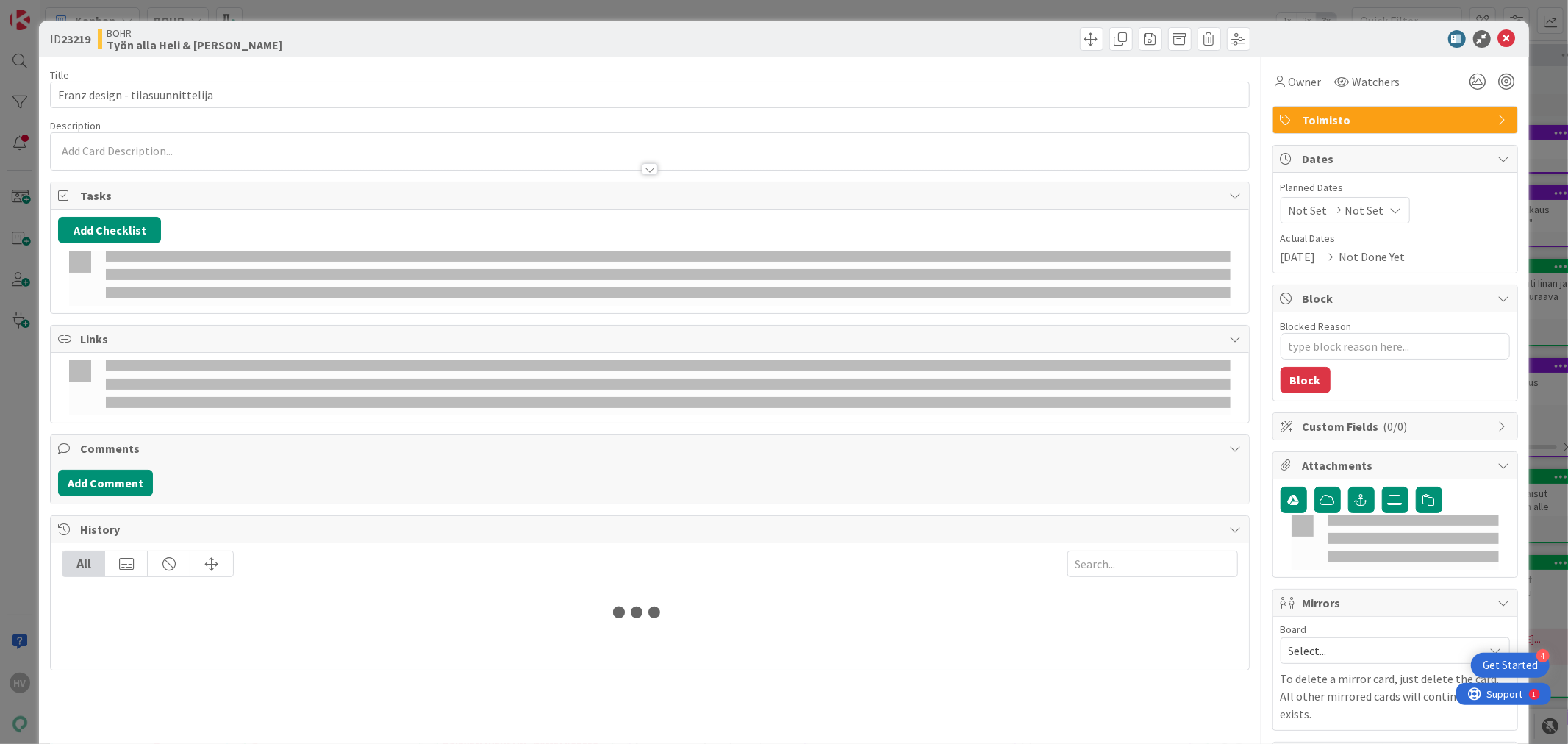
type textarea "x"
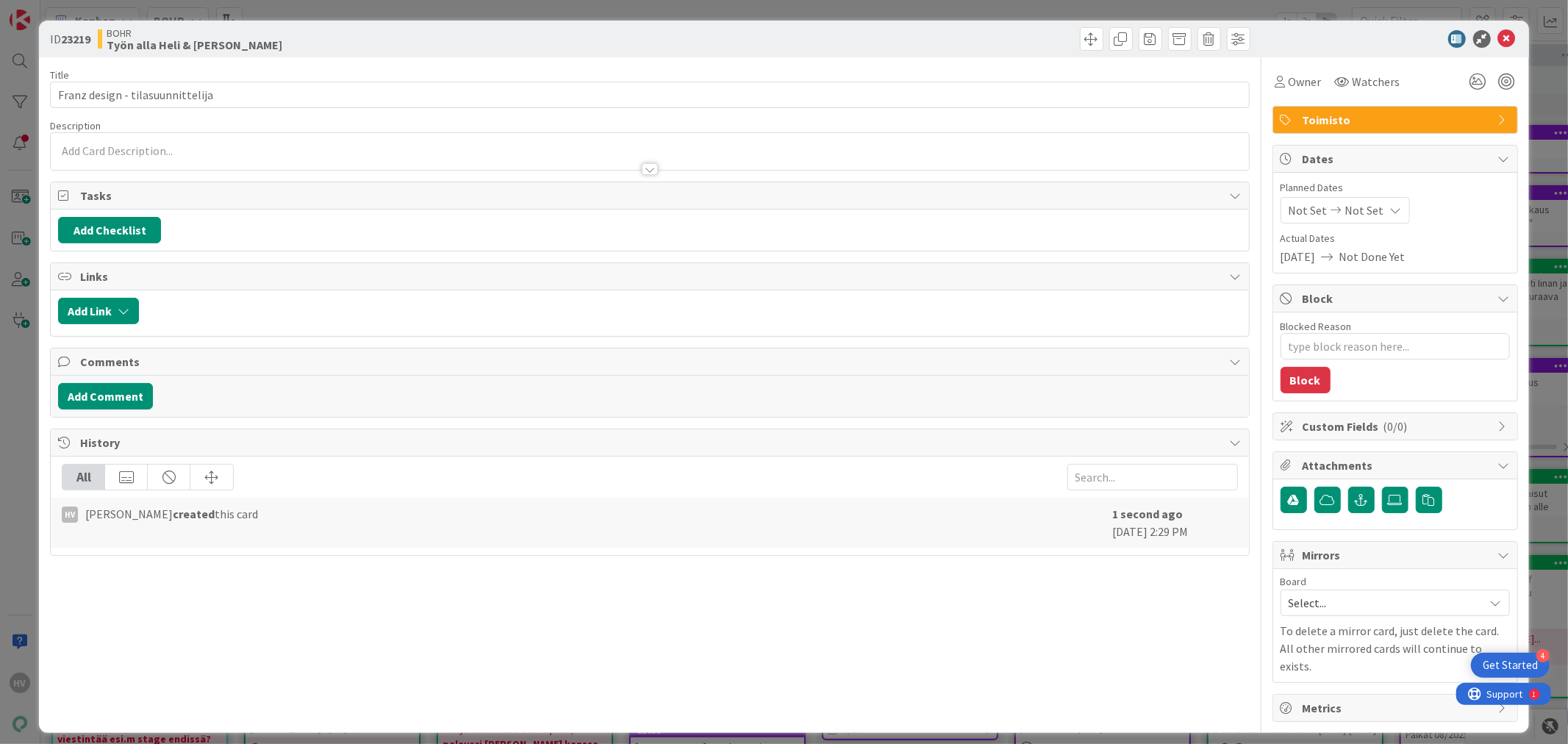
click at [229, 150] on p at bounding box center [649, 151] width 1183 height 17
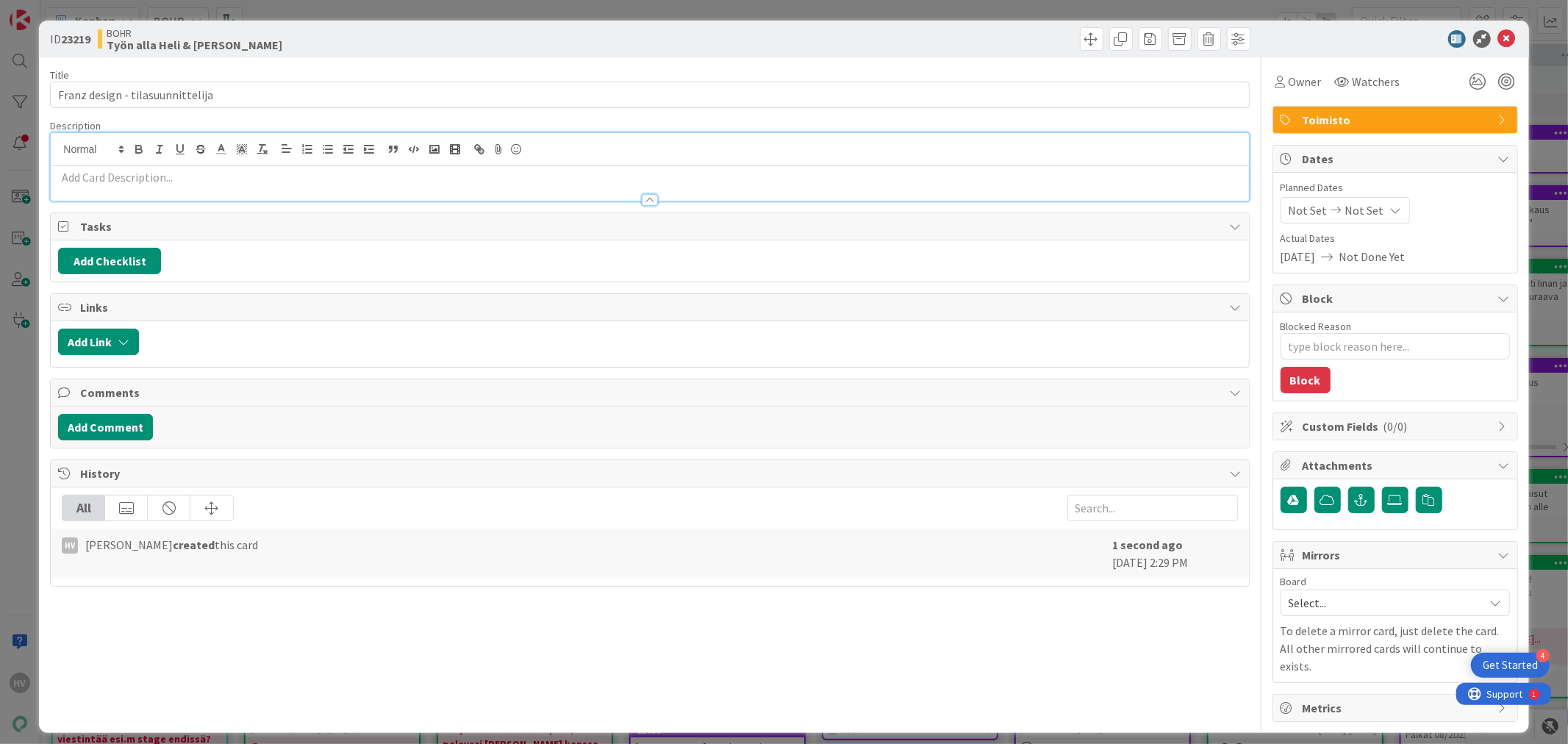
click at [185, 187] on div at bounding box center [649, 193] width 1197 height 16
click at [162, 146] on div "HV Heli Vuorinen just joined" at bounding box center [649, 167] width 1197 height 67
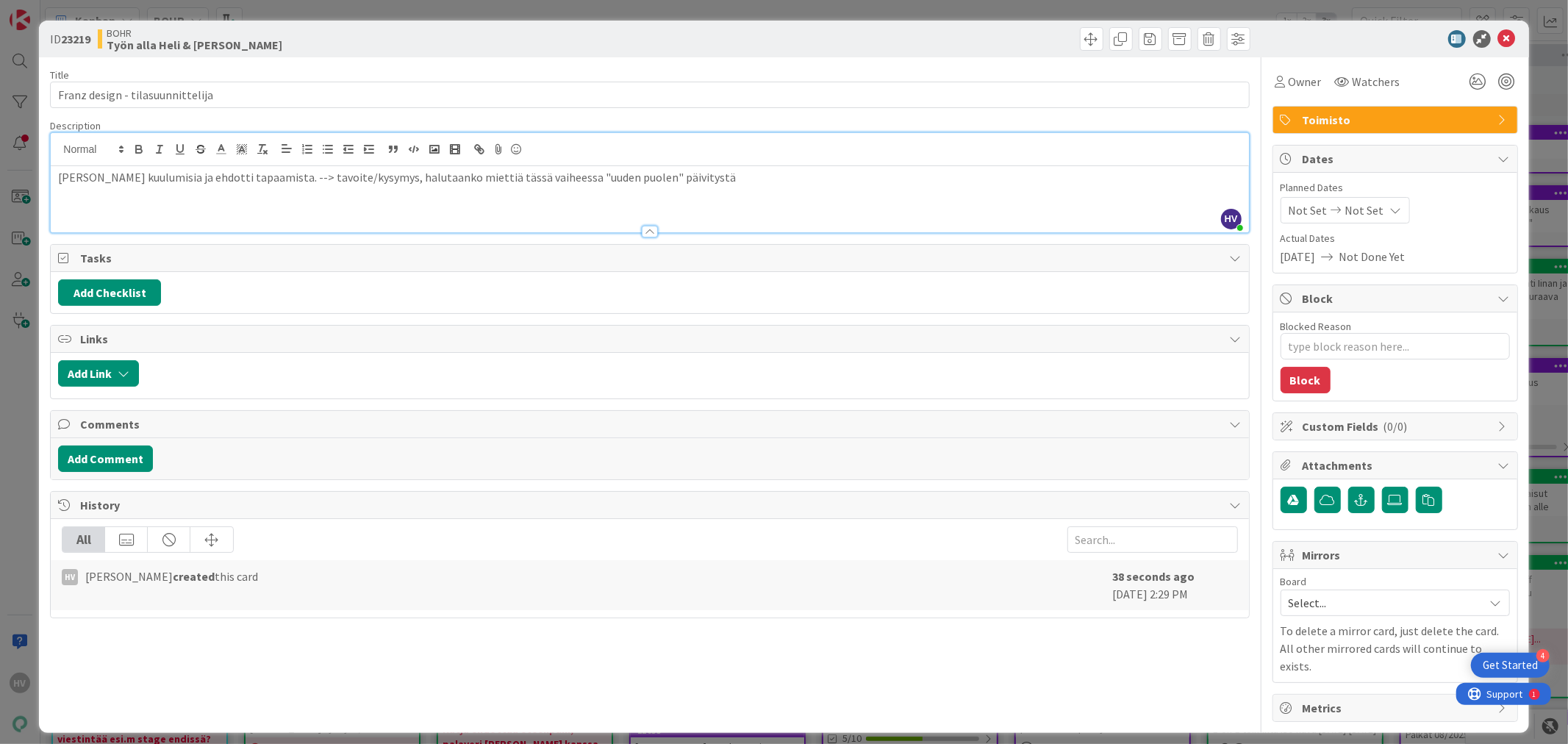
click at [559, 178] on p "Franz kyseli kuulumisia ja ehdotti tapaamista. --> tavoite/kysymys, halutaanko …" at bounding box center [649, 178] width 1183 height 17
click at [763, 177] on p "Franz kyseli kuulumisia ja ehdotti tapaamista. --> tavoite/kysymys, halutaanko …" at bounding box center [649, 178] width 1183 height 17
click at [442, 180] on p "Franz kyseli kuulumisia ja ehdotti tapaamista. --> tavoite/kysymys, halutaanko …" at bounding box center [649, 178] width 1183 height 17
click at [736, 181] on p "Franz kyseli kuulumisia ja ehdotti tapaamista. --> tavoite/kysymys, halutaanko …" at bounding box center [649, 178] width 1183 height 17
type textarea "x"
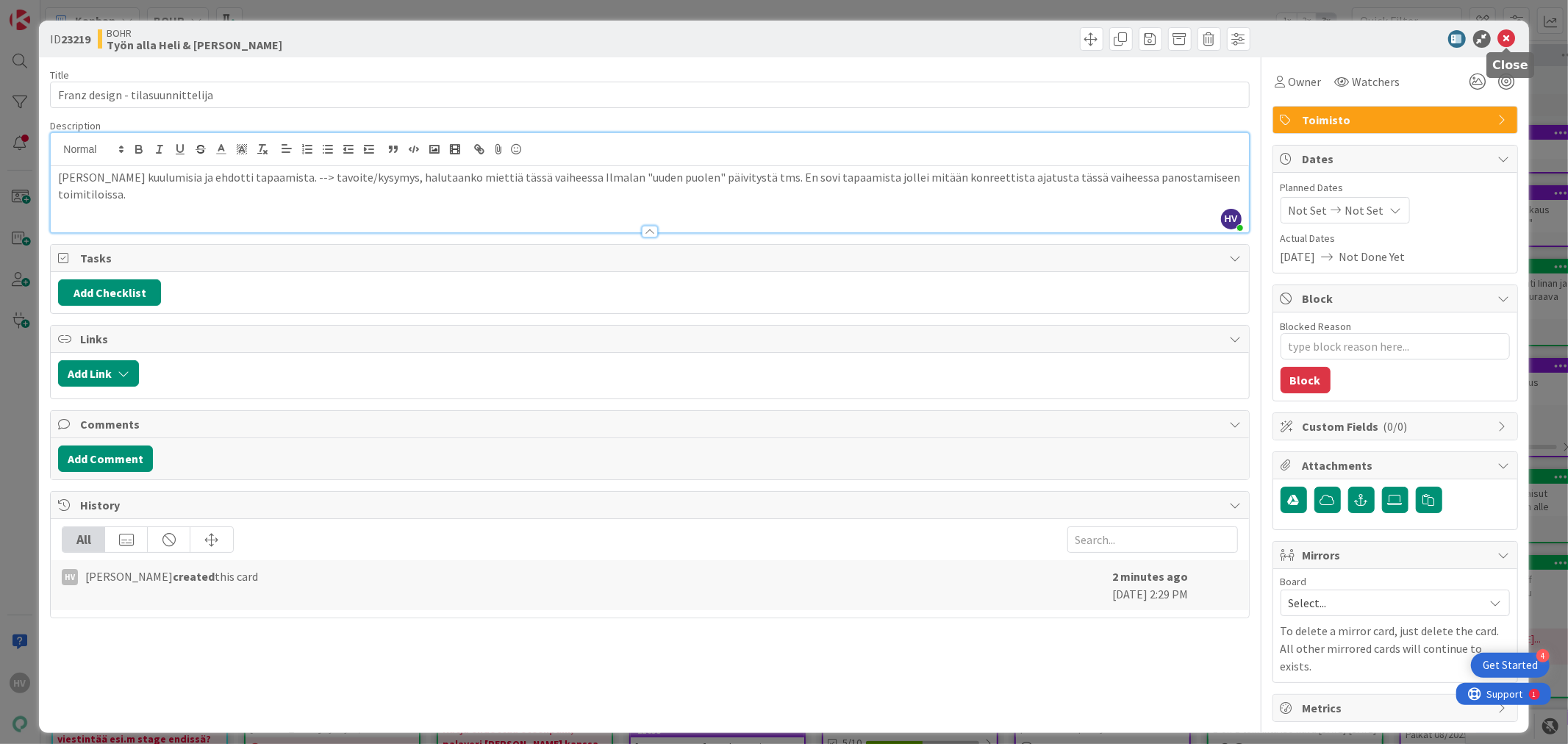
click at [1514, 35] on icon at bounding box center [1506, 38] width 18 height 18
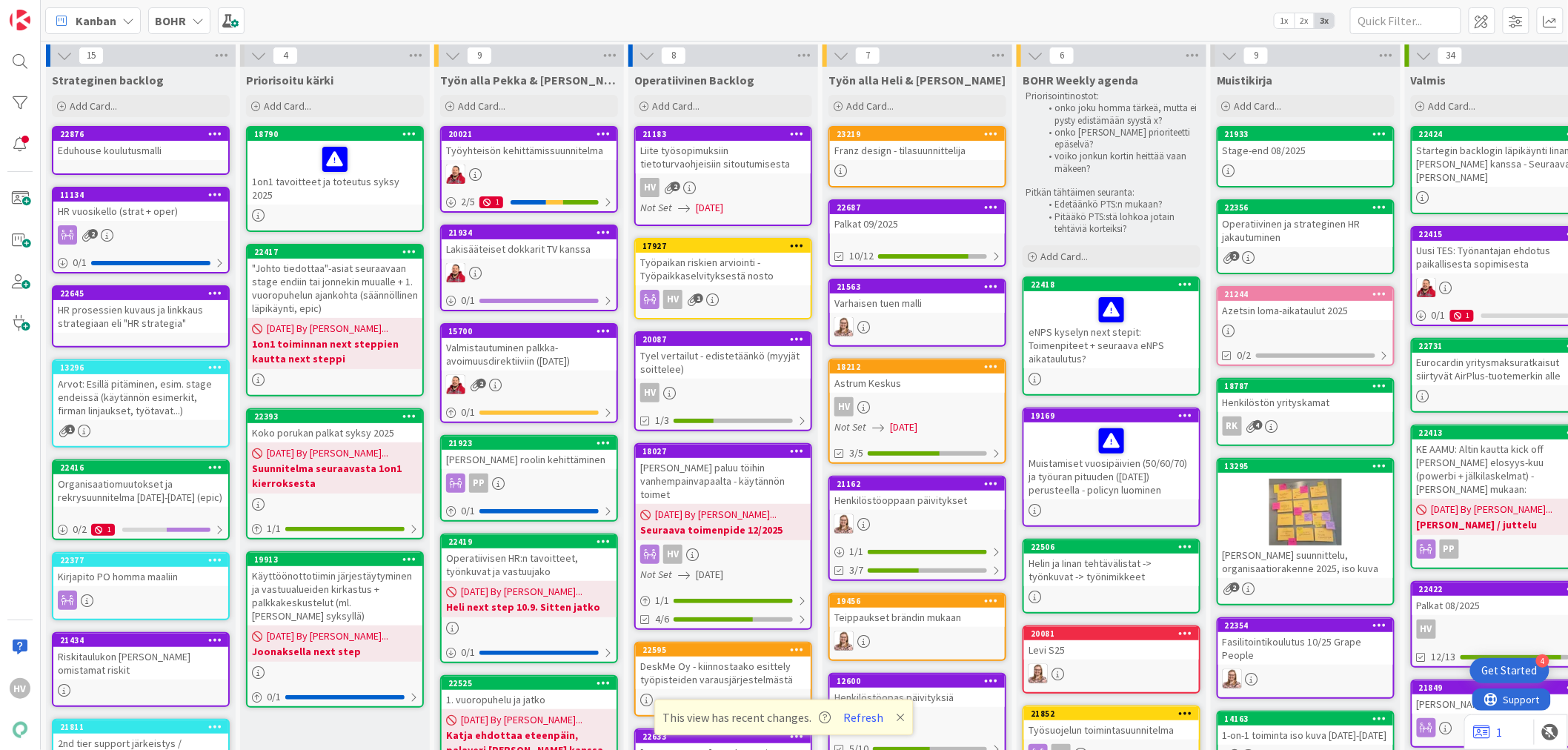
scroll to position [0, 109]
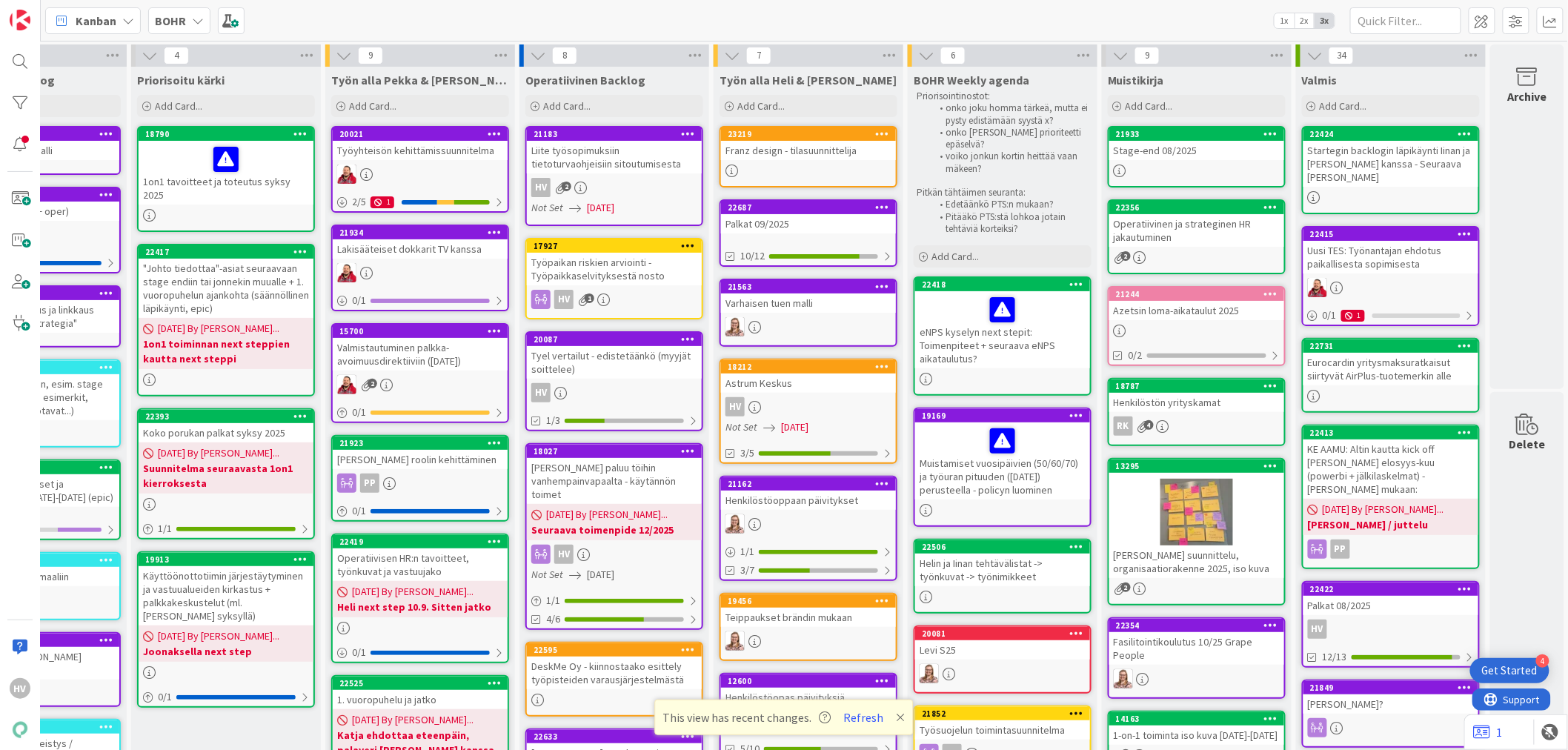
click at [170, 17] on b "BOHR" at bounding box center [170, 21] width 31 height 15
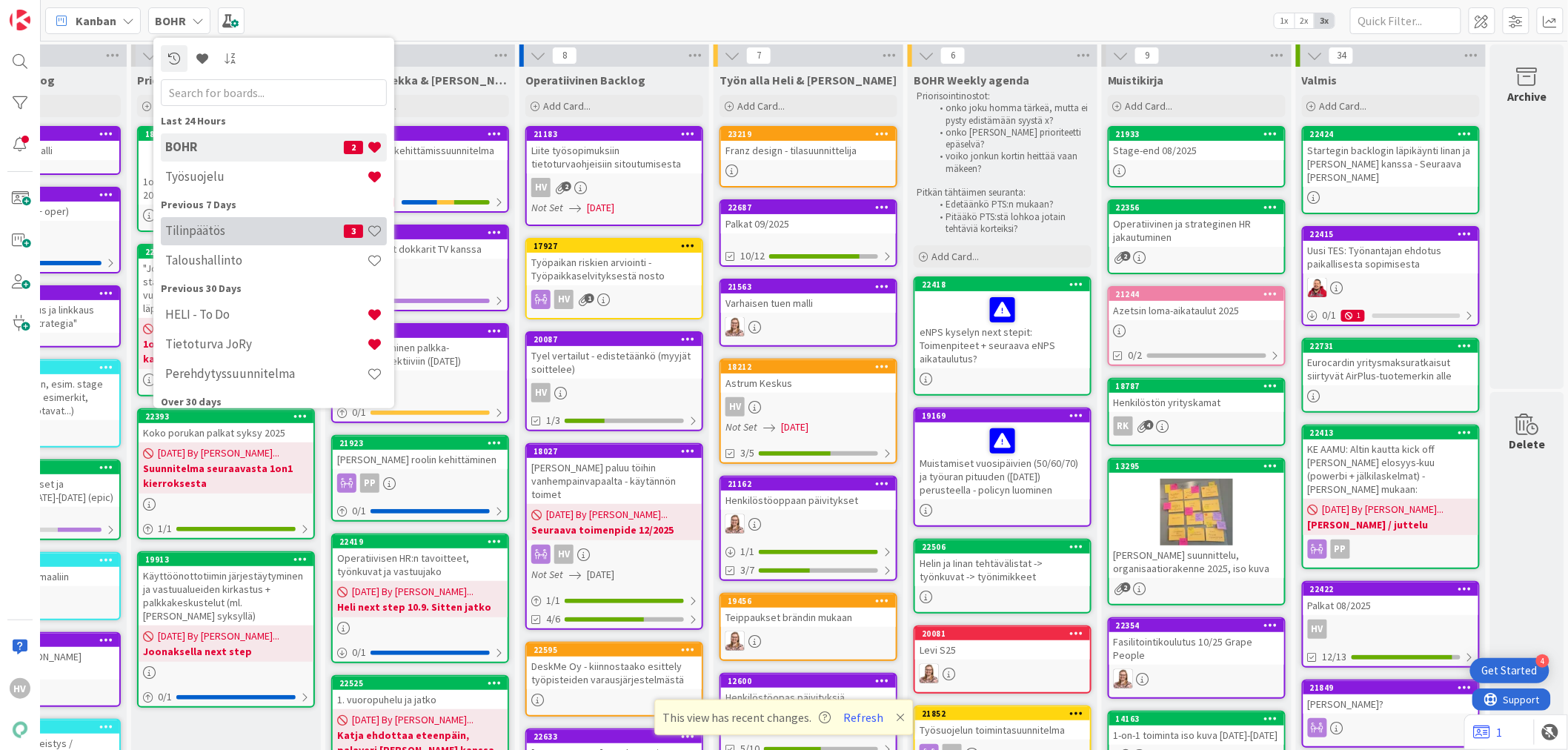
click at [211, 232] on h4 "Tilinpäätös" at bounding box center [254, 231] width 178 height 15
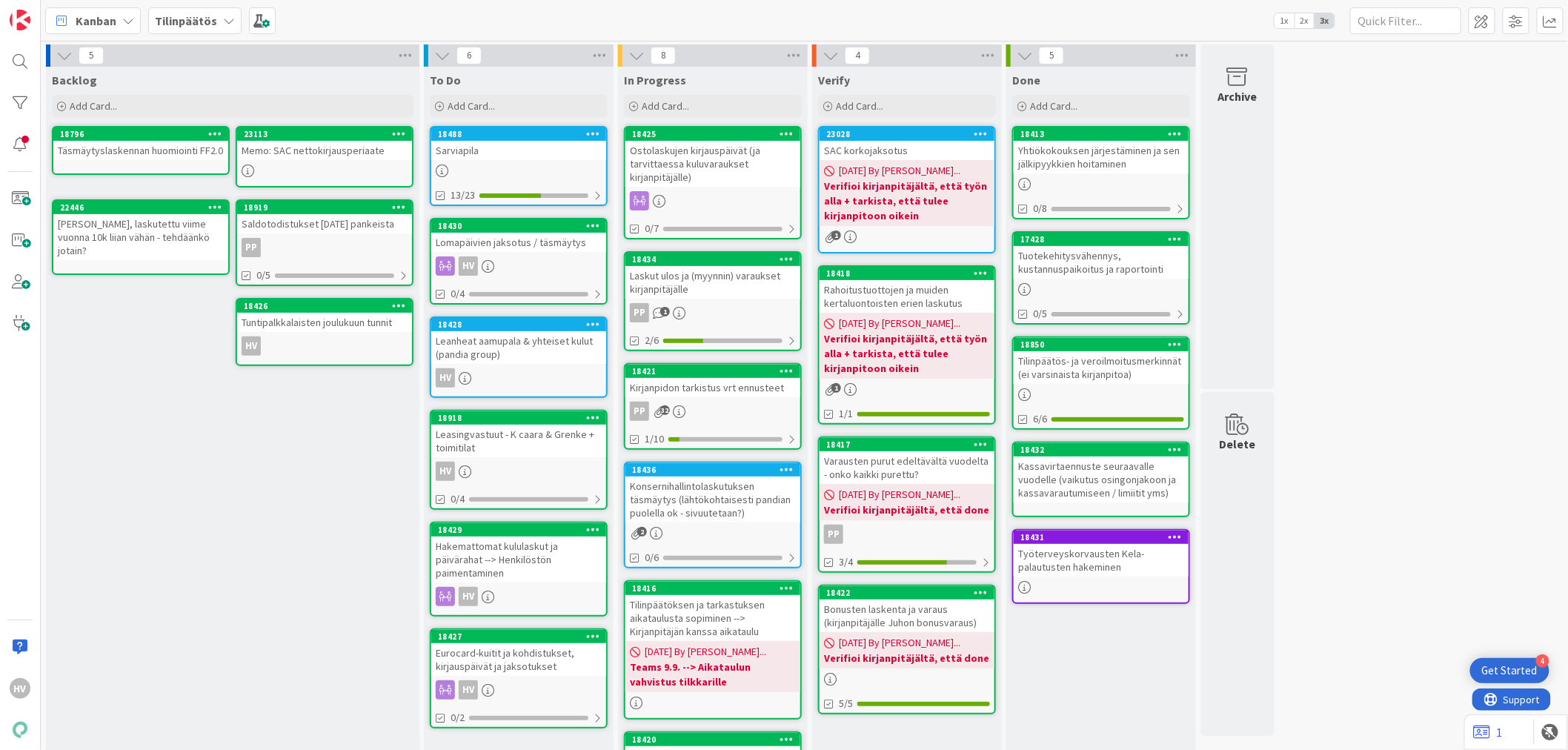
click at [536, 238] on div "Lomapäivien jaksotus / täsmäytys" at bounding box center [518, 242] width 175 height 19
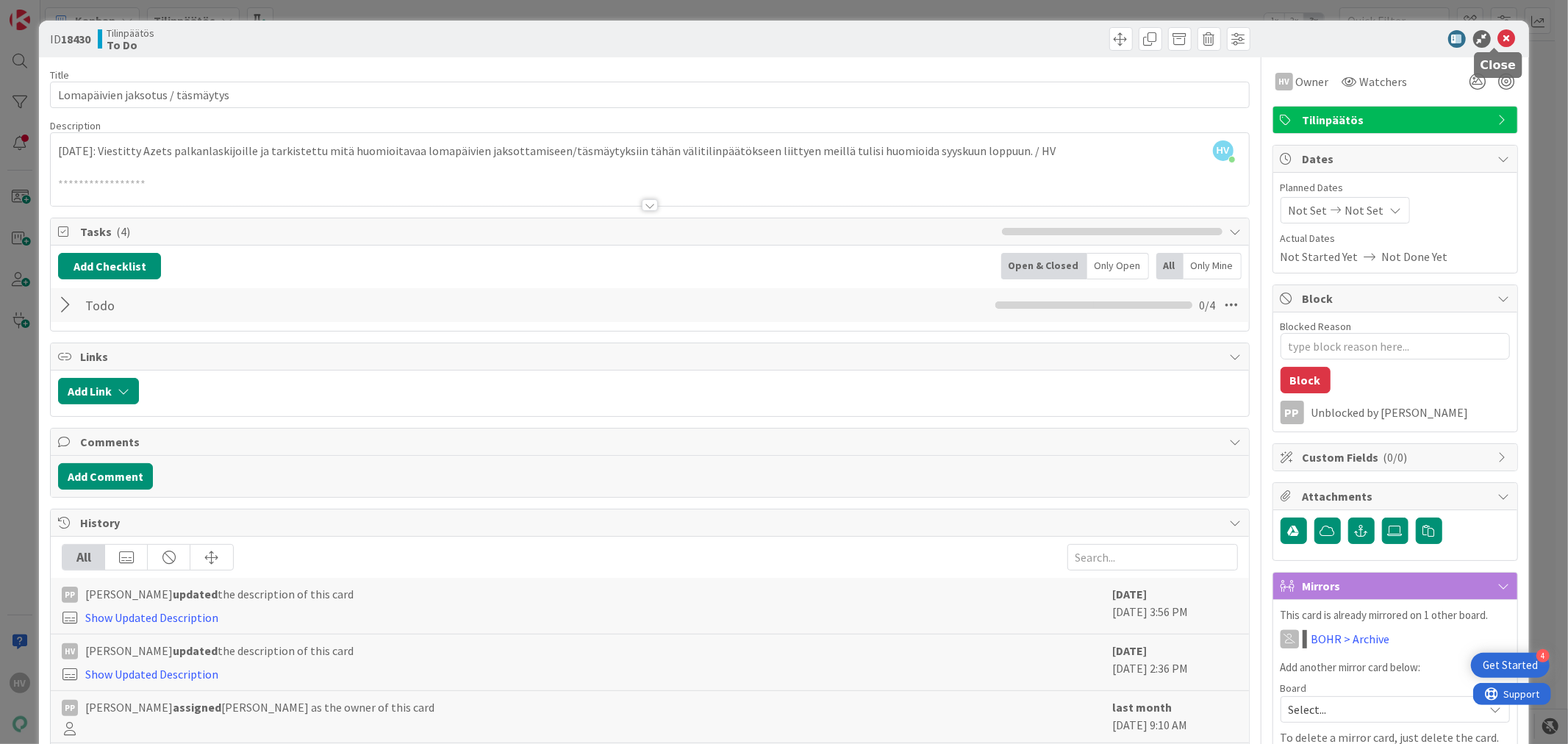
click at [1498, 38] on icon at bounding box center [1506, 38] width 18 height 18
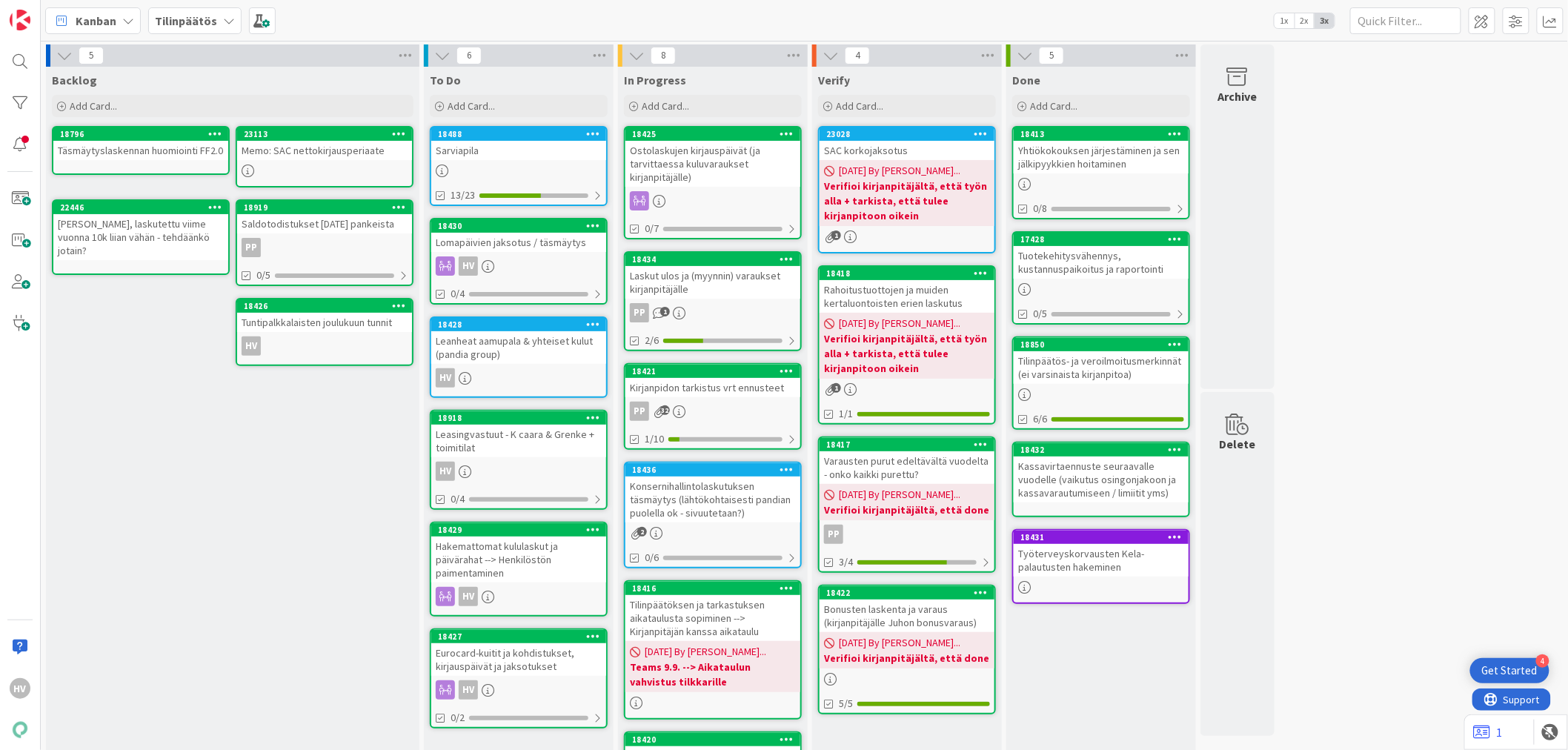
click at [522, 327] on div "18428" at bounding box center [518, 324] width 175 height 13
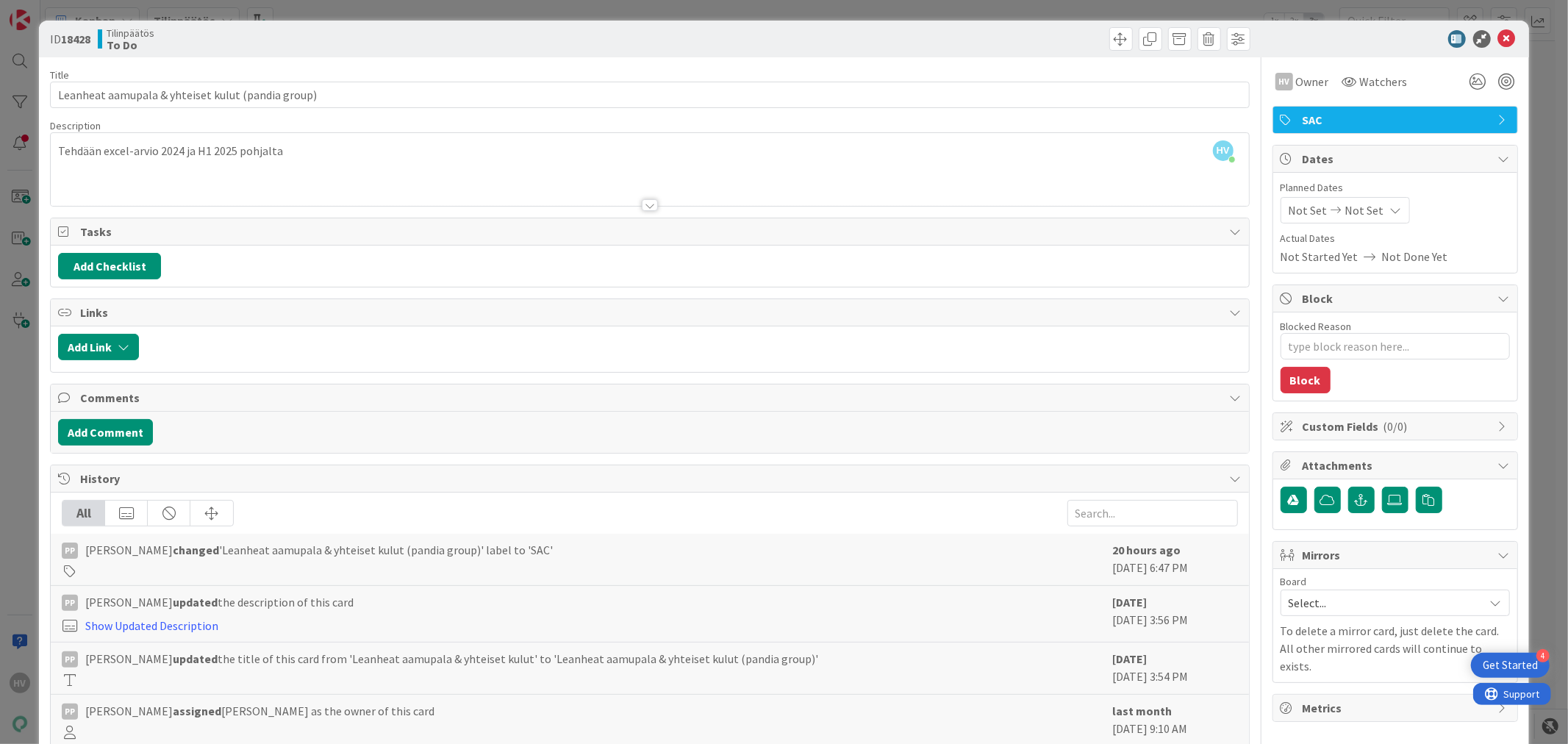
click at [1299, 604] on span "Select..." at bounding box center [1382, 603] width 188 height 20
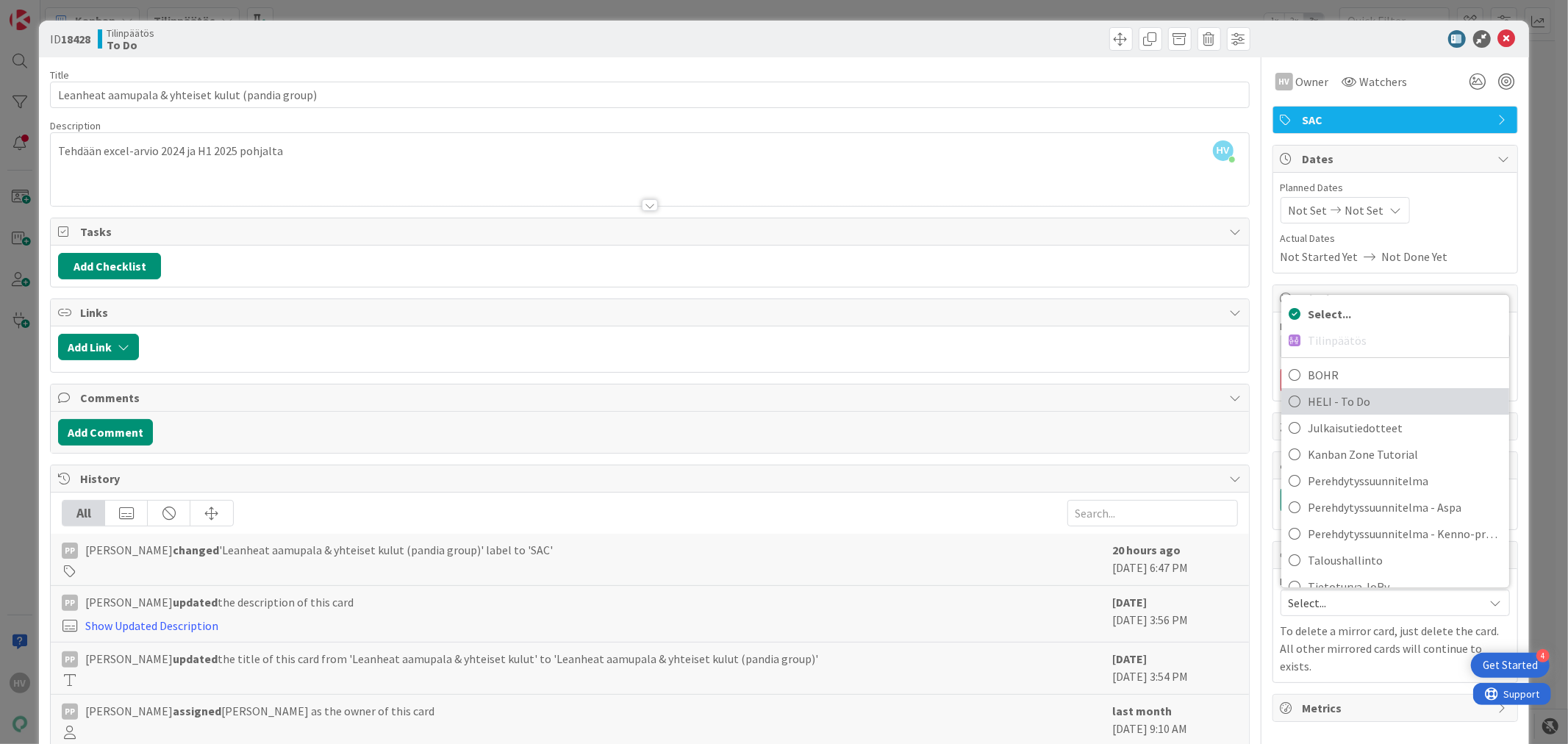
click at [1310, 400] on span "HELI - To Do" at bounding box center [1404, 402] width 194 height 22
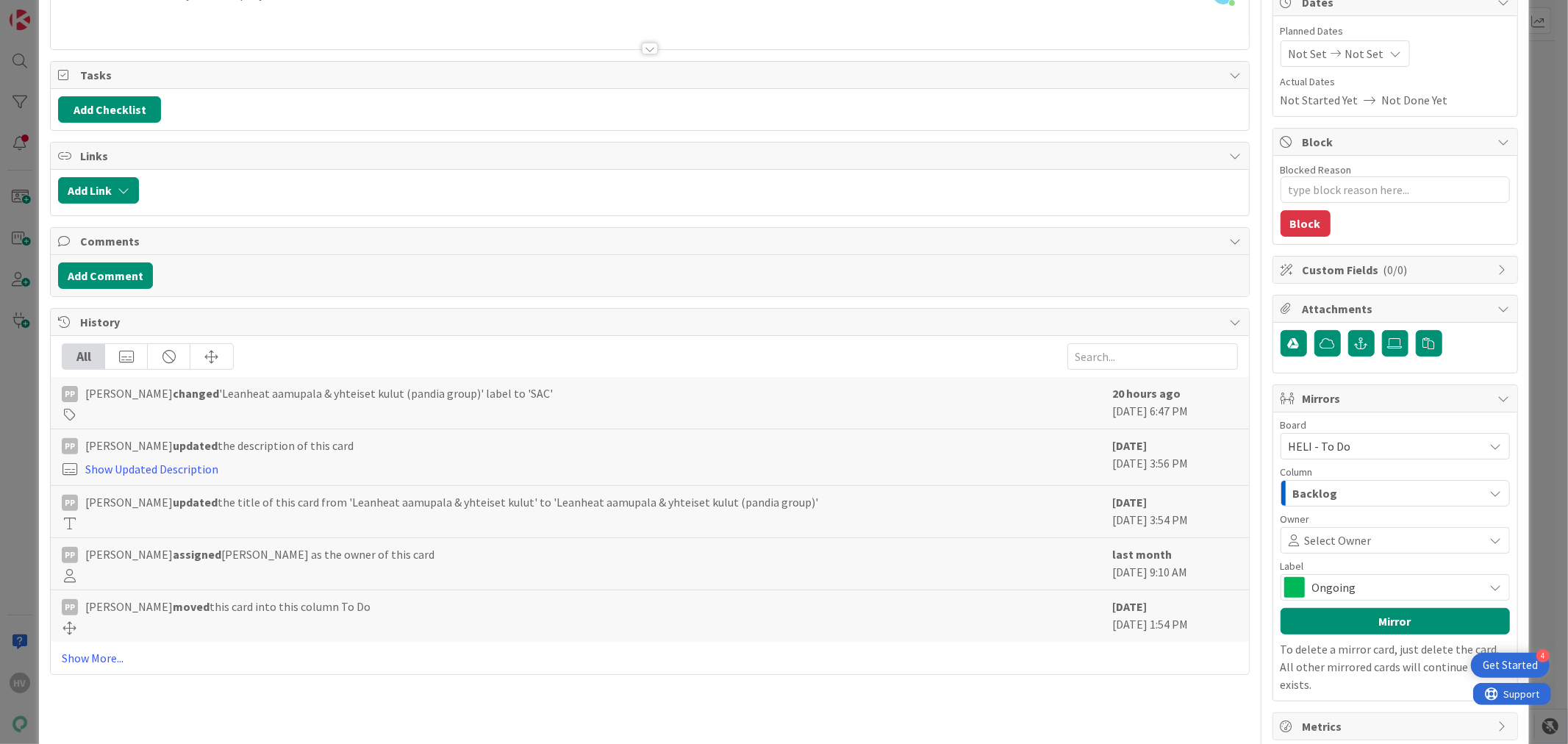
scroll to position [163, 0]
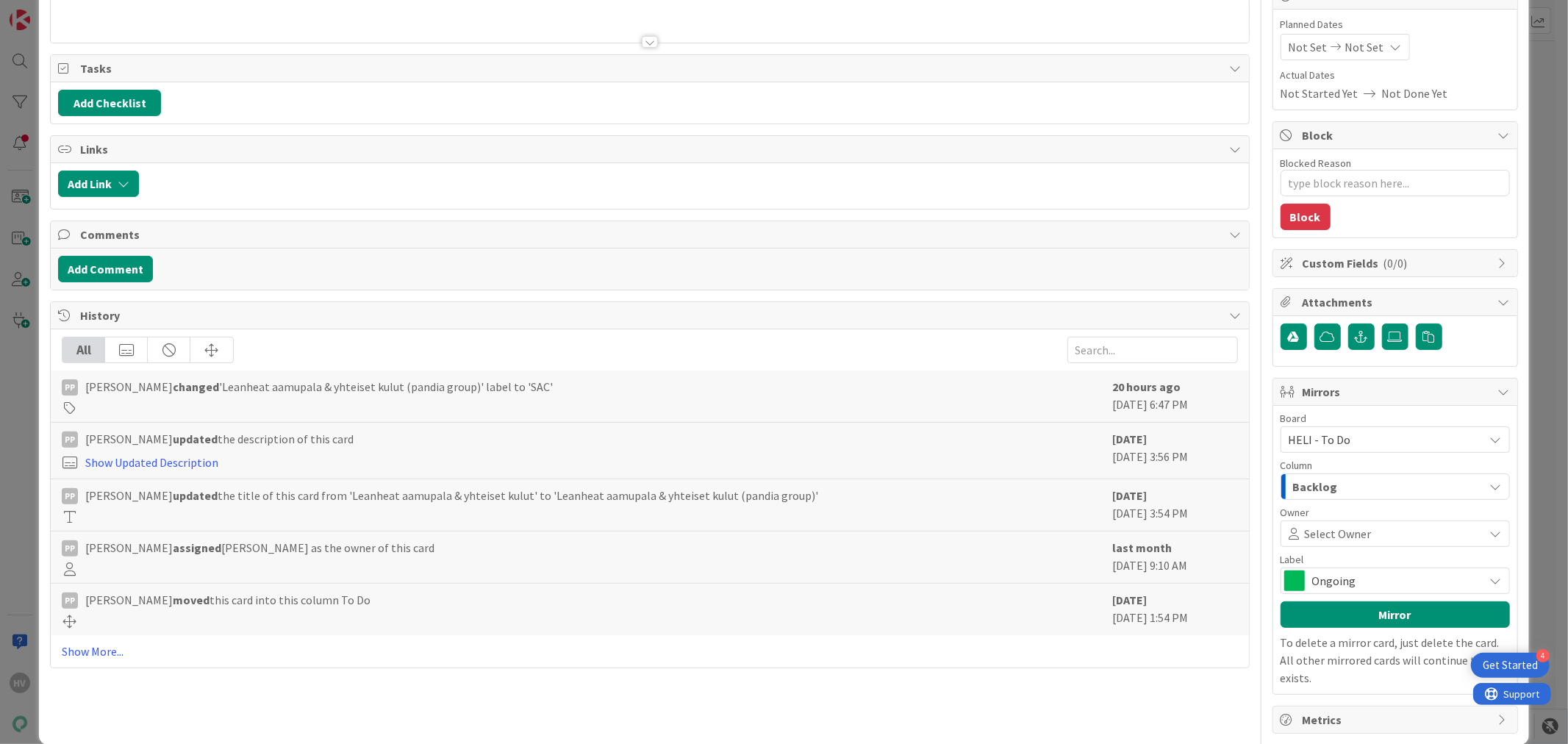
click at [1324, 586] on span "Ongoing" at bounding box center [1394, 581] width 164 height 20
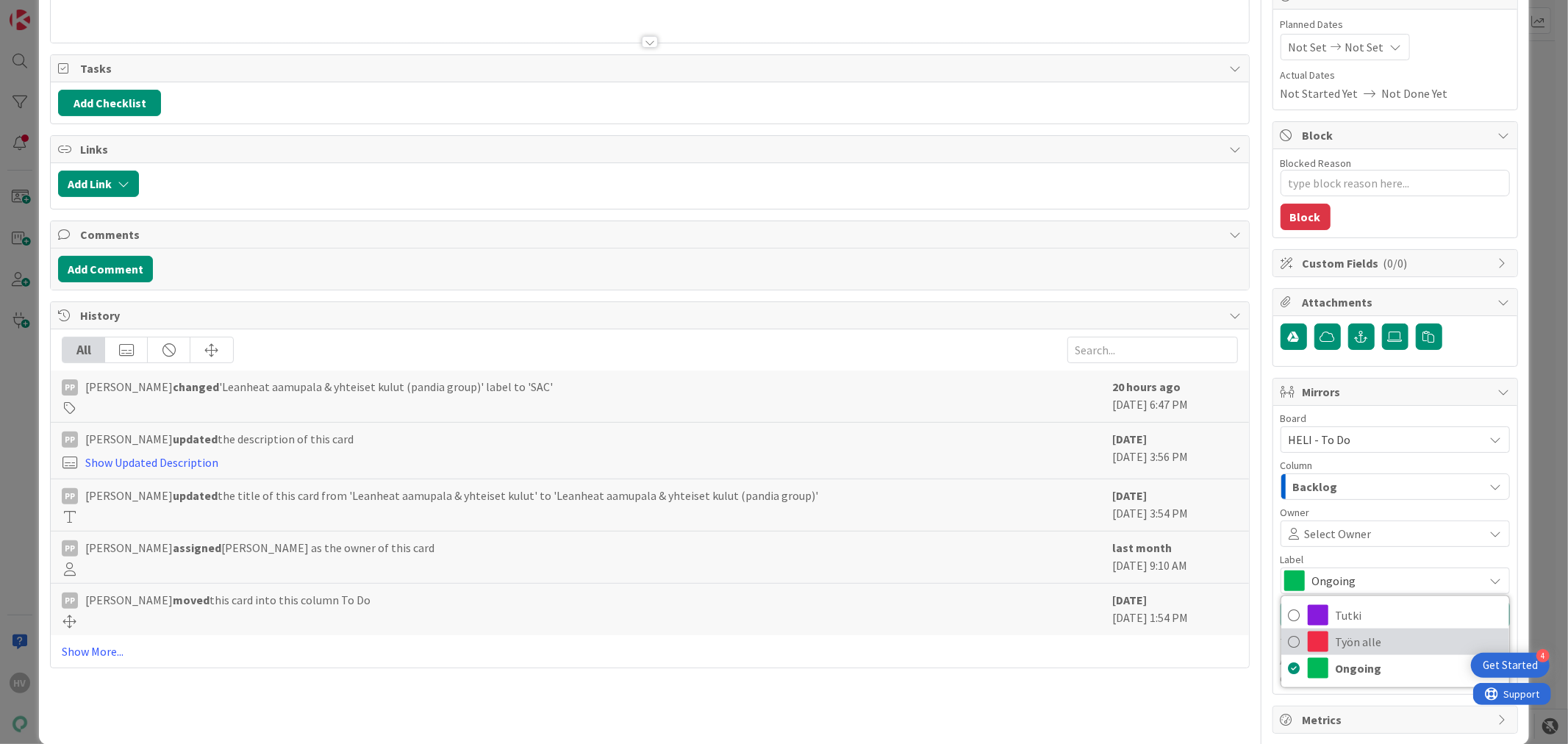
click at [1336, 642] on span "Työn alle" at bounding box center [1418, 642] width 166 height 22
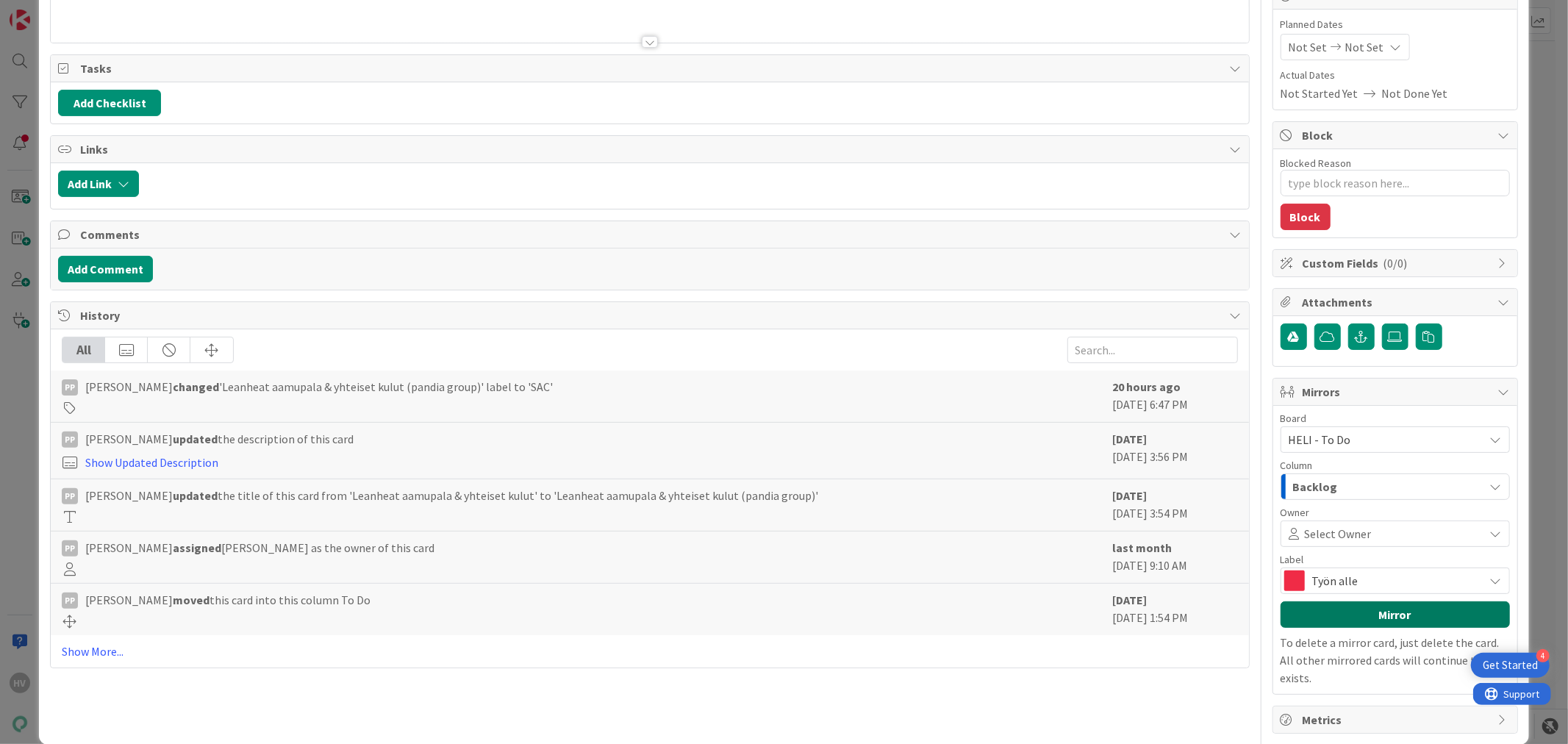
click at [1336, 614] on button "Mirror" at bounding box center [1395, 615] width 229 height 27
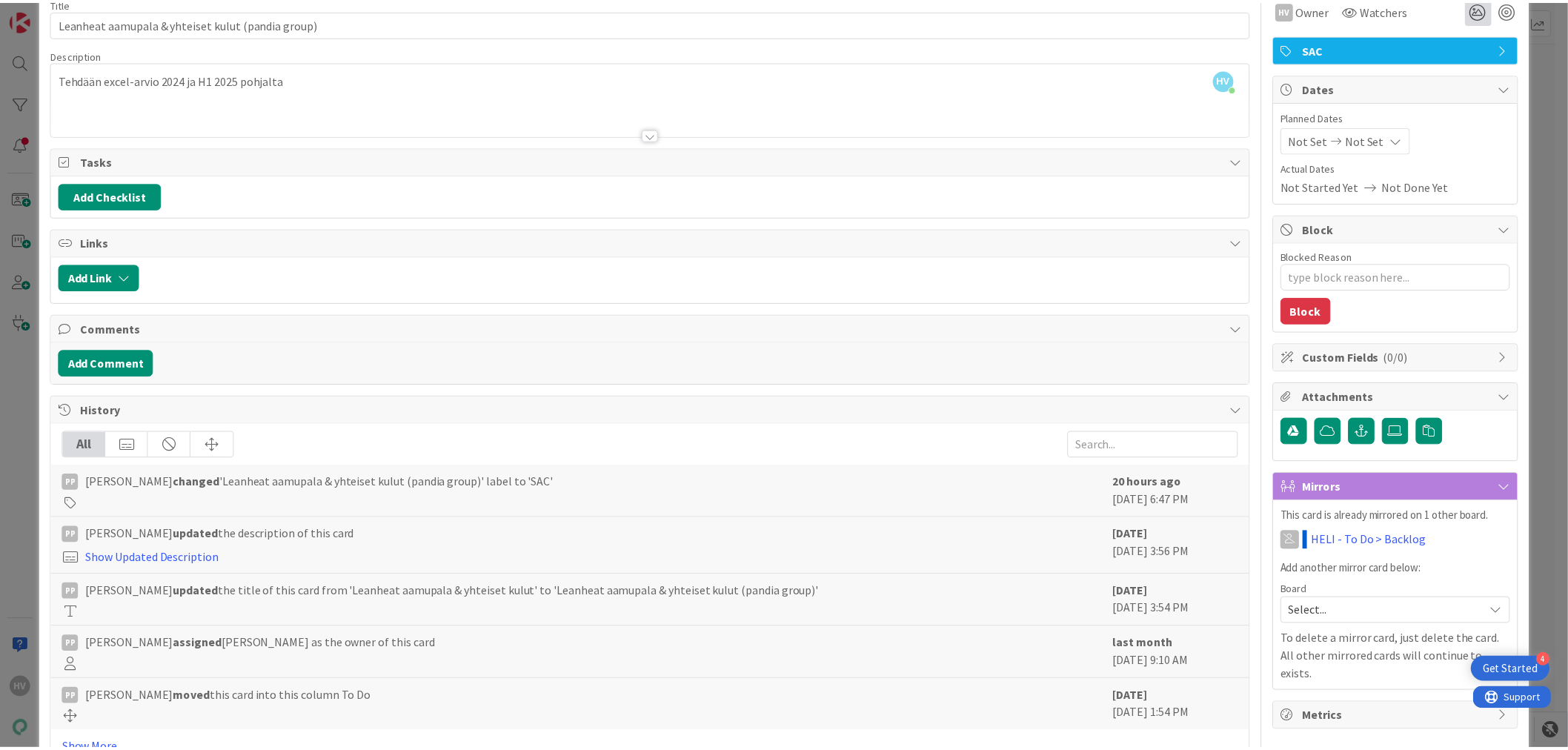
scroll to position [0, 0]
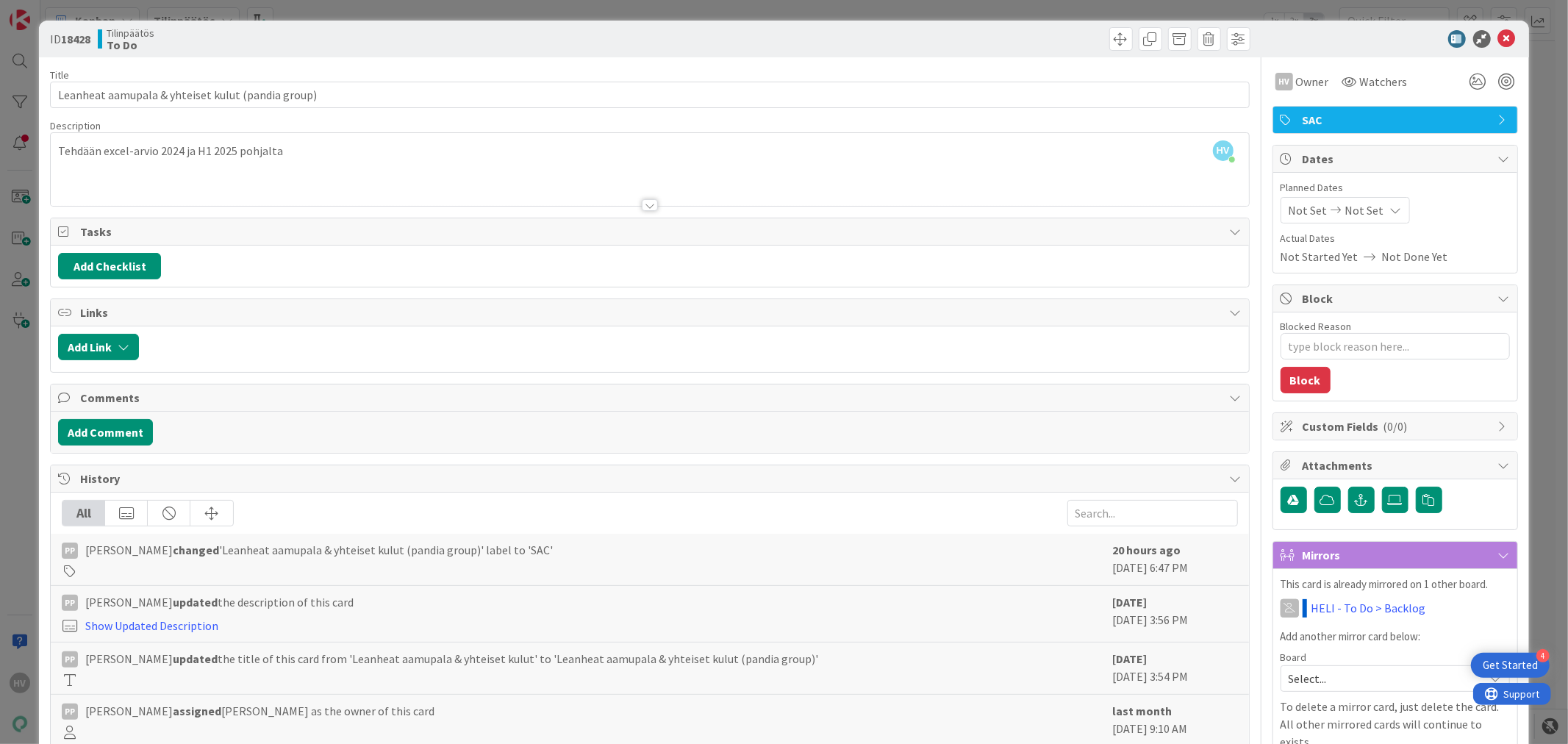
click at [1491, 27] on div "ID 18428 Tilinpäätös To Do" at bounding box center [784, 38] width 1489 height 37
click at [1498, 38] on icon at bounding box center [1506, 38] width 18 height 18
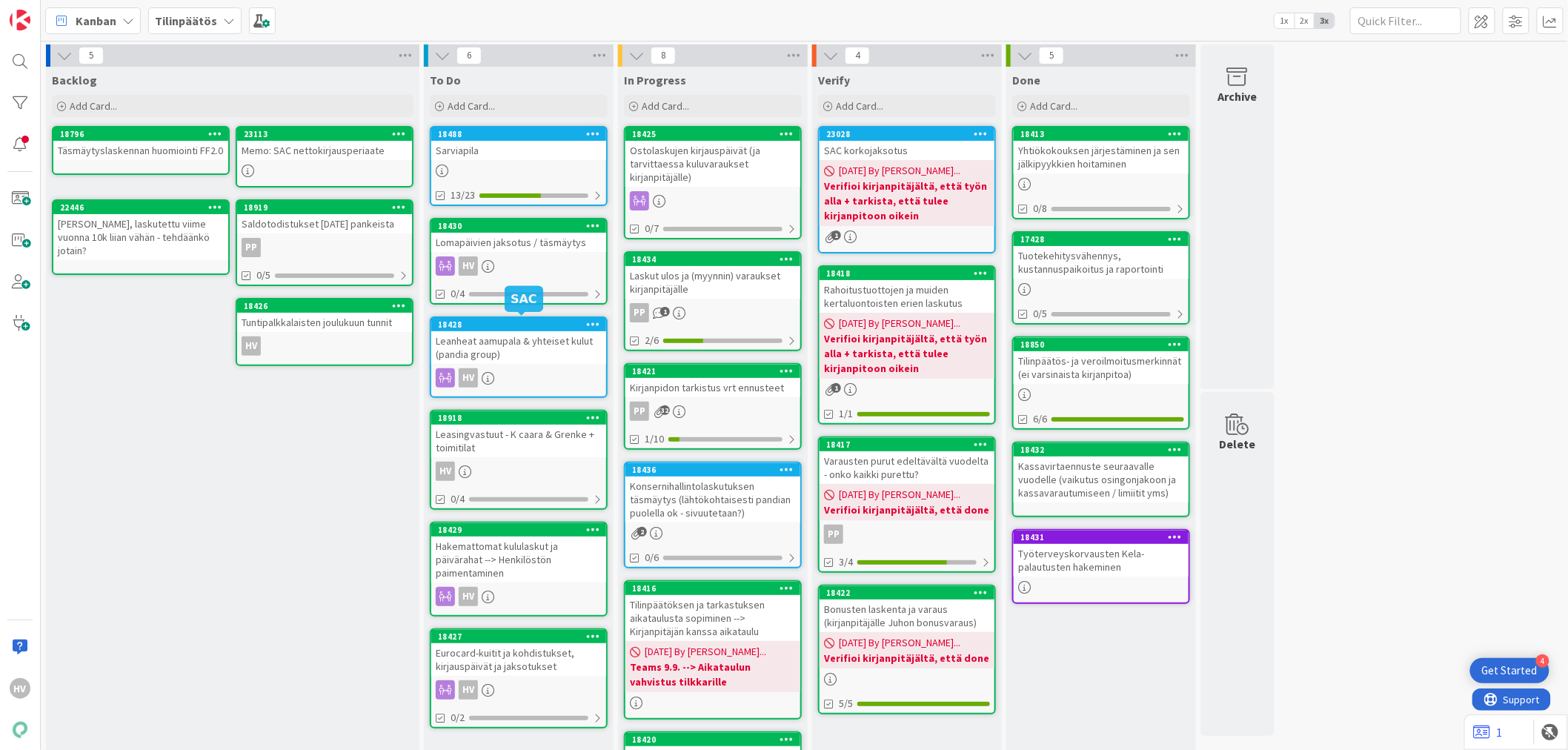
click at [485, 320] on div "18428" at bounding box center [522, 324] width 168 height 10
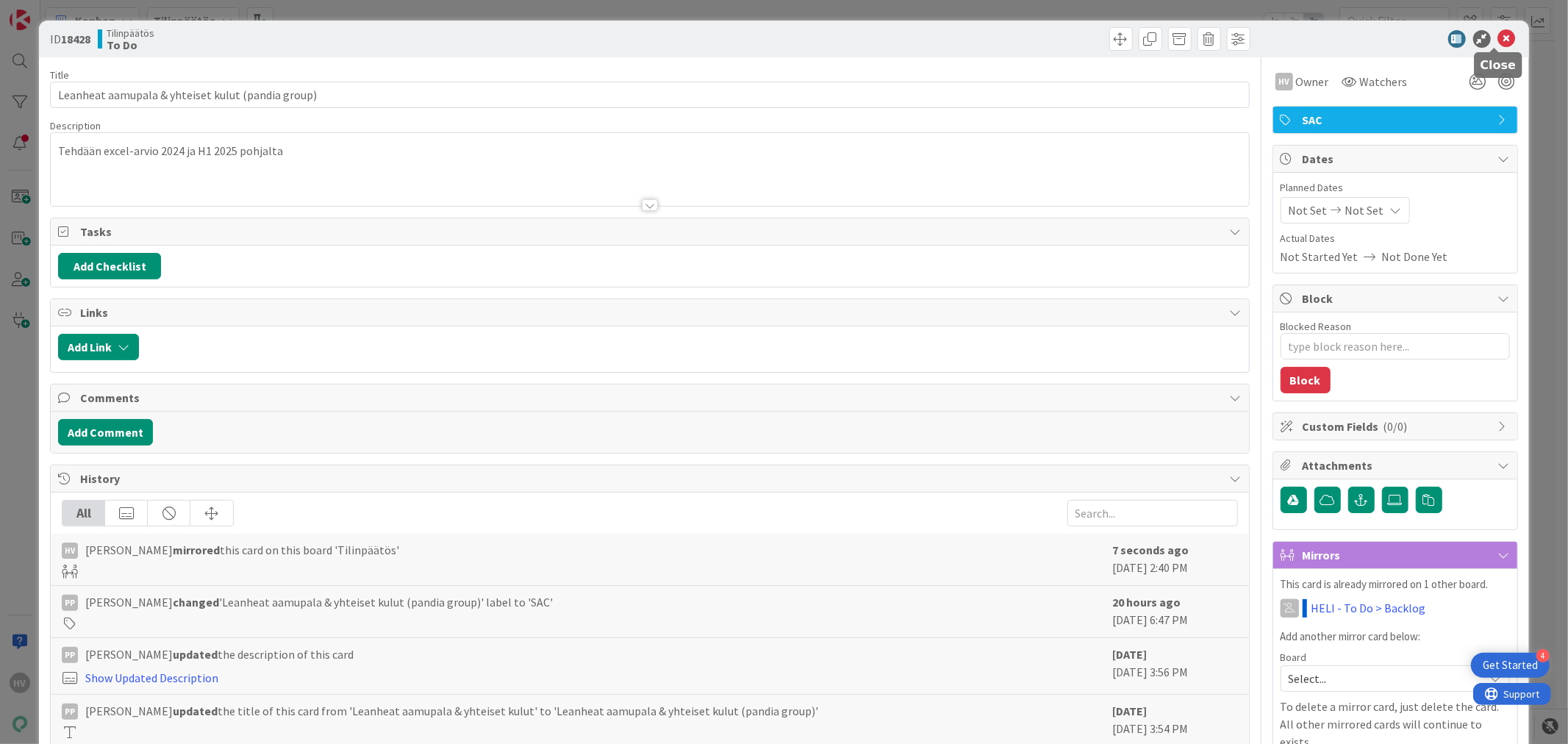
click at [1498, 35] on icon at bounding box center [1506, 38] width 18 height 18
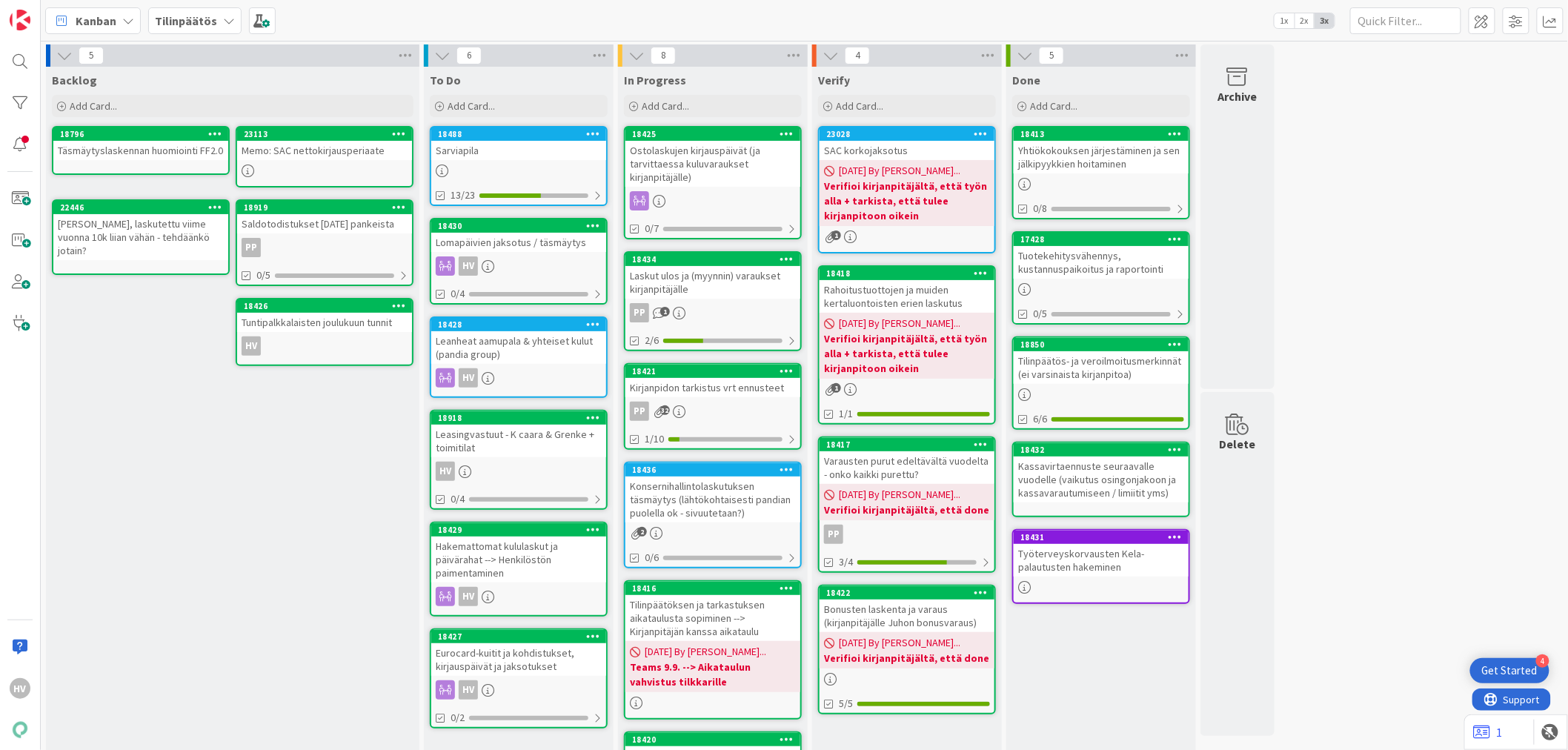
click at [479, 233] on div "Lomapäivien jaksotus / täsmäytys" at bounding box center [518, 242] width 175 height 19
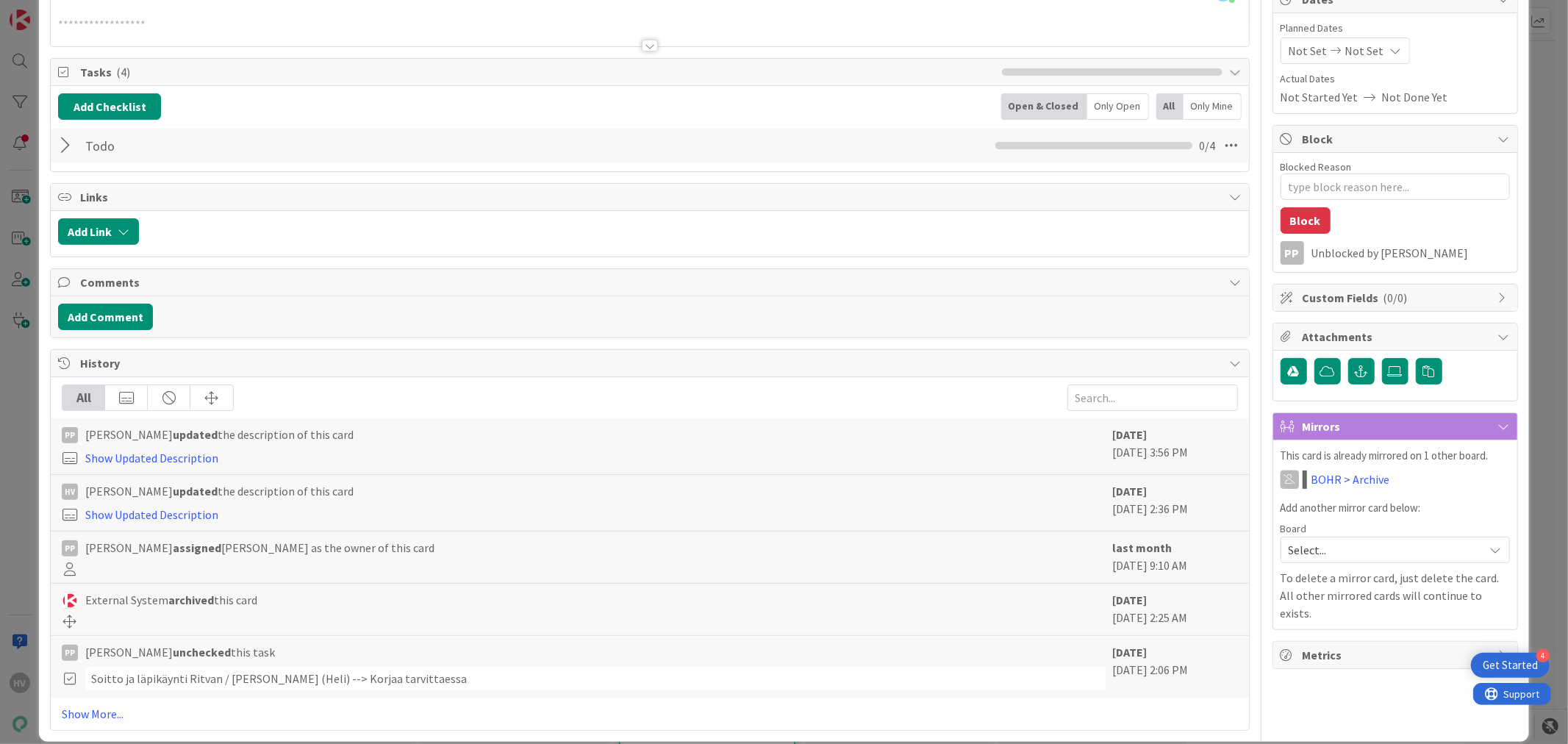
scroll to position [163, 0]
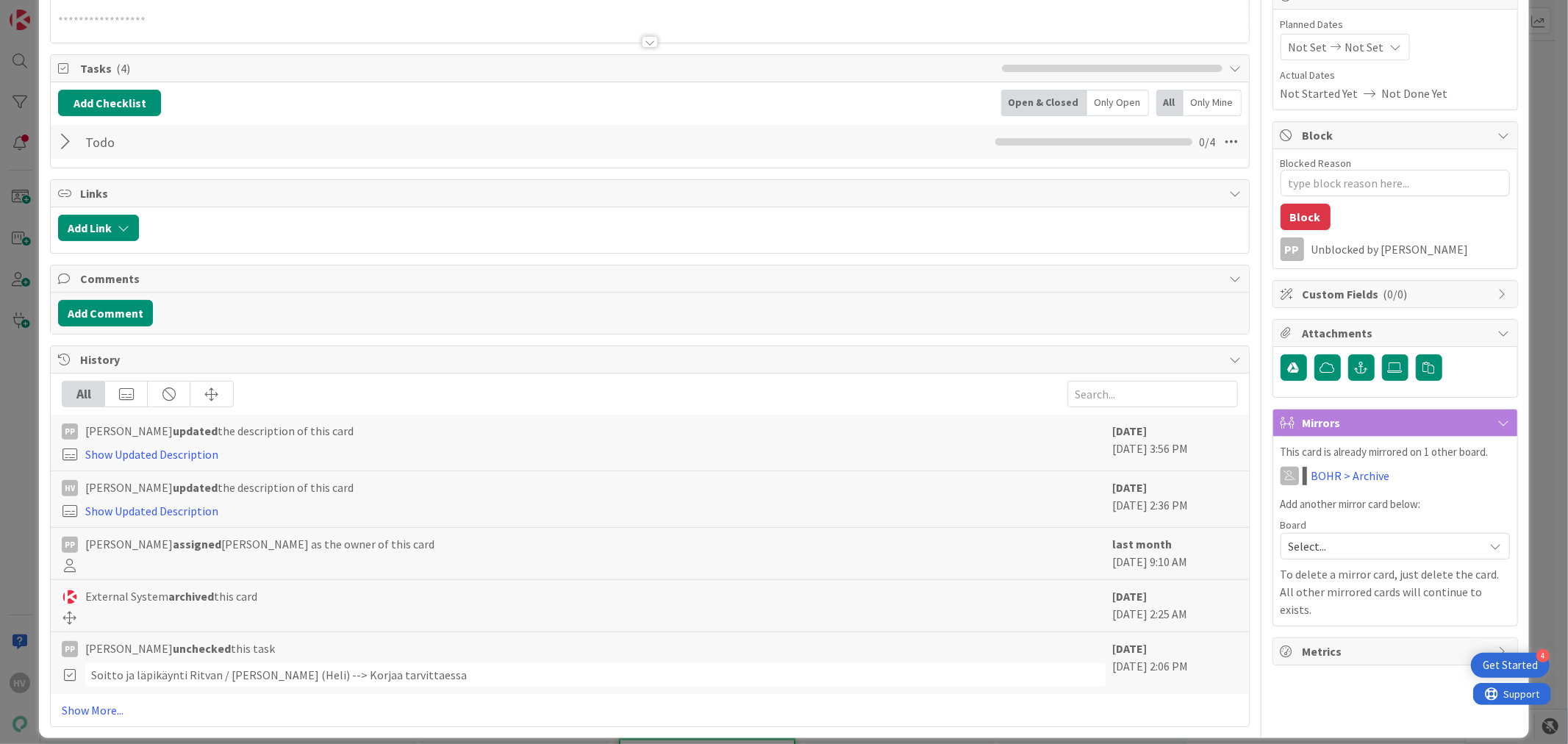
click at [1336, 556] on span "Select..." at bounding box center [1382, 546] width 188 height 20
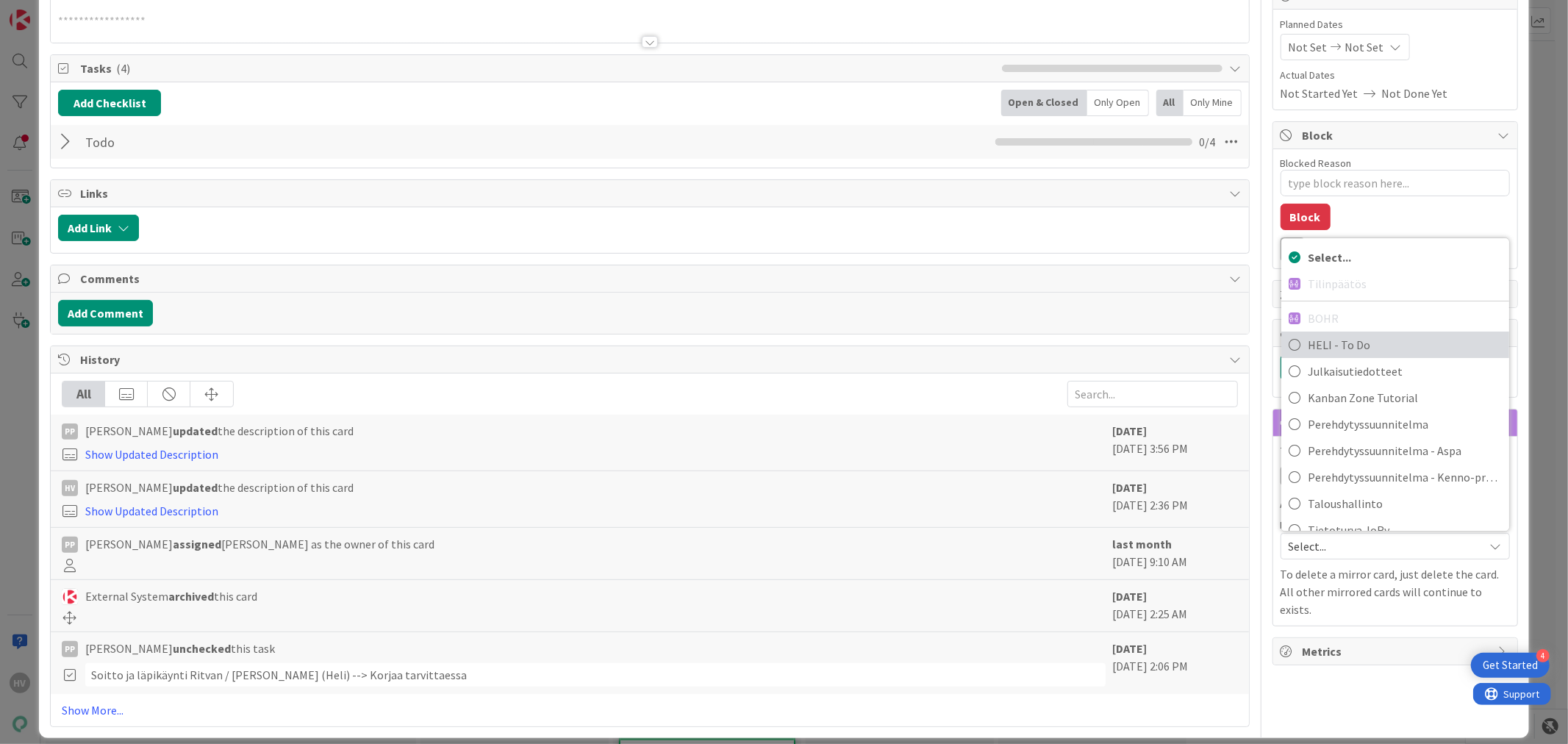
click at [1314, 348] on span "HELI - To Do" at bounding box center [1404, 345] width 194 height 22
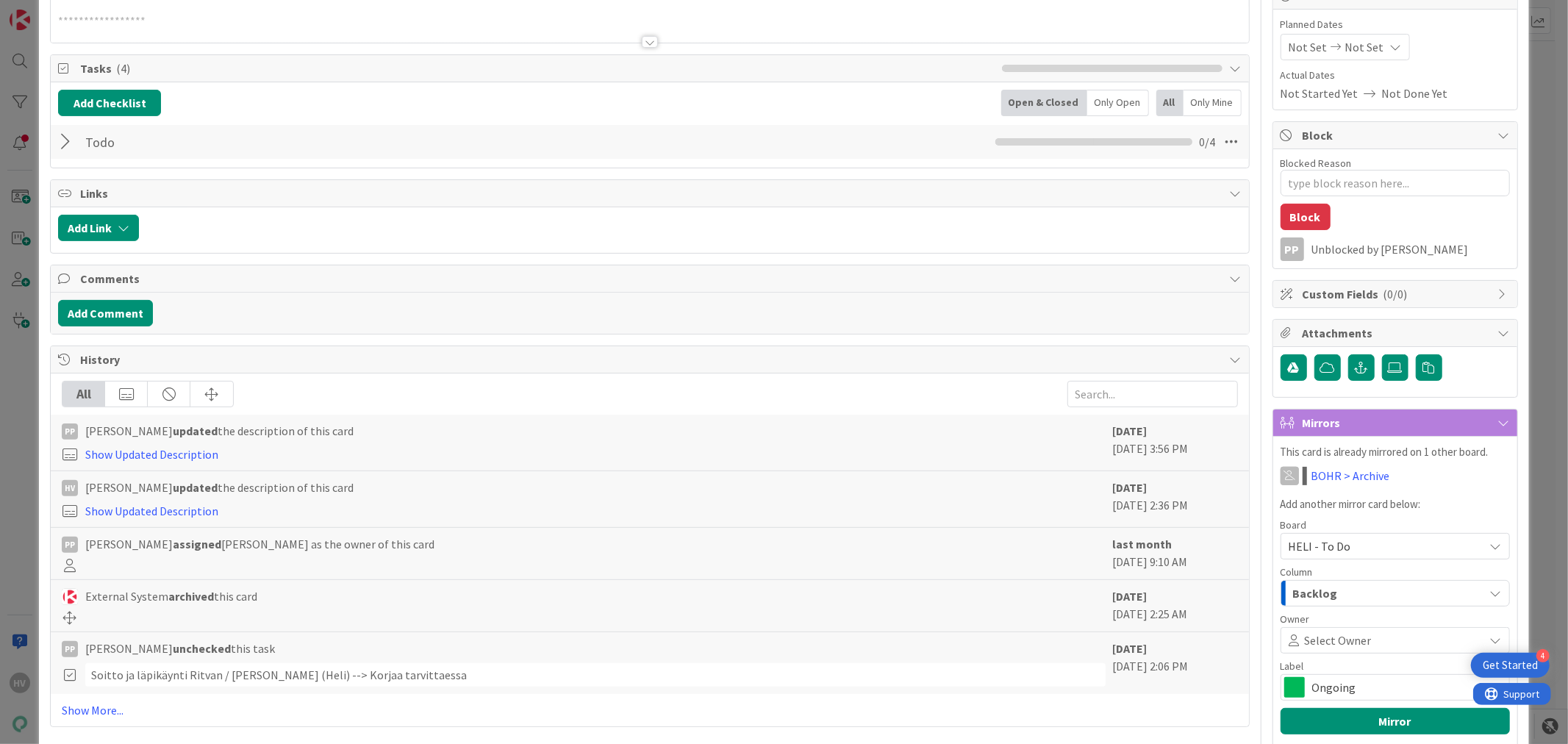
click at [1317, 685] on span "Ongoing" at bounding box center [1394, 688] width 164 height 20
click at [1336, 627] on span "Työn alle" at bounding box center [1418, 627] width 166 height 22
click at [1339, 726] on button "Mirror" at bounding box center [1395, 721] width 229 height 27
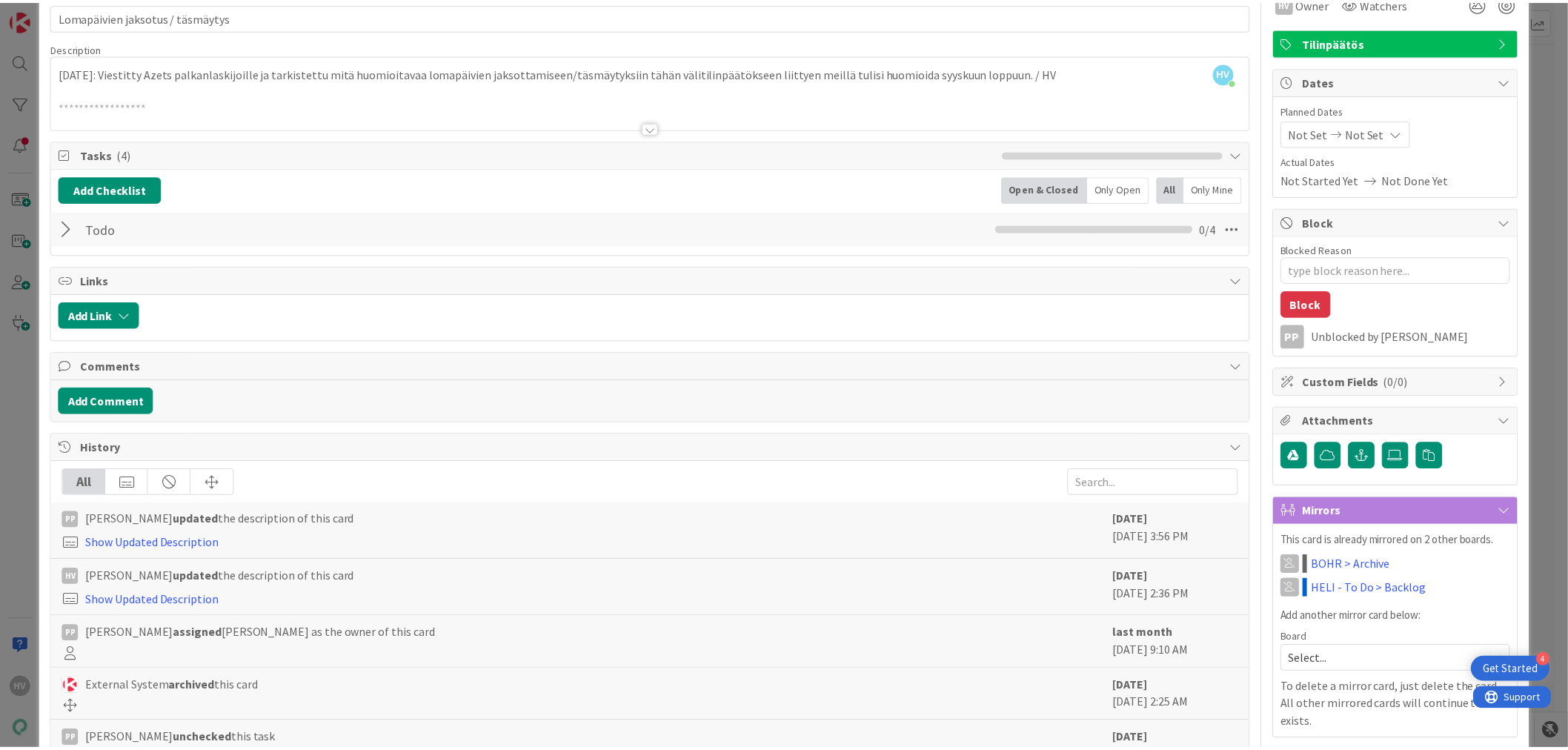
scroll to position [0, 0]
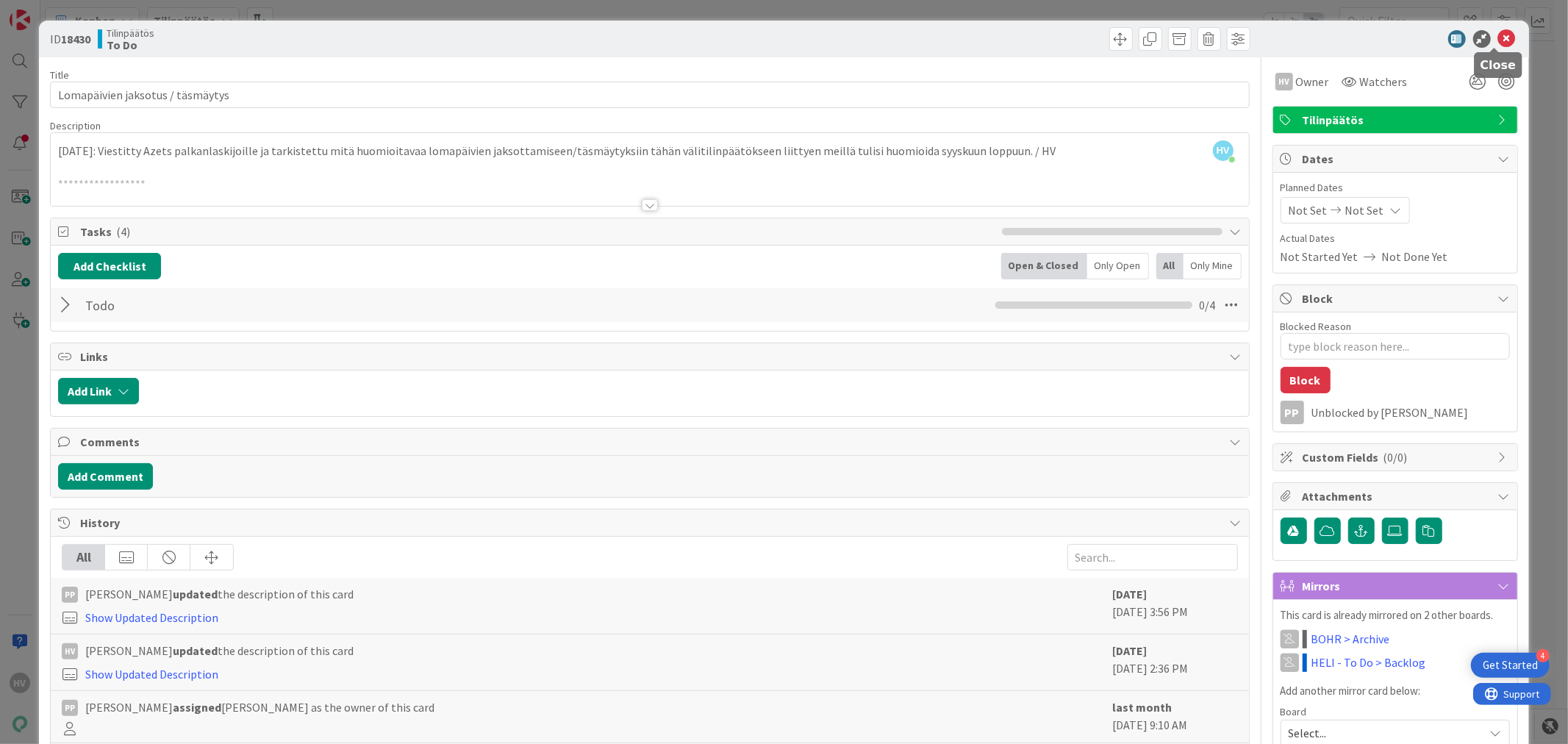
click at [1498, 38] on icon at bounding box center [1506, 38] width 18 height 18
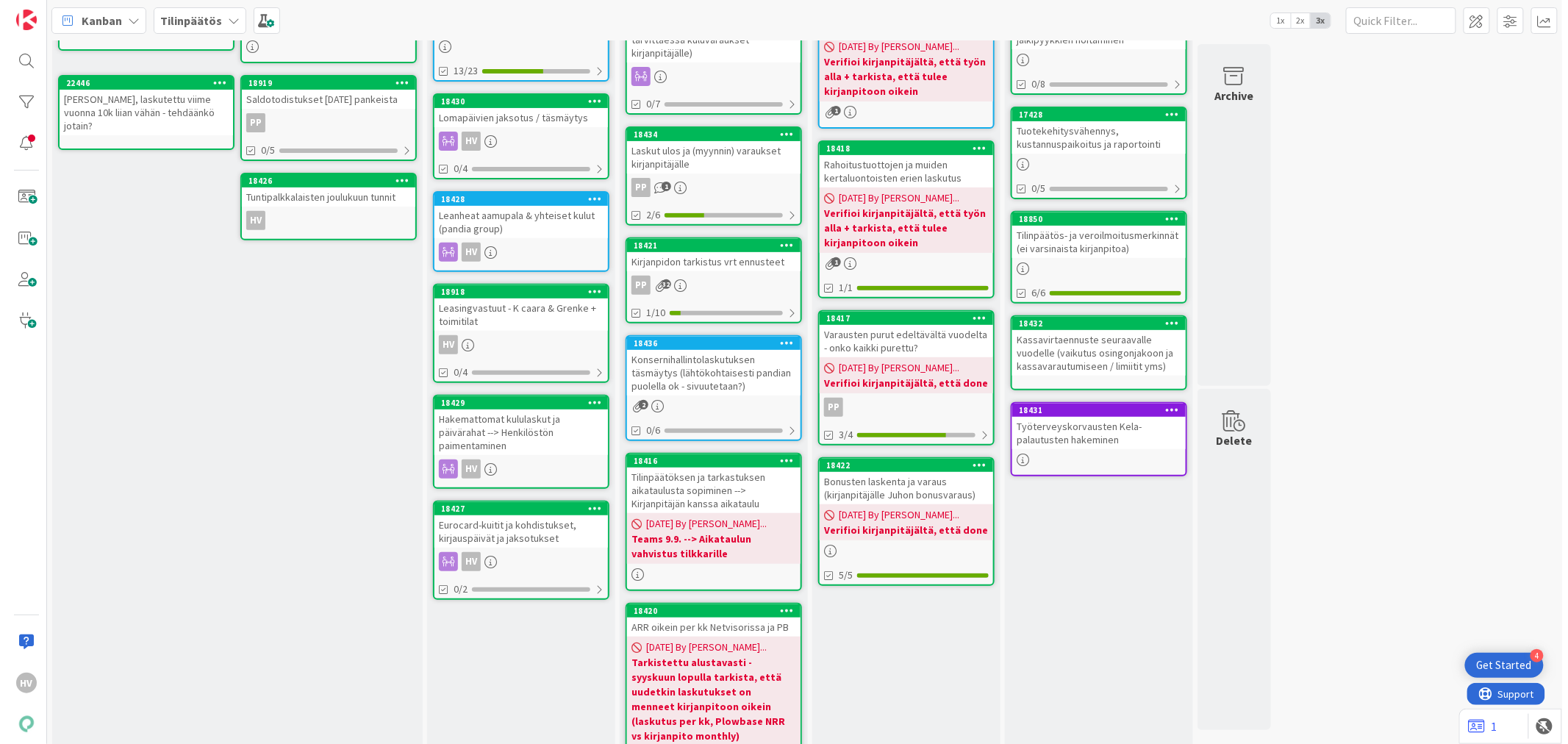
scroll to position [163, 0]
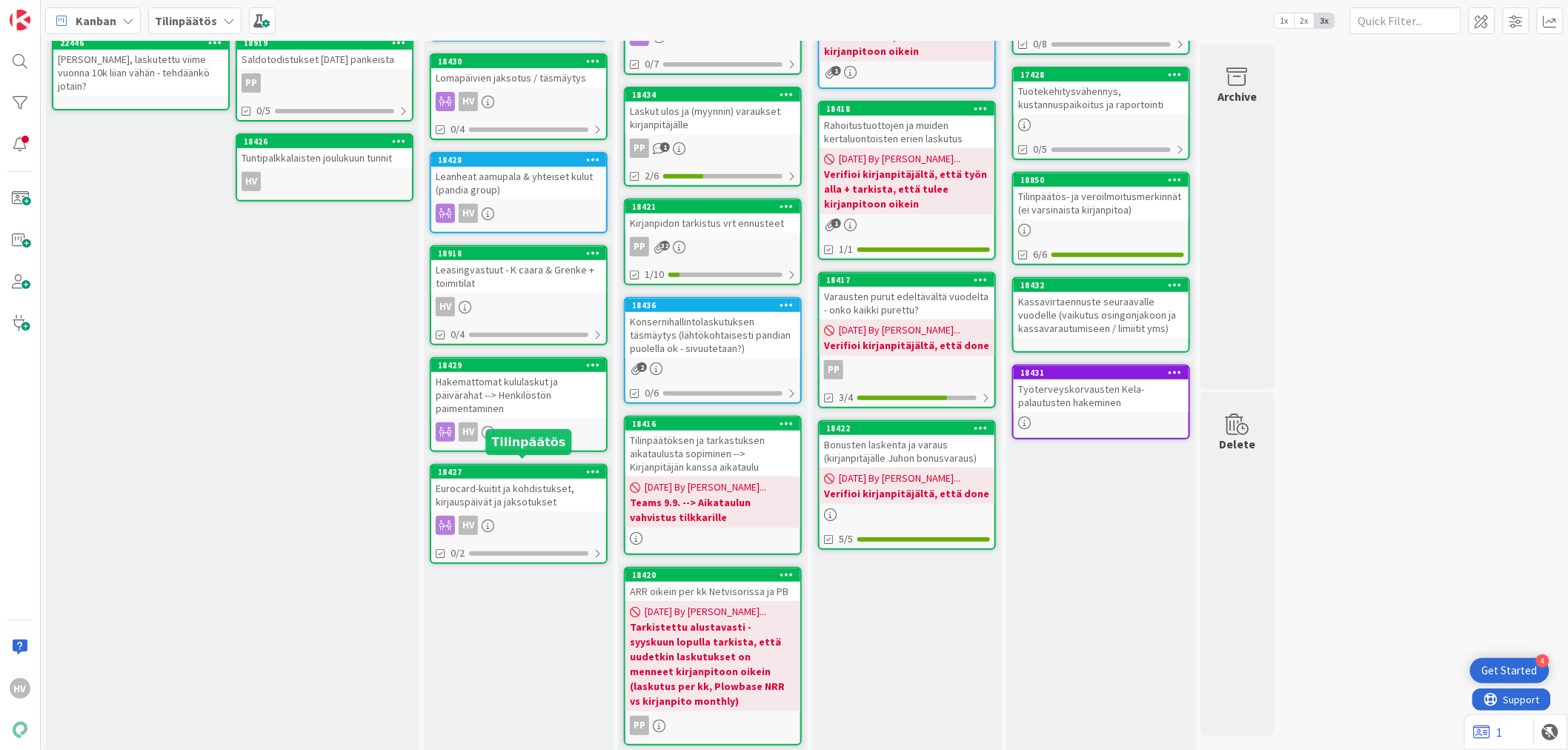
click at [502, 469] on div "18427" at bounding box center [522, 471] width 168 height 10
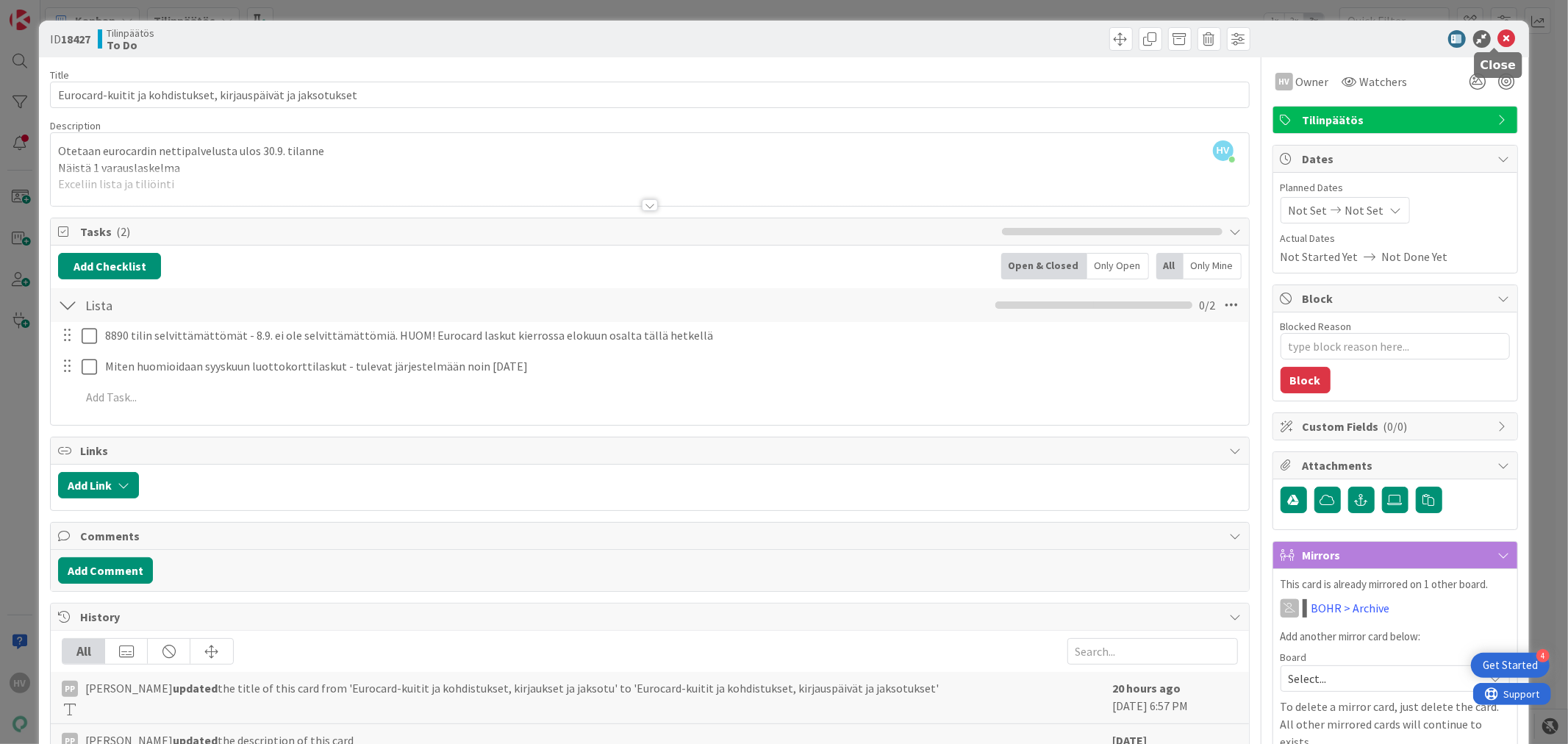
click at [1498, 34] on icon at bounding box center [1506, 38] width 18 height 18
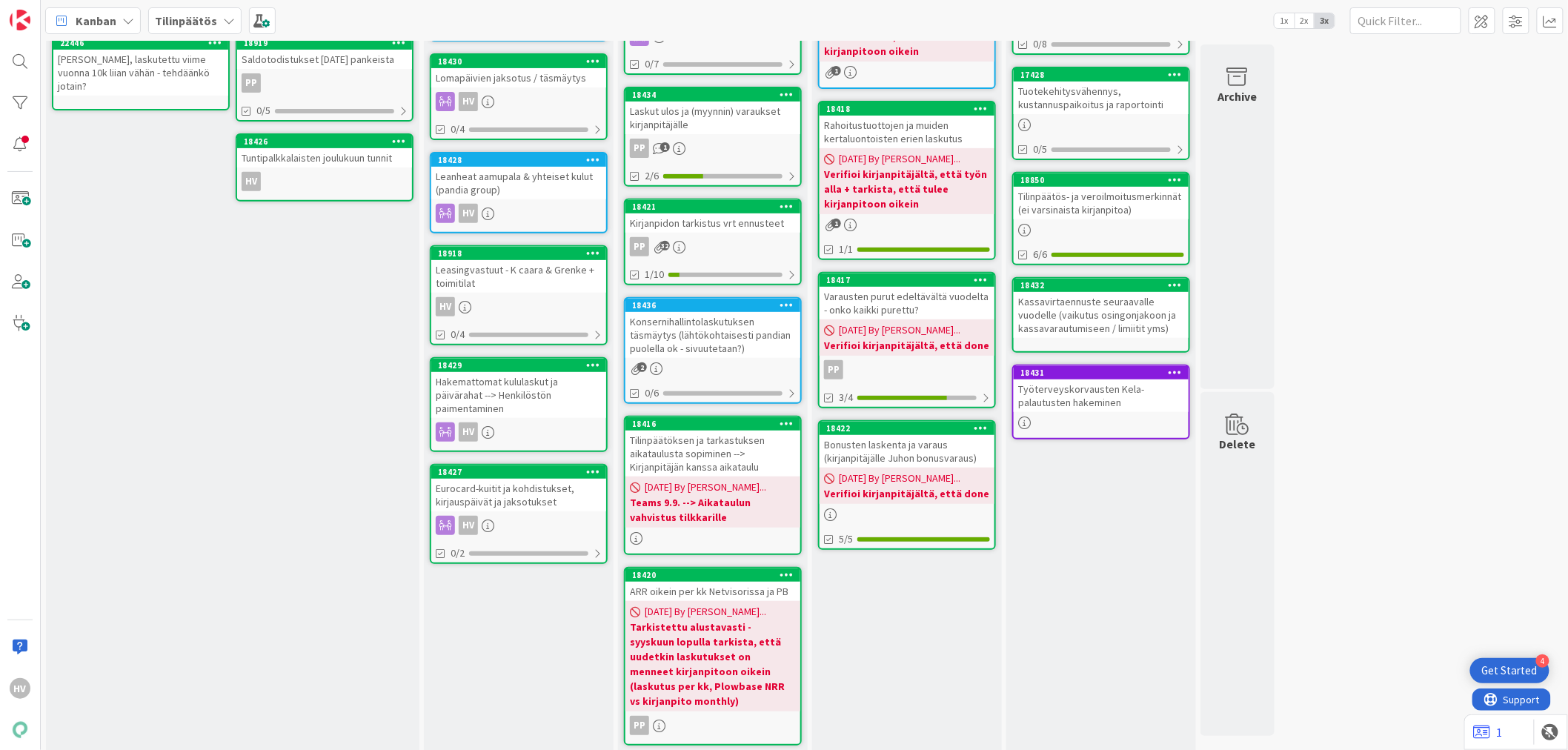
click at [516, 479] on div "Eurocard-kuitit ja kohdistukset, kirjauspäivät ja jaksotukset" at bounding box center [518, 495] width 175 height 32
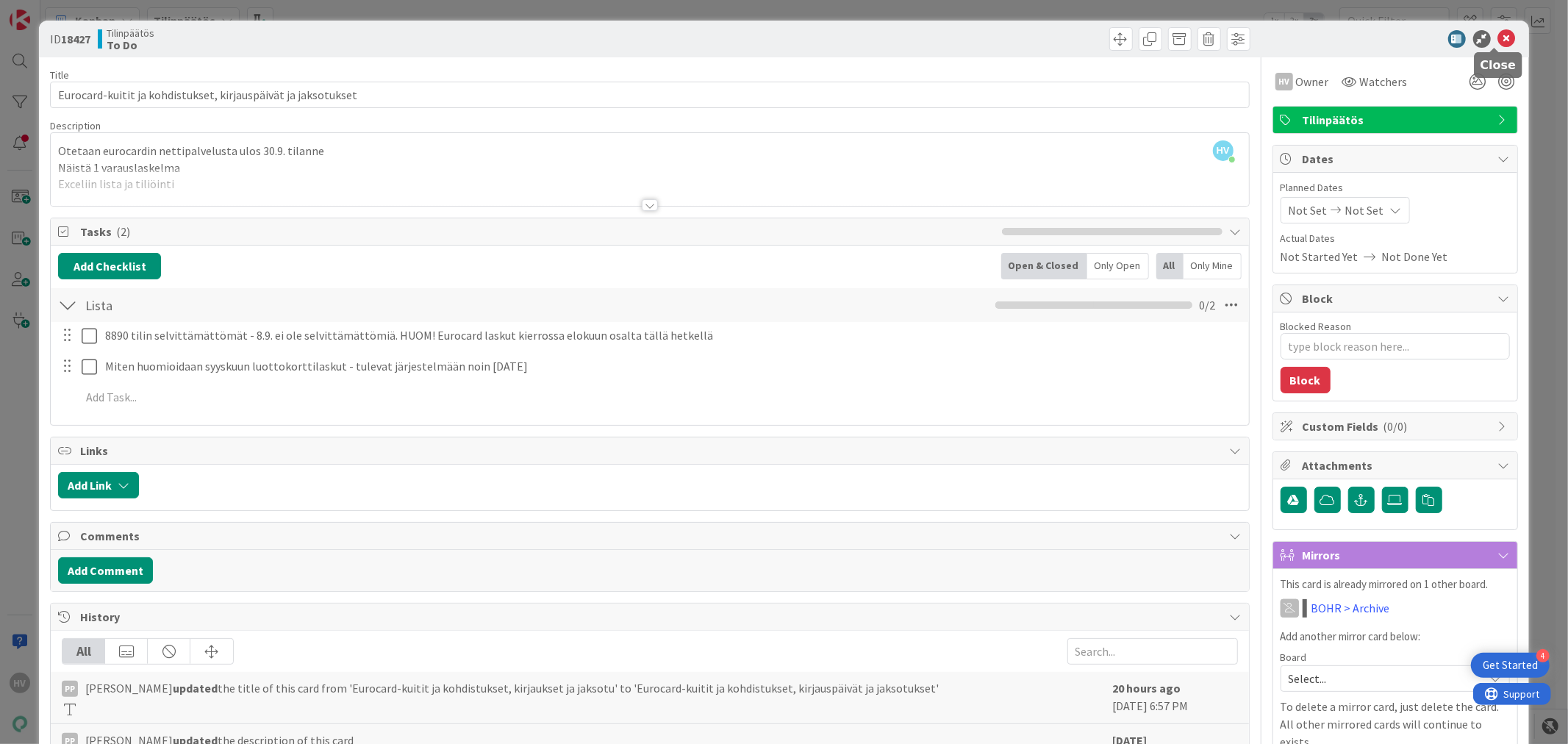
click at [1498, 34] on icon at bounding box center [1506, 38] width 18 height 18
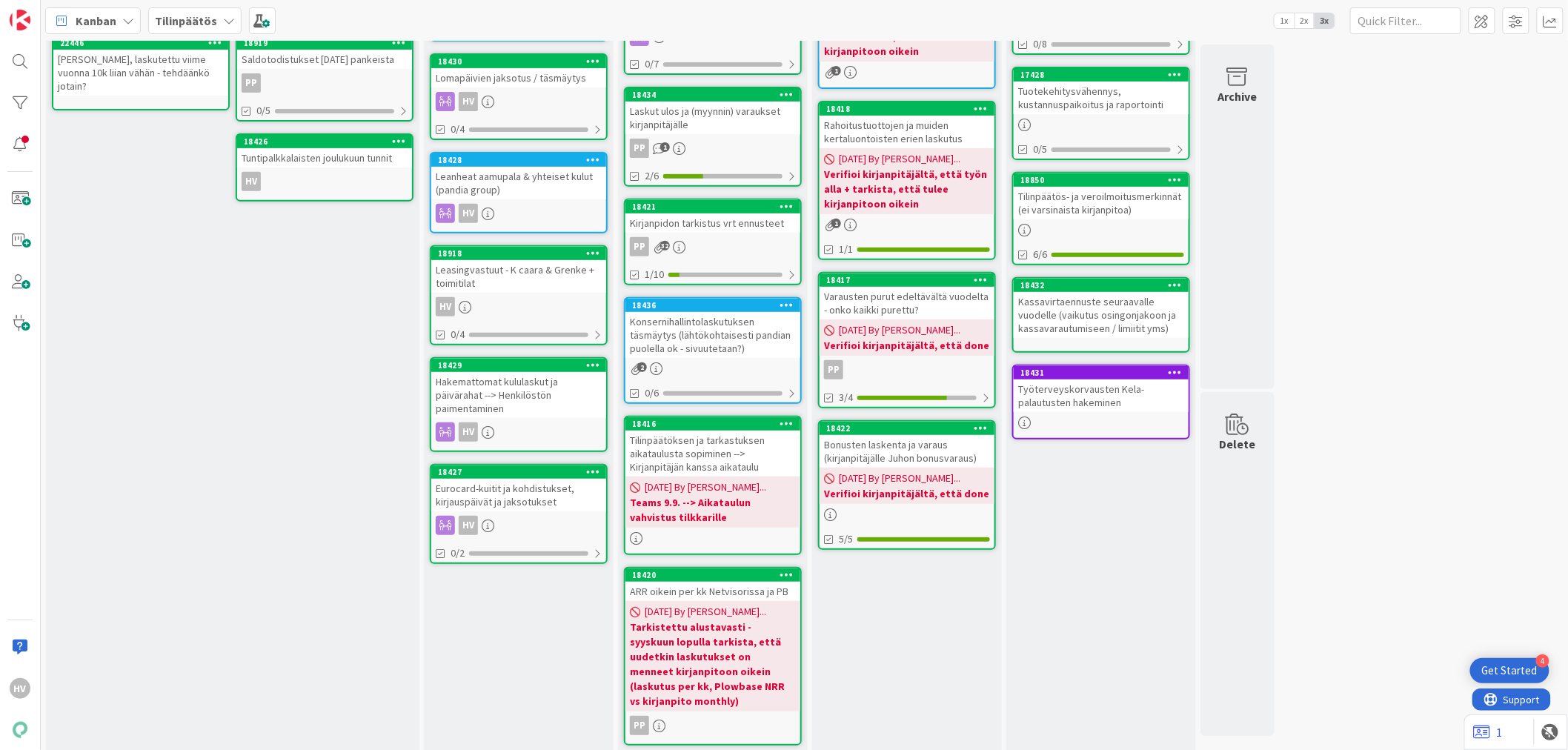
click at [479, 261] on div "Leasingvastuut - K caara & Grenke + toimitilat" at bounding box center [518, 276] width 175 height 32
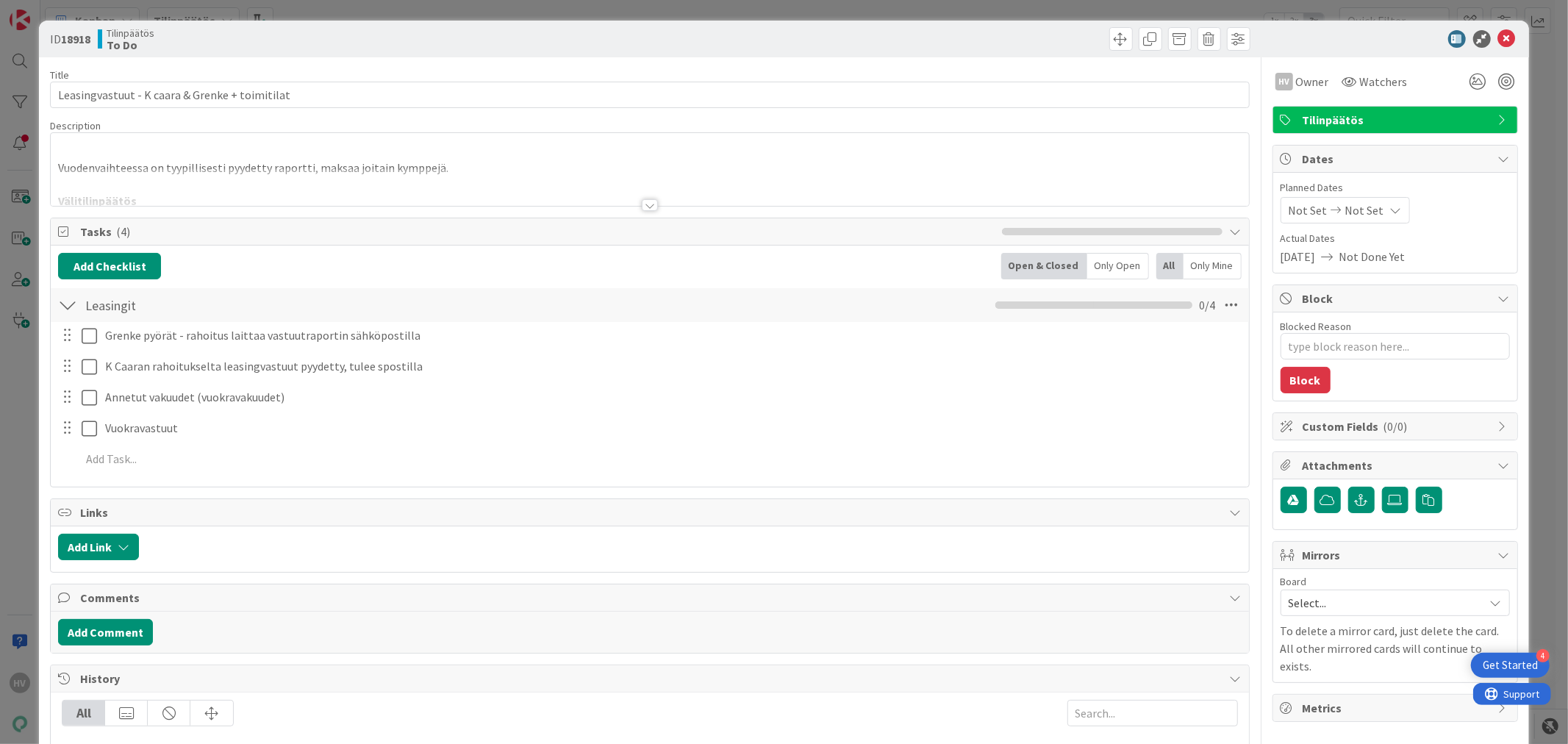
type textarea "x"
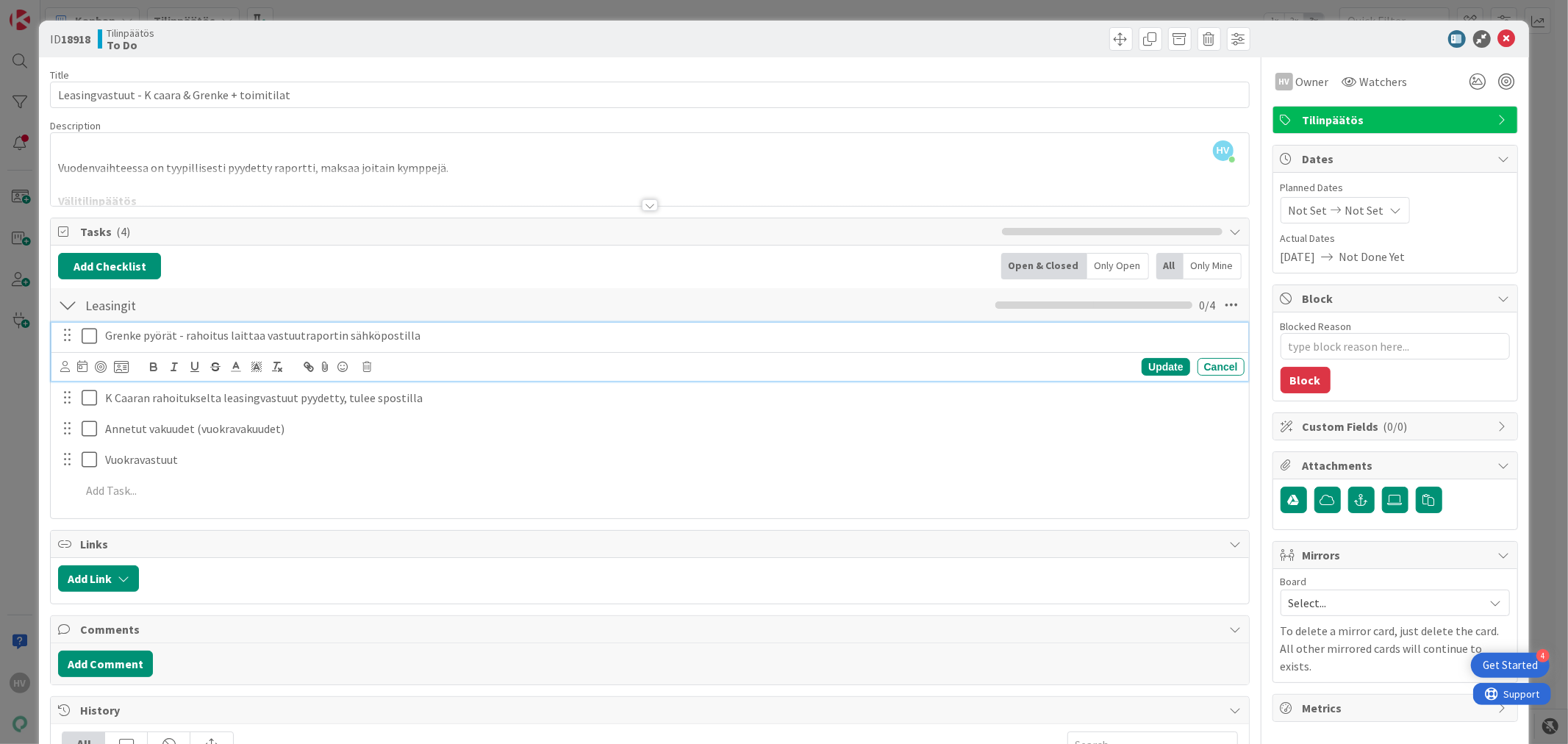
click at [456, 338] on p "Grenke pyörät - rahoitus laittaa vastuutraportin sähköpostilla" at bounding box center [672, 336] width 1134 height 17
click at [1141, 365] on div "Update" at bounding box center [1165, 367] width 48 height 18
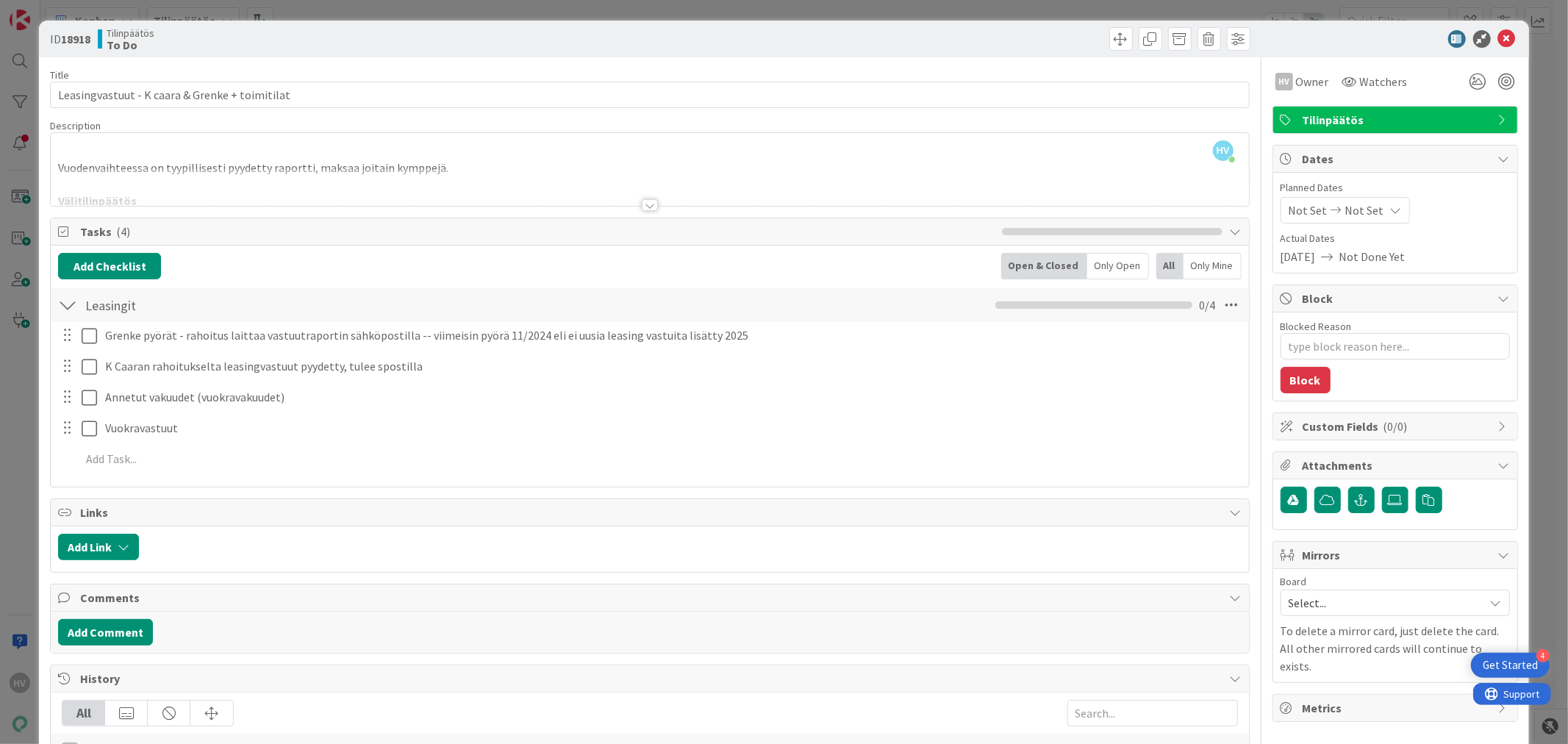
type textarea "x"
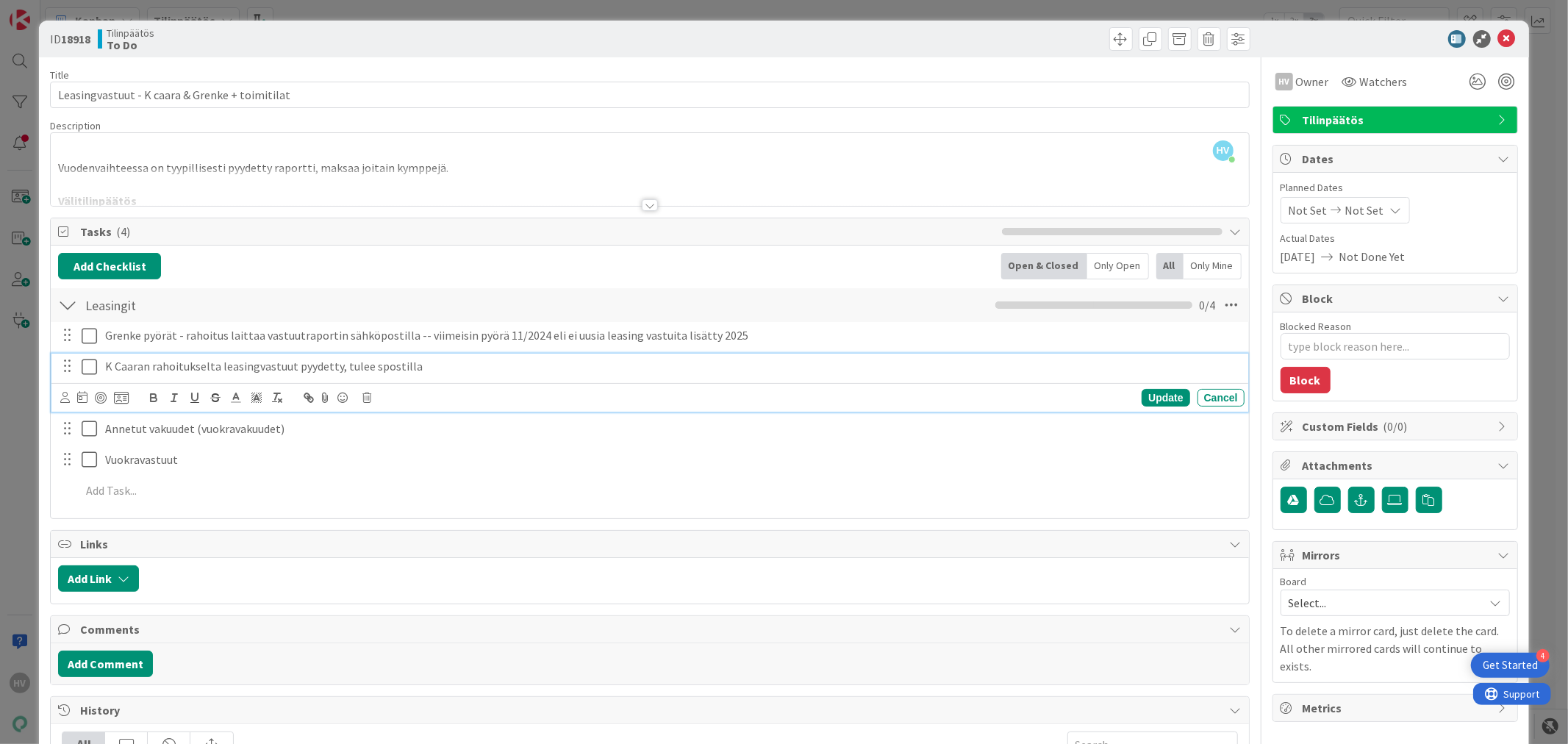
click at [450, 370] on p "K Caaran rahoitukselta leasingvastuut pyydetty, tulee spostilla" at bounding box center [672, 367] width 1134 height 17
click at [1145, 395] on div "Update" at bounding box center [1165, 398] width 48 height 18
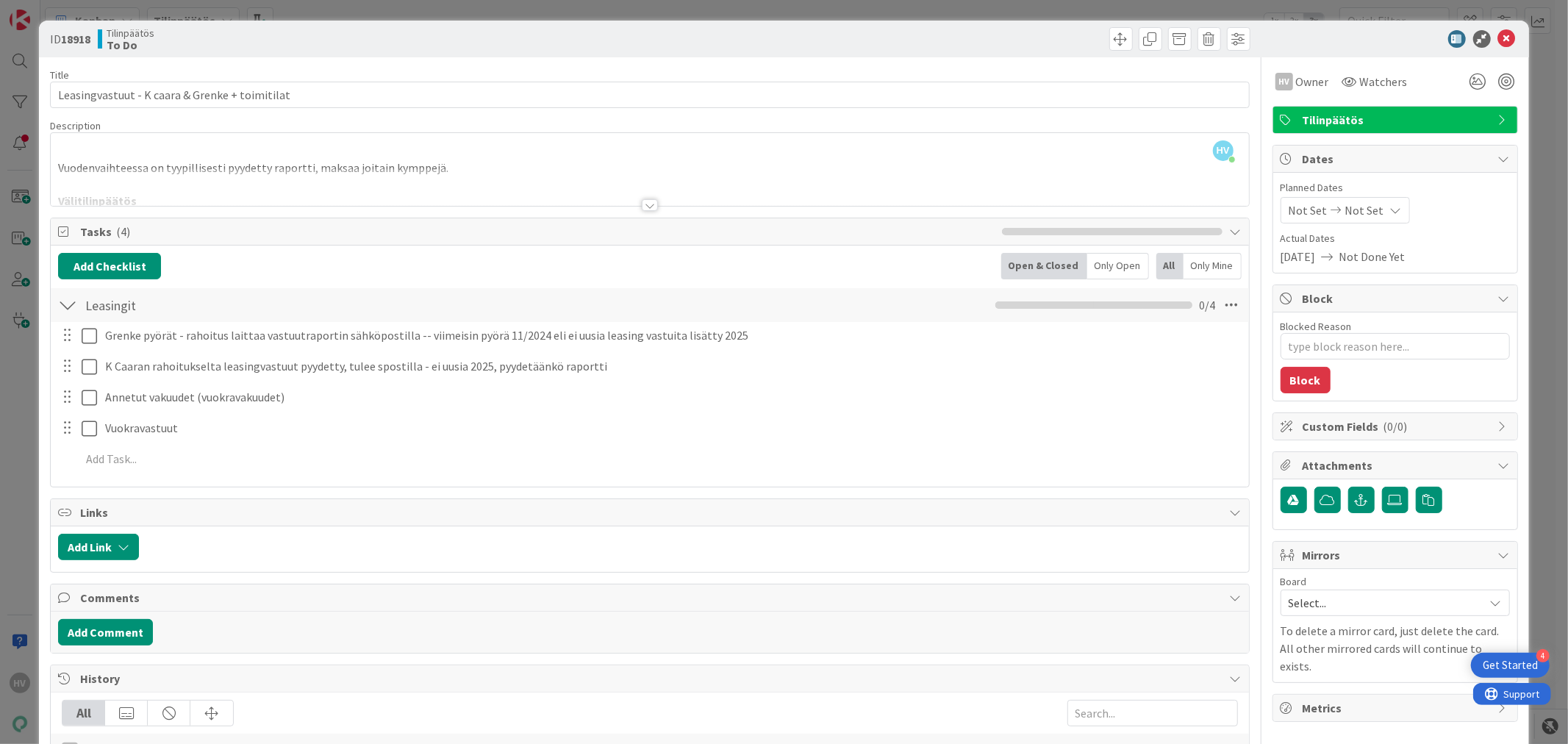
type textarea "x"
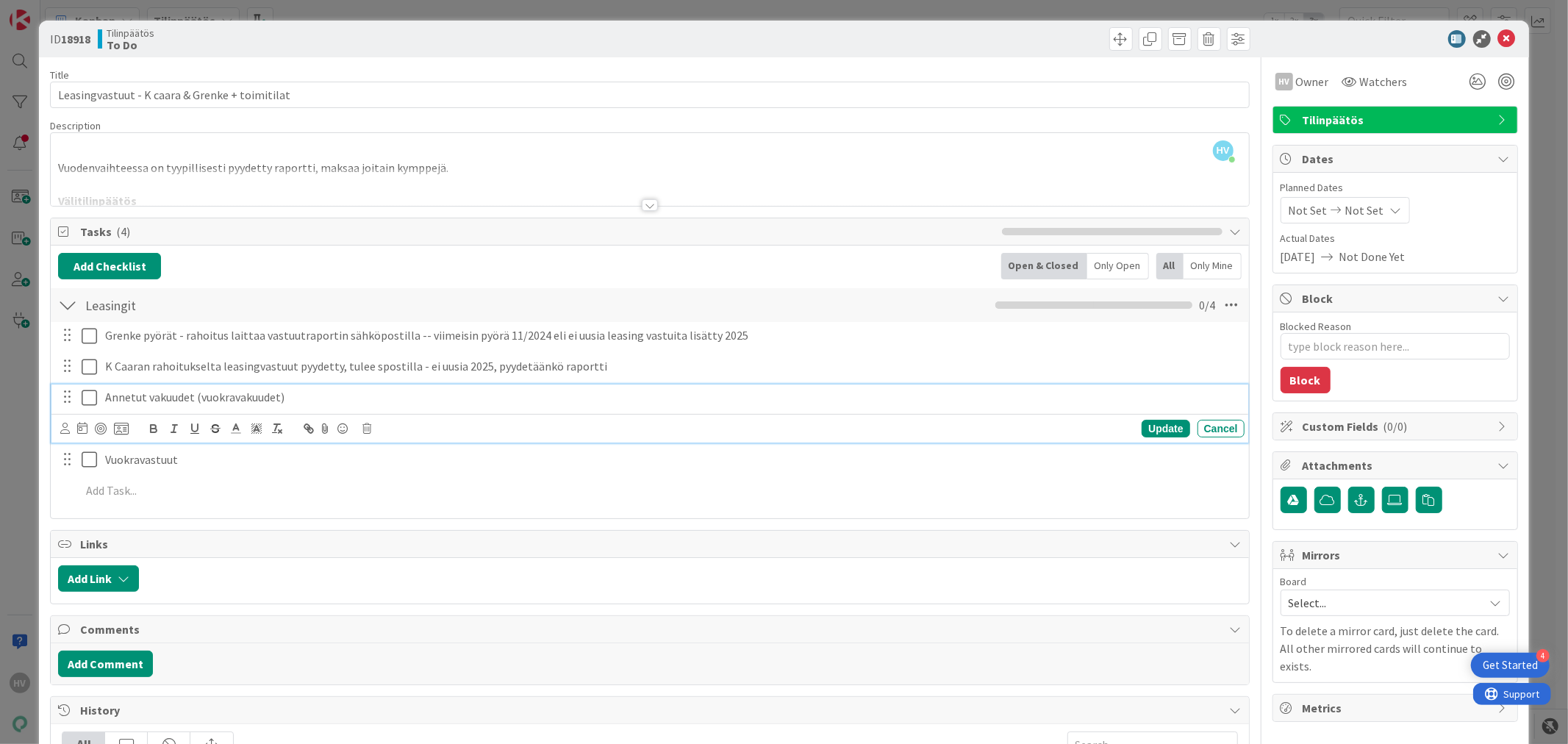
click at [315, 401] on p "Annetut vakuudet (vuokravakuudet)" at bounding box center [672, 398] width 1134 height 17
click at [343, 398] on p "Annetut vakuudet (vuokravakuudet)" at bounding box center [672, 398] width 1134 height 17
click at [1150, 429] on div "Update" at bounding box center [1165, 428] width 48 height 18
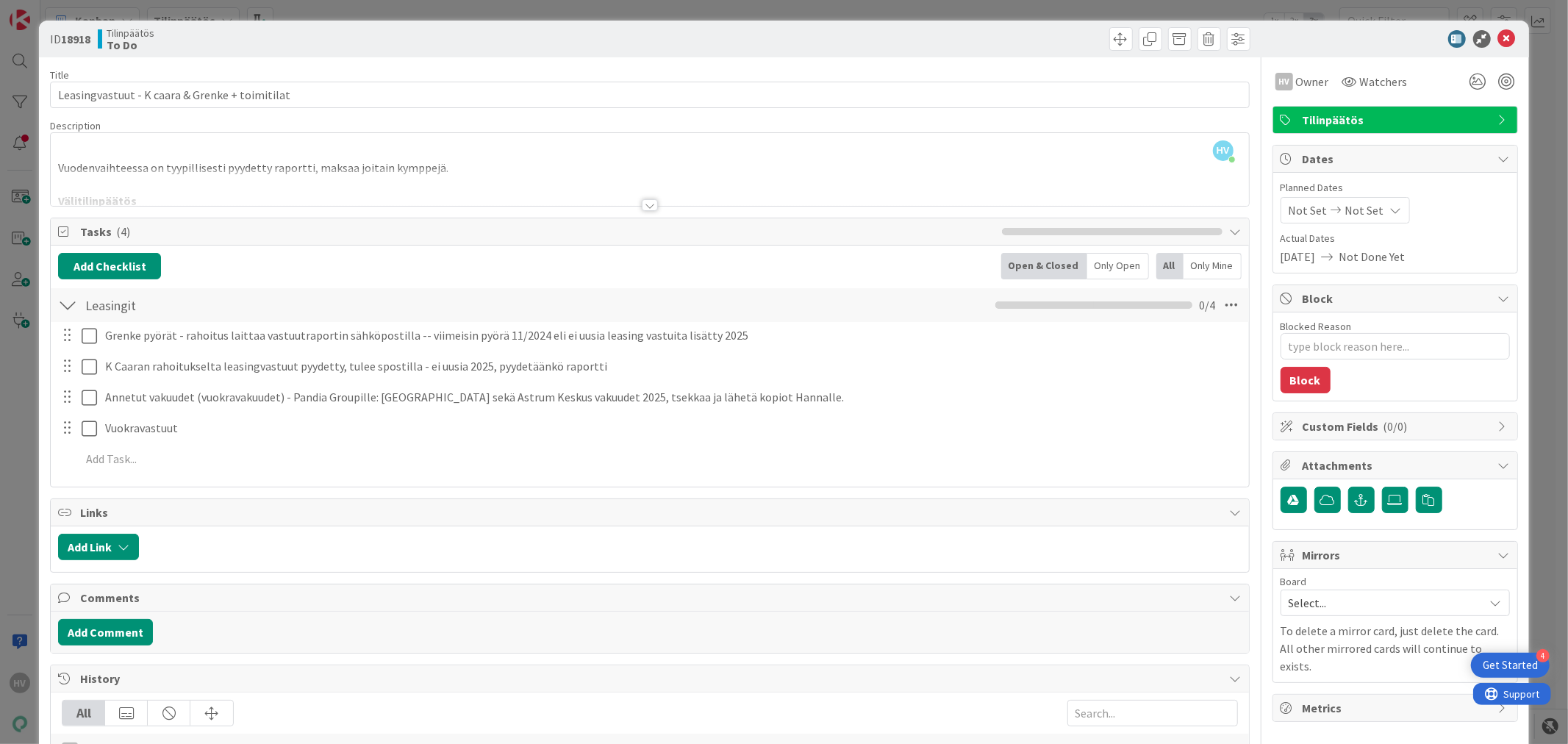
type textarea "x"
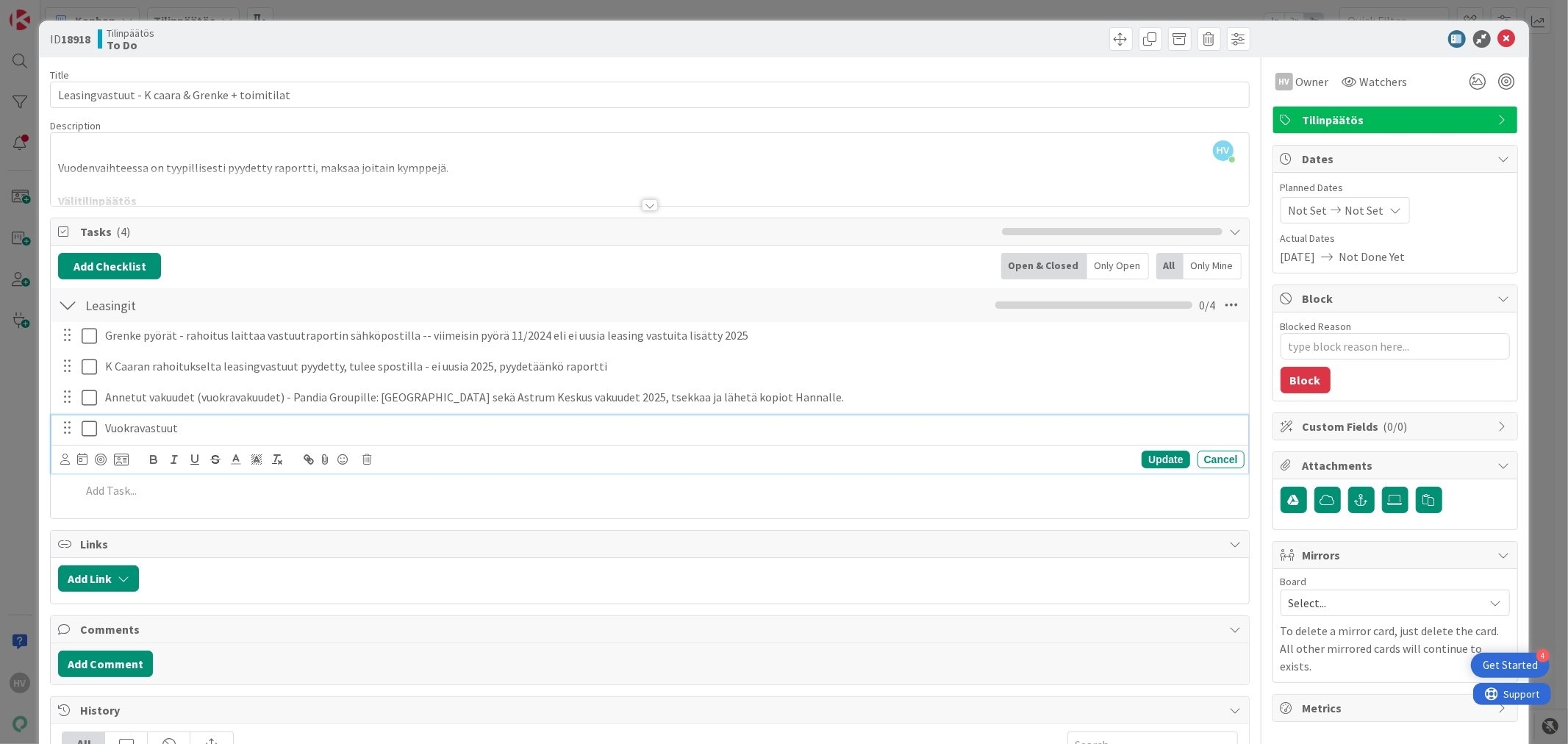
click at [232, 427] on p "Vuokravastuut" at bounding box center [672, 428] width 1134 height 17
click at [1141, 457] on div "Update" at bounding box center [1165, 460] width 48 height 18
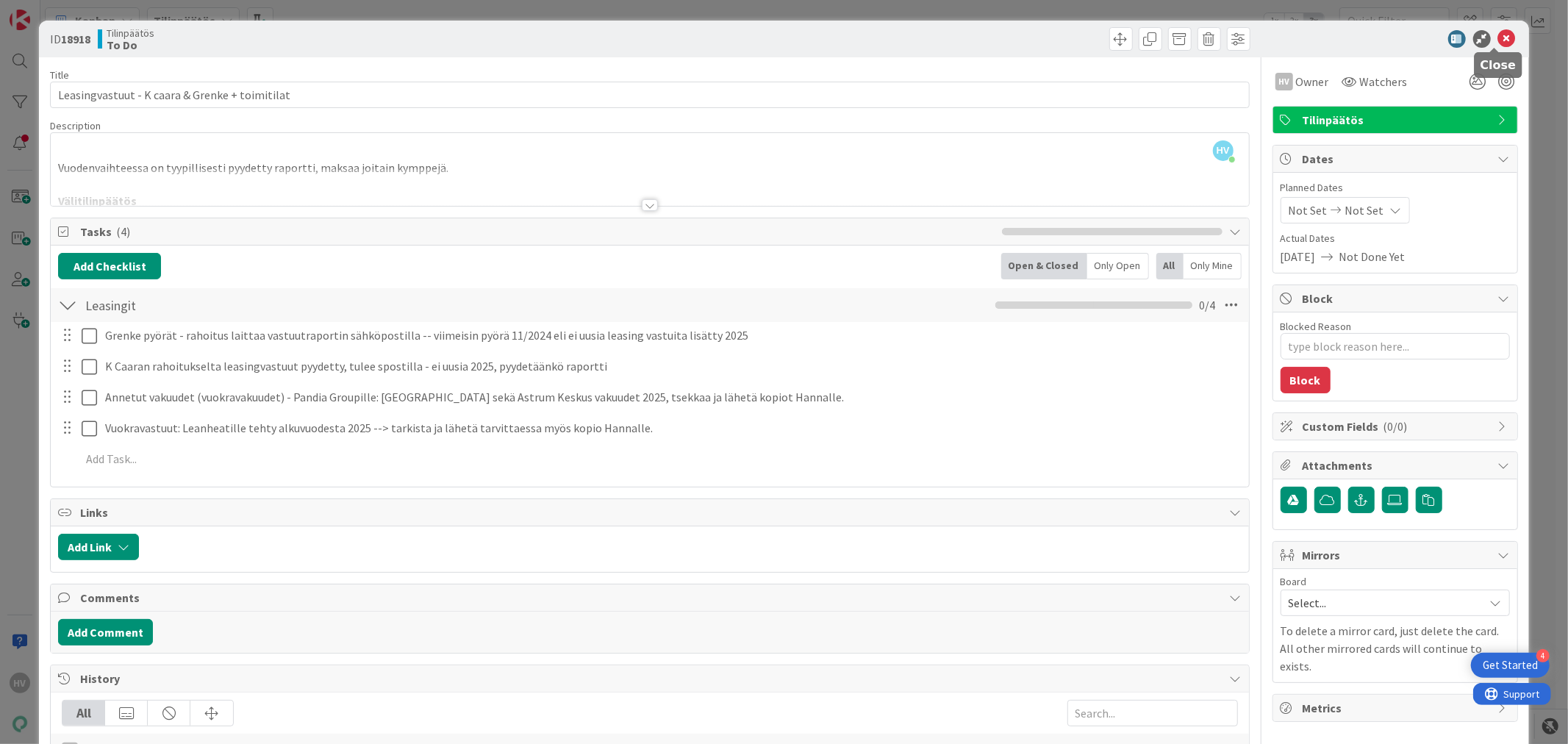
click at [1498, 37] on icon at bounding box center [1506, 38] width 18 height 18
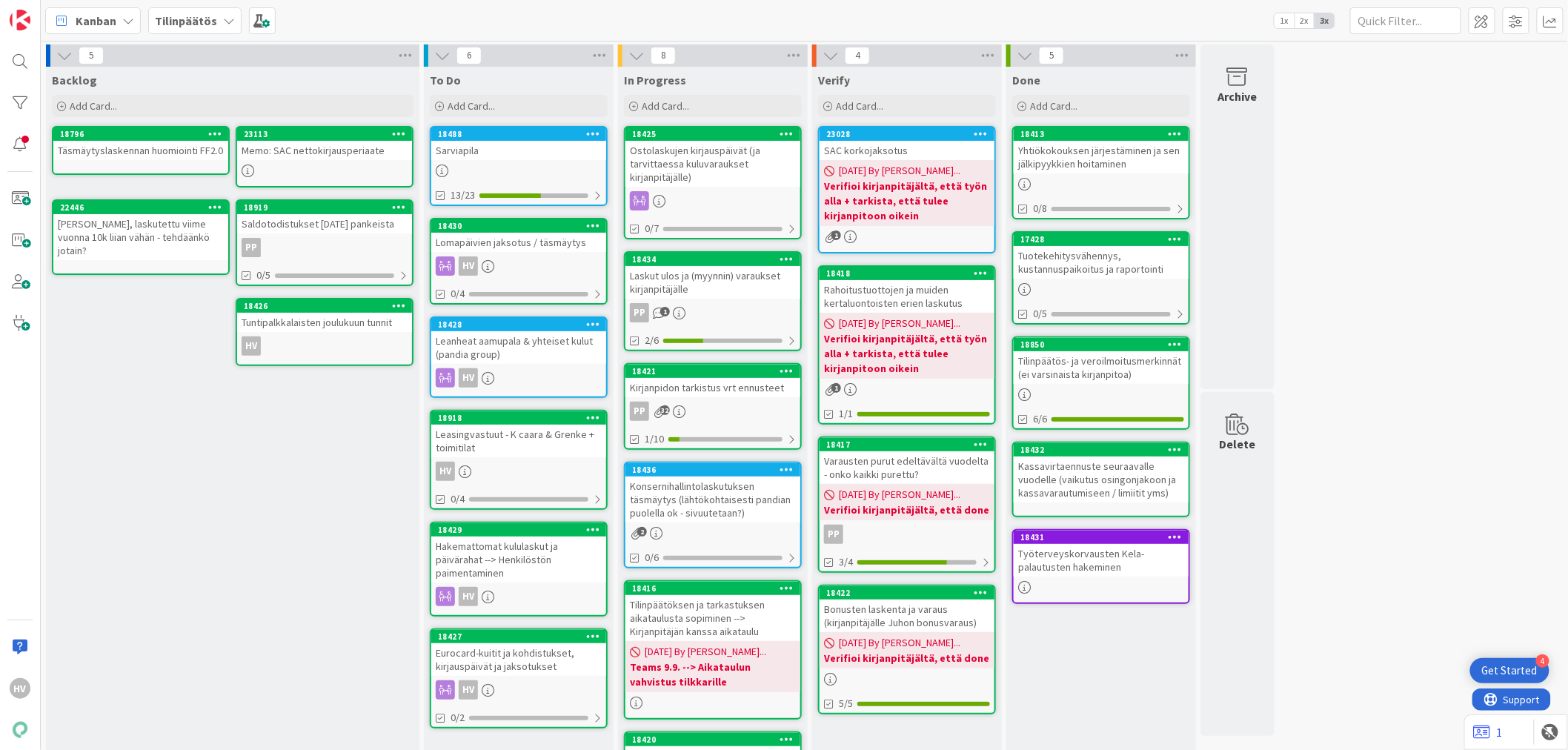
click at [527, 234] on div "Lomapäivien jaksotus / täsmäytys" at bounding box center [518, 242] width 175 height 19
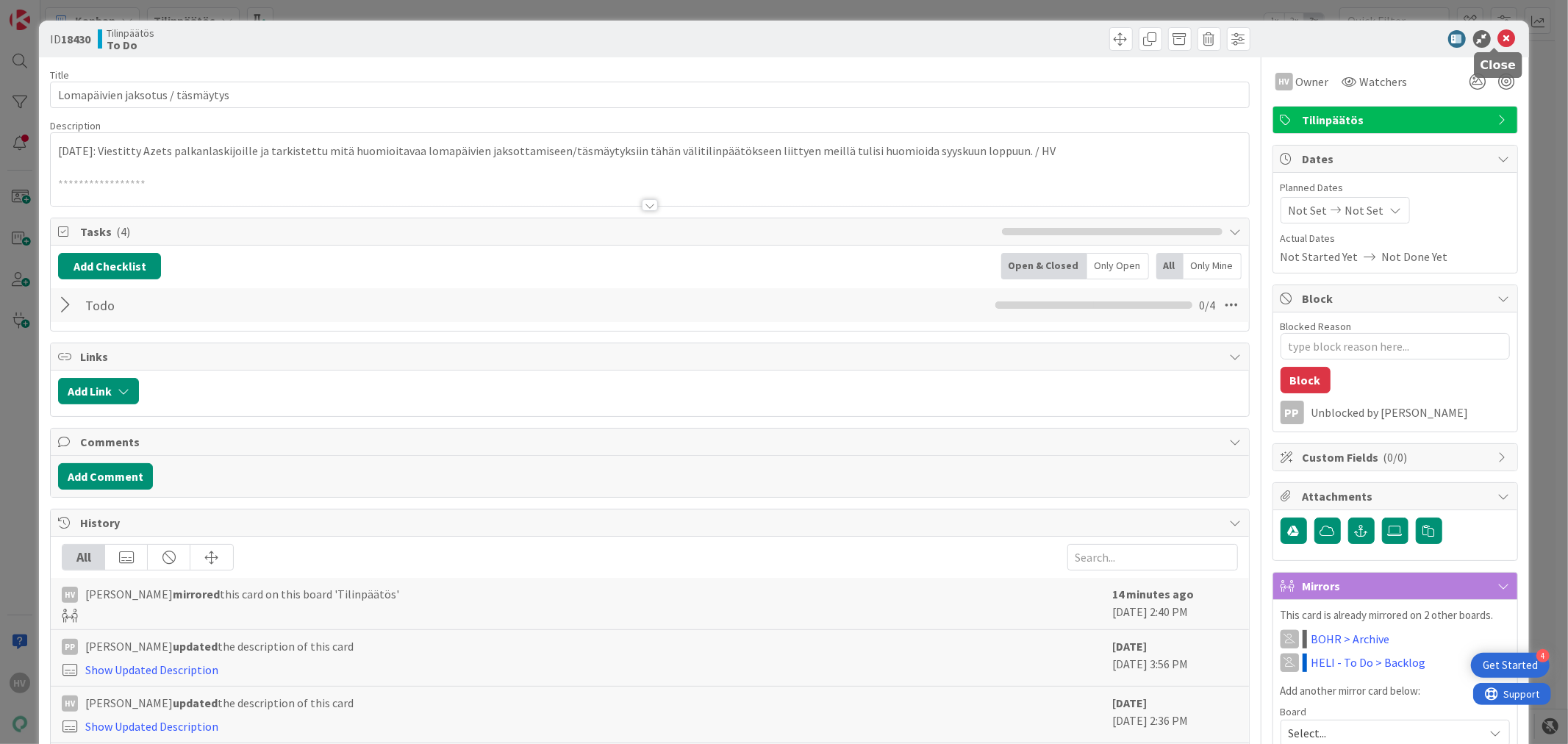
click at [1498, 39] on icon at bounding box center [1506, 38] width 18 height 18
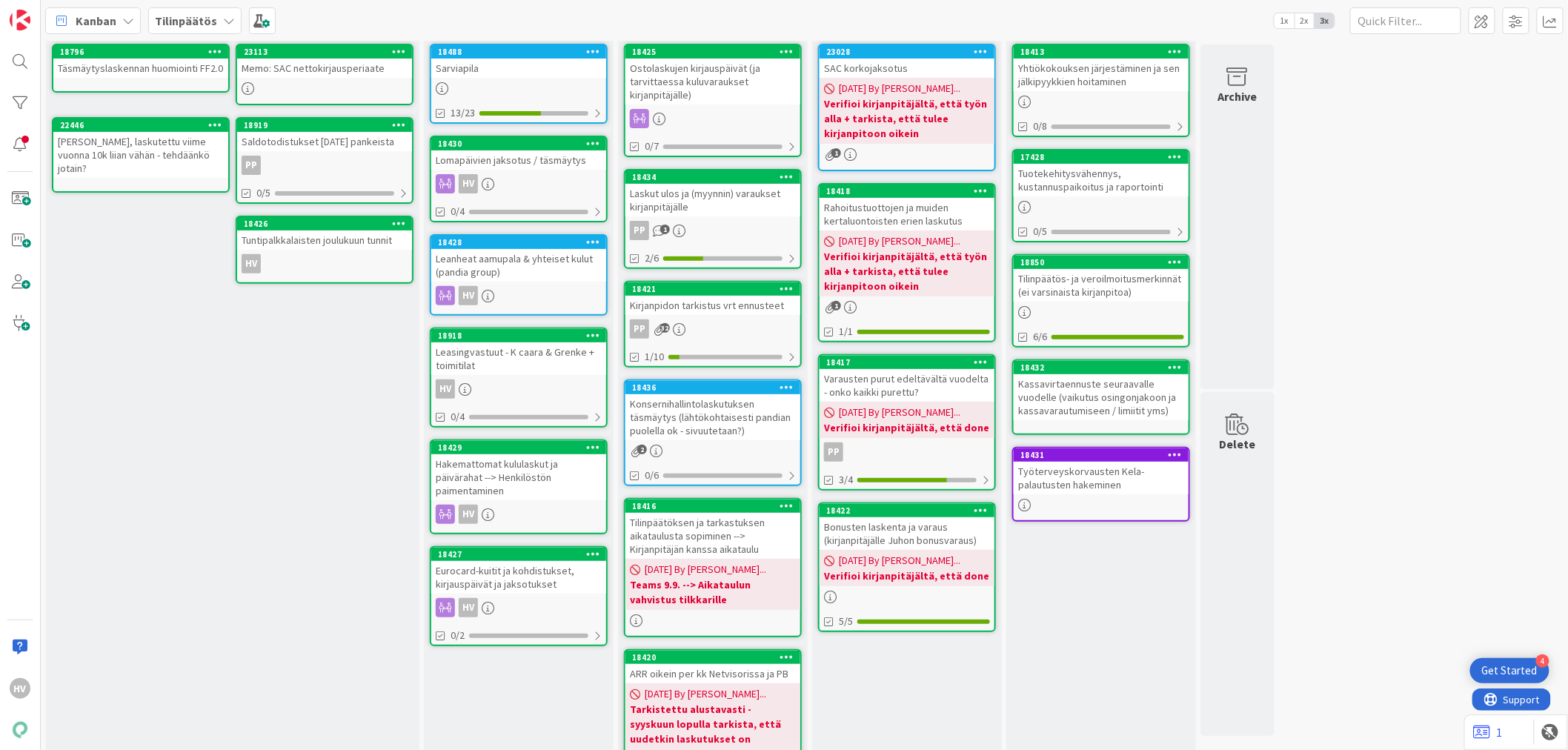
click at [506, 249] on div "Leanheat aamupala & yhteiset kulut (pandia group)" at bounding box center [518, 264] width 175 height 32
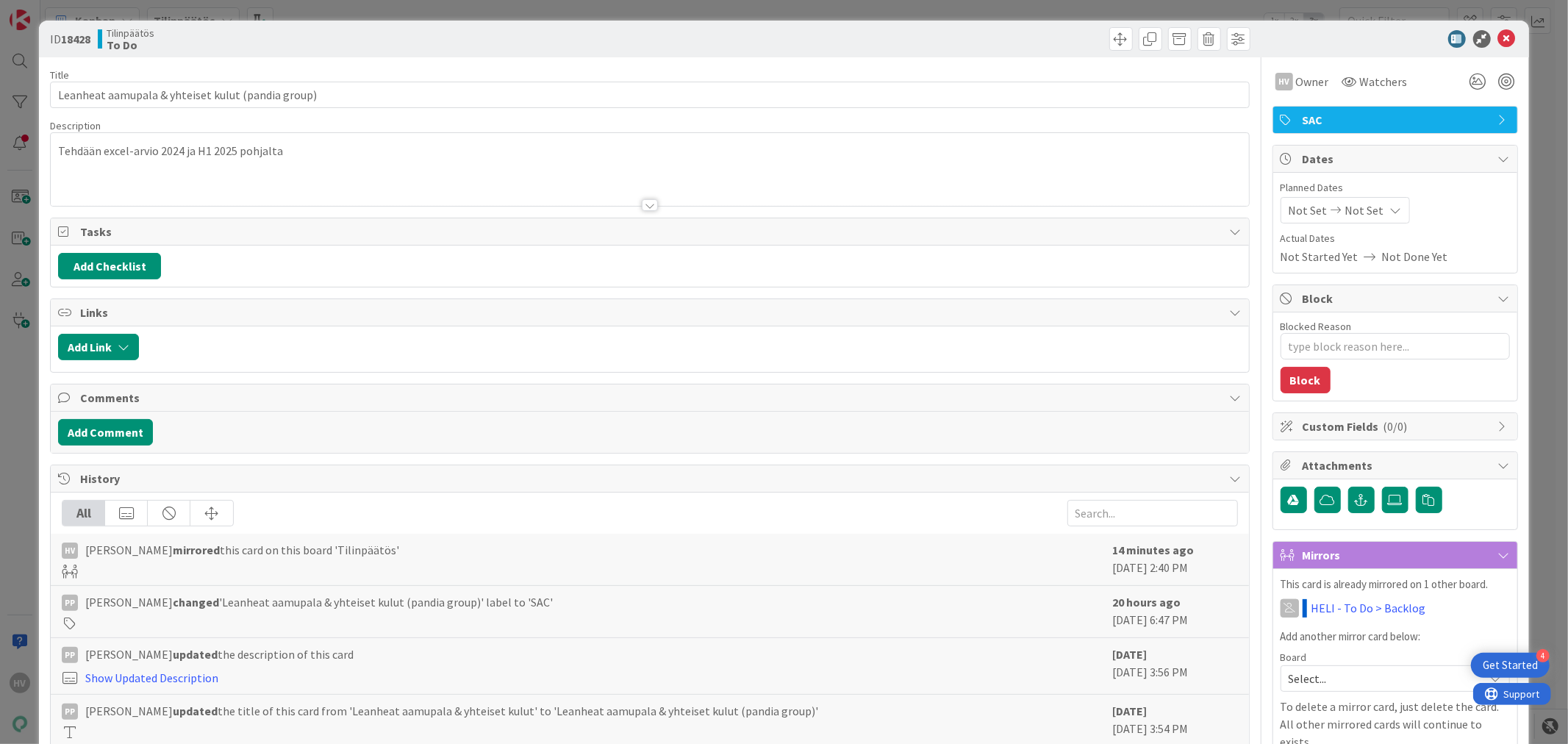
type textarea "x"
click at [356, 157] on div "Tehdään excel-arvio 2024 ja H1 2025 pohjalta" at bounding box center [649, 169] width 1197 height 73
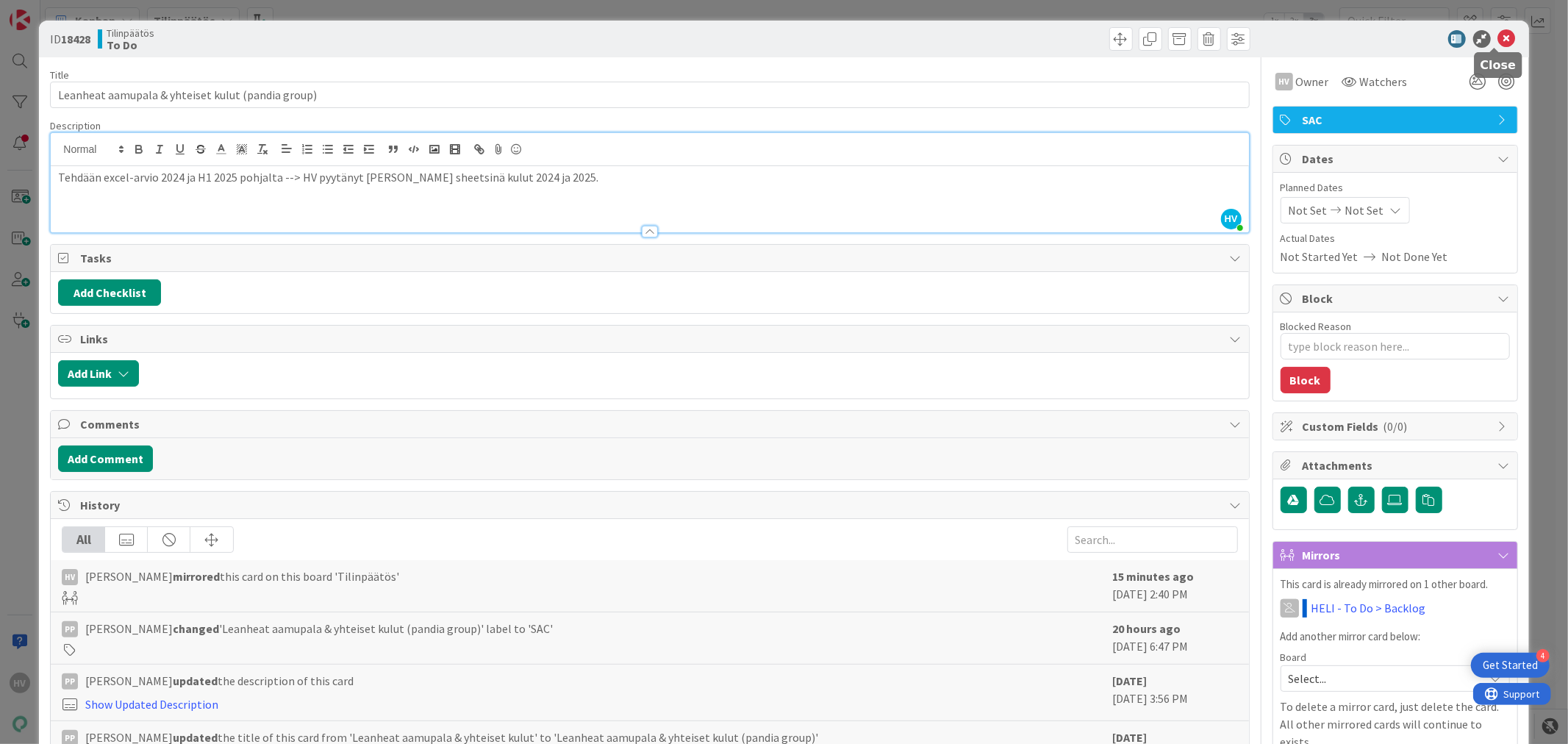
click at [1498, 30] on icon at bounding box center [1506, 38] width 18 height 18
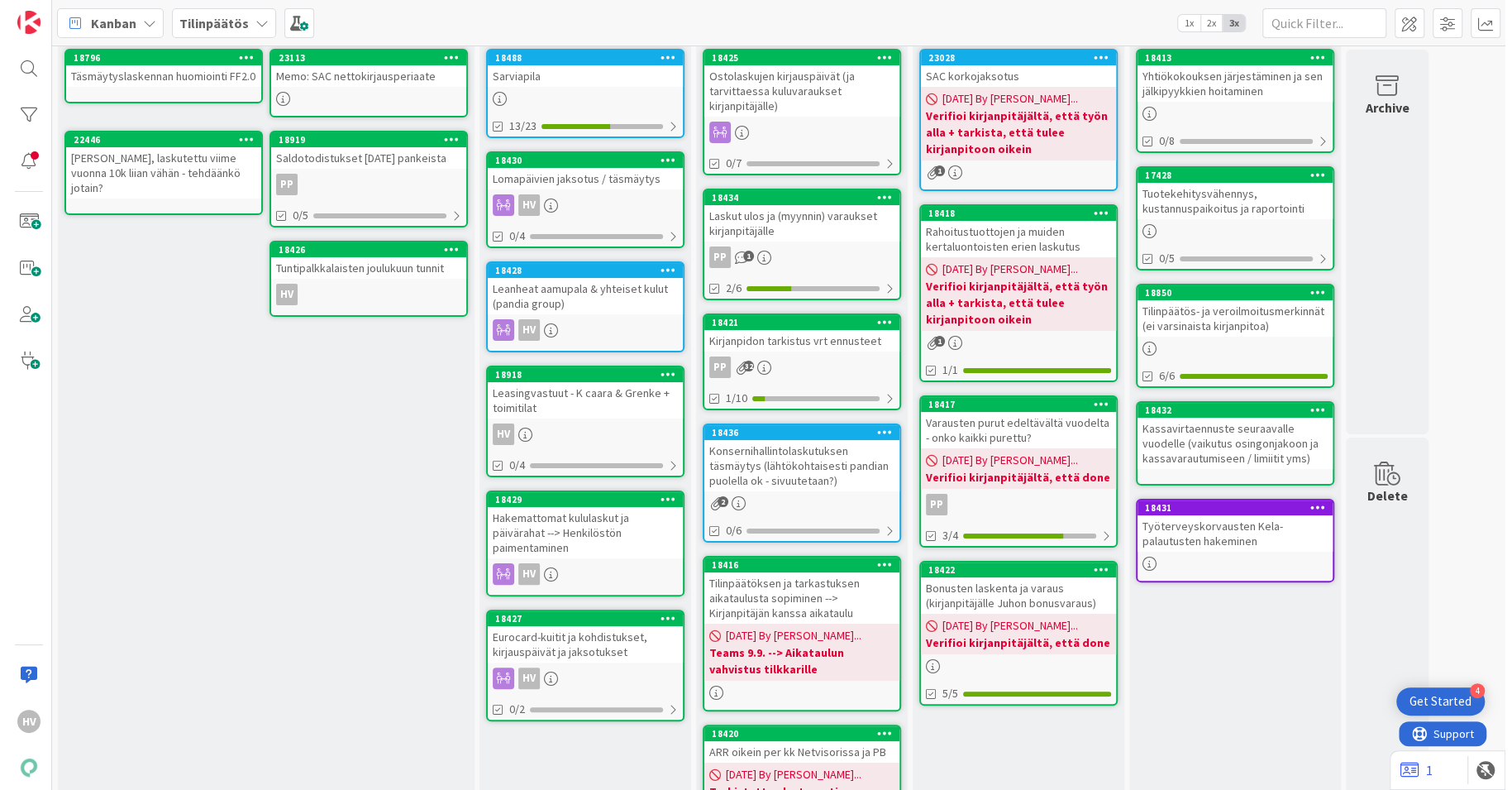
scroll to position [92, 0]
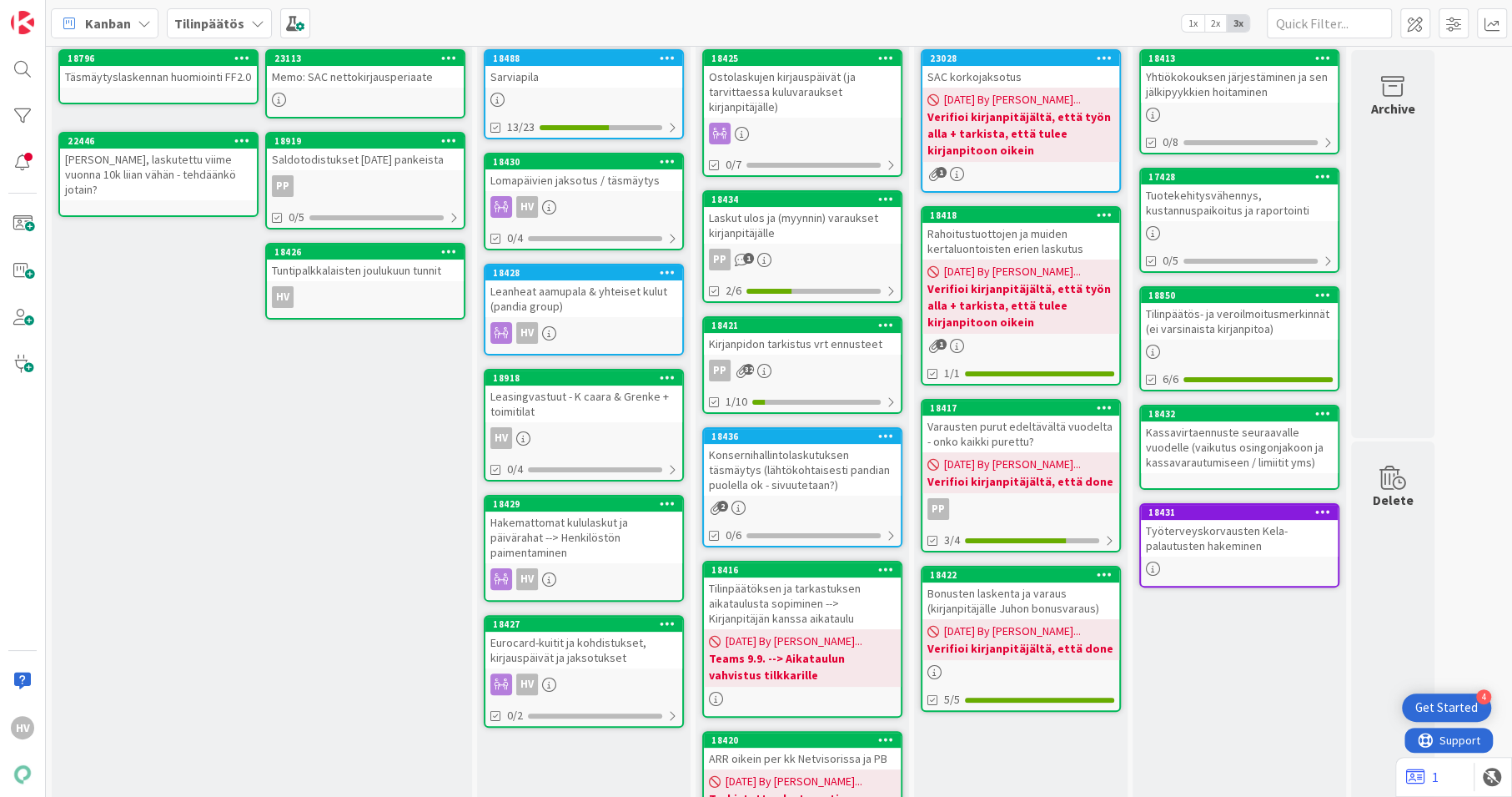
click at [574, 383] on div "18918" at bounding box center [584, 378] width 197 height 15
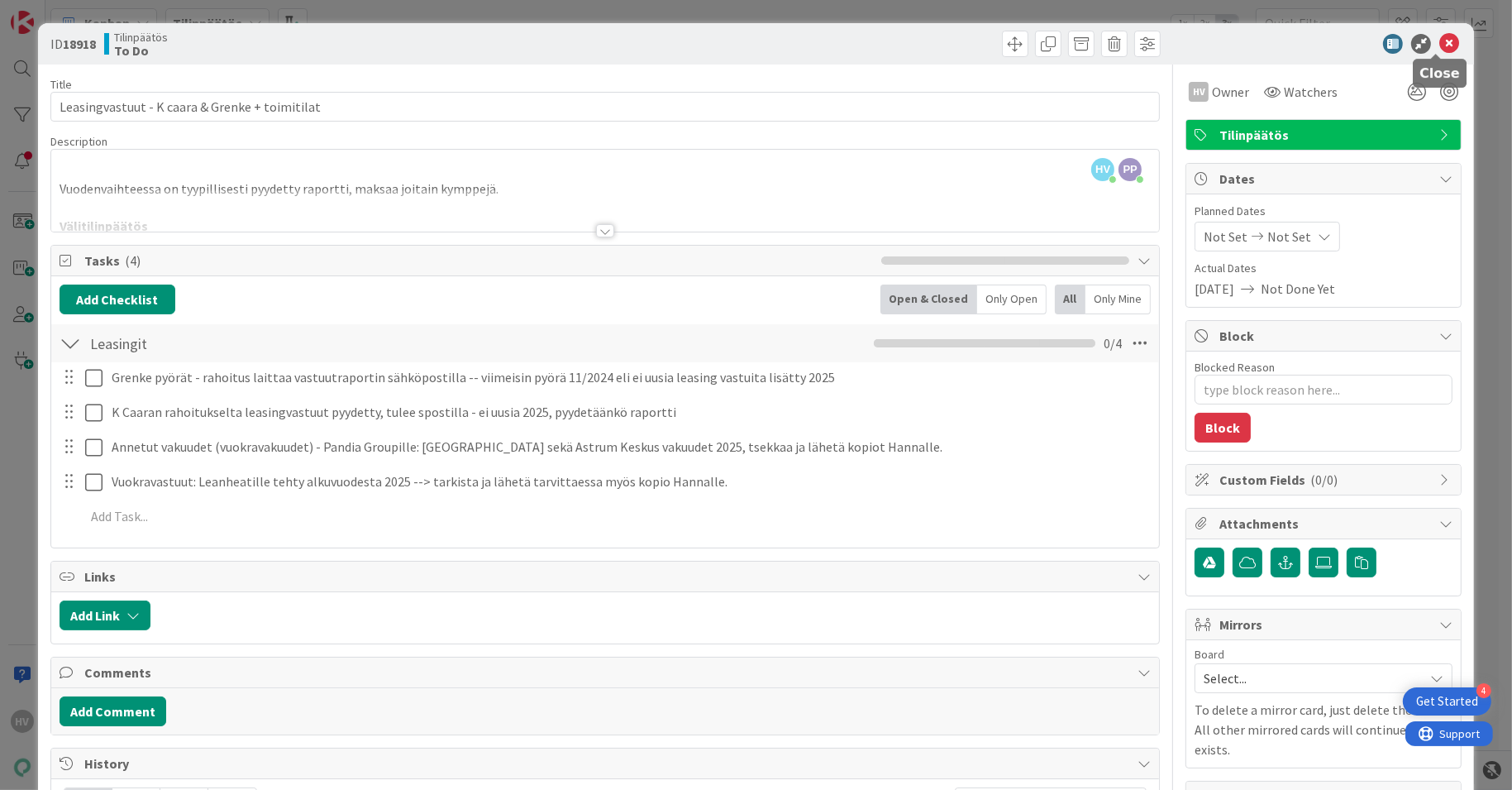
click at [1440, 48] on icon at bounding box center [1449, 43] width 20 height 20
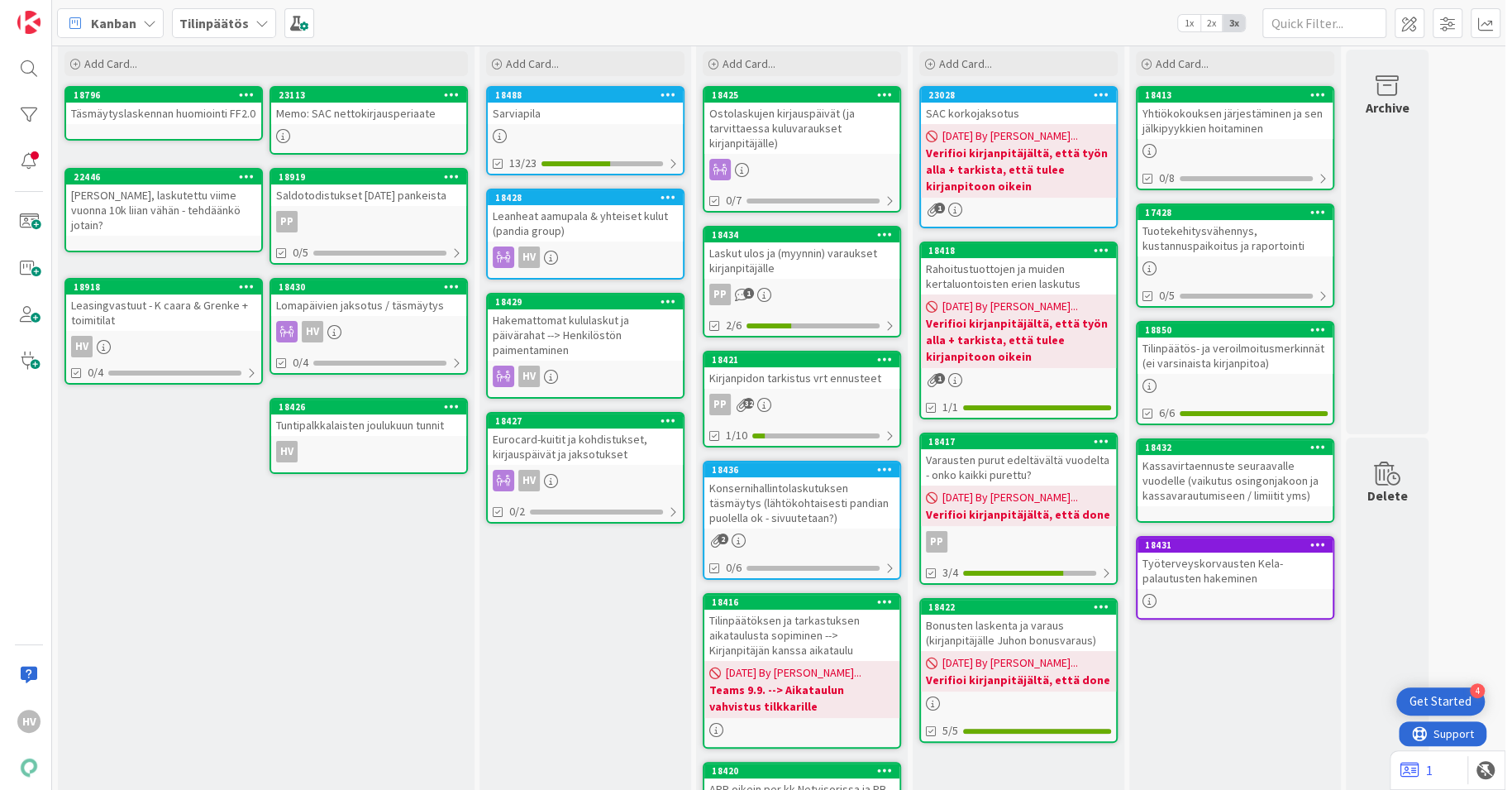
scroll to position [28, 0]
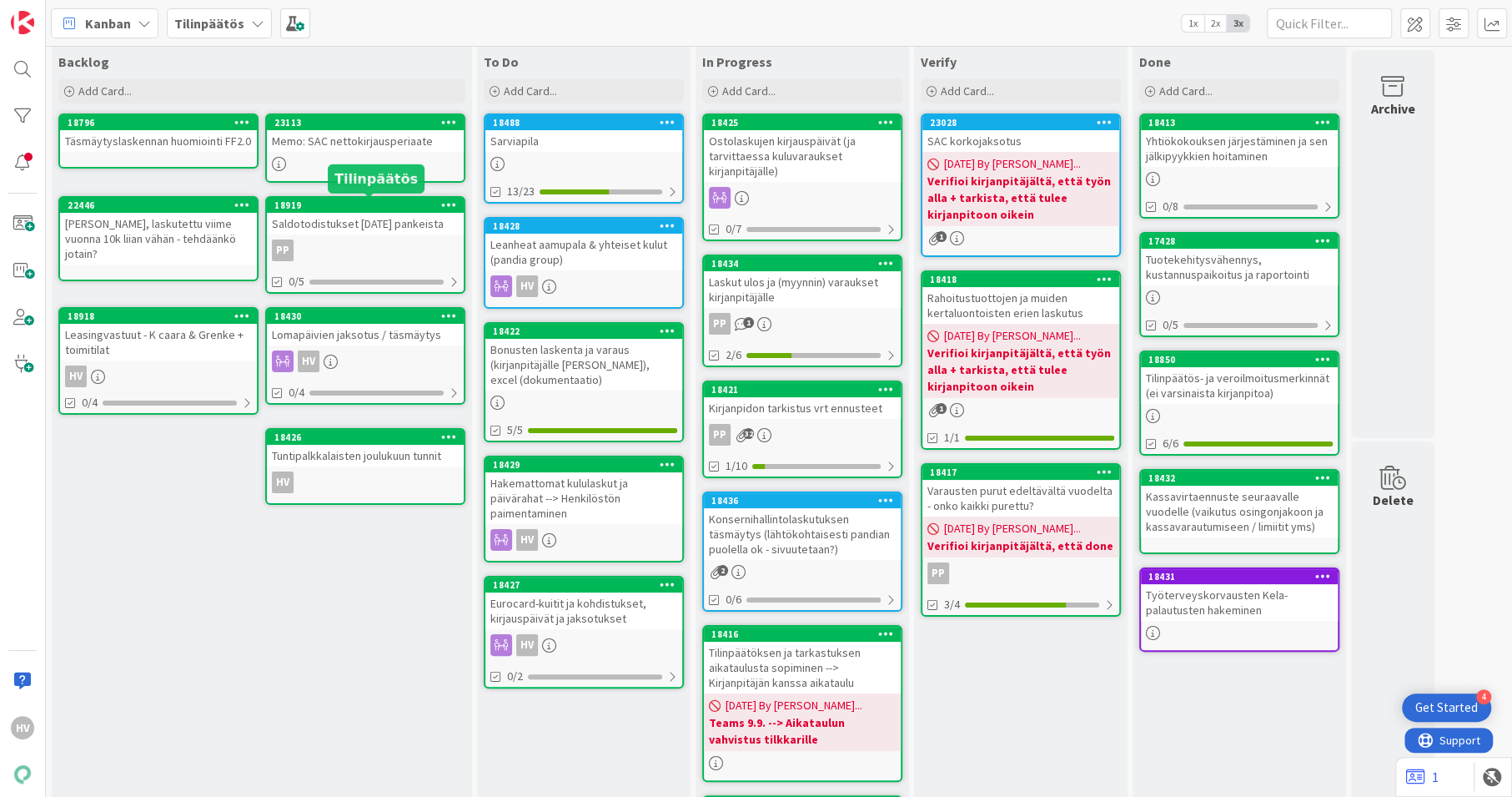
click at [343, 210] on div "18919" at bounding box center [369, 204] width 189 height 12
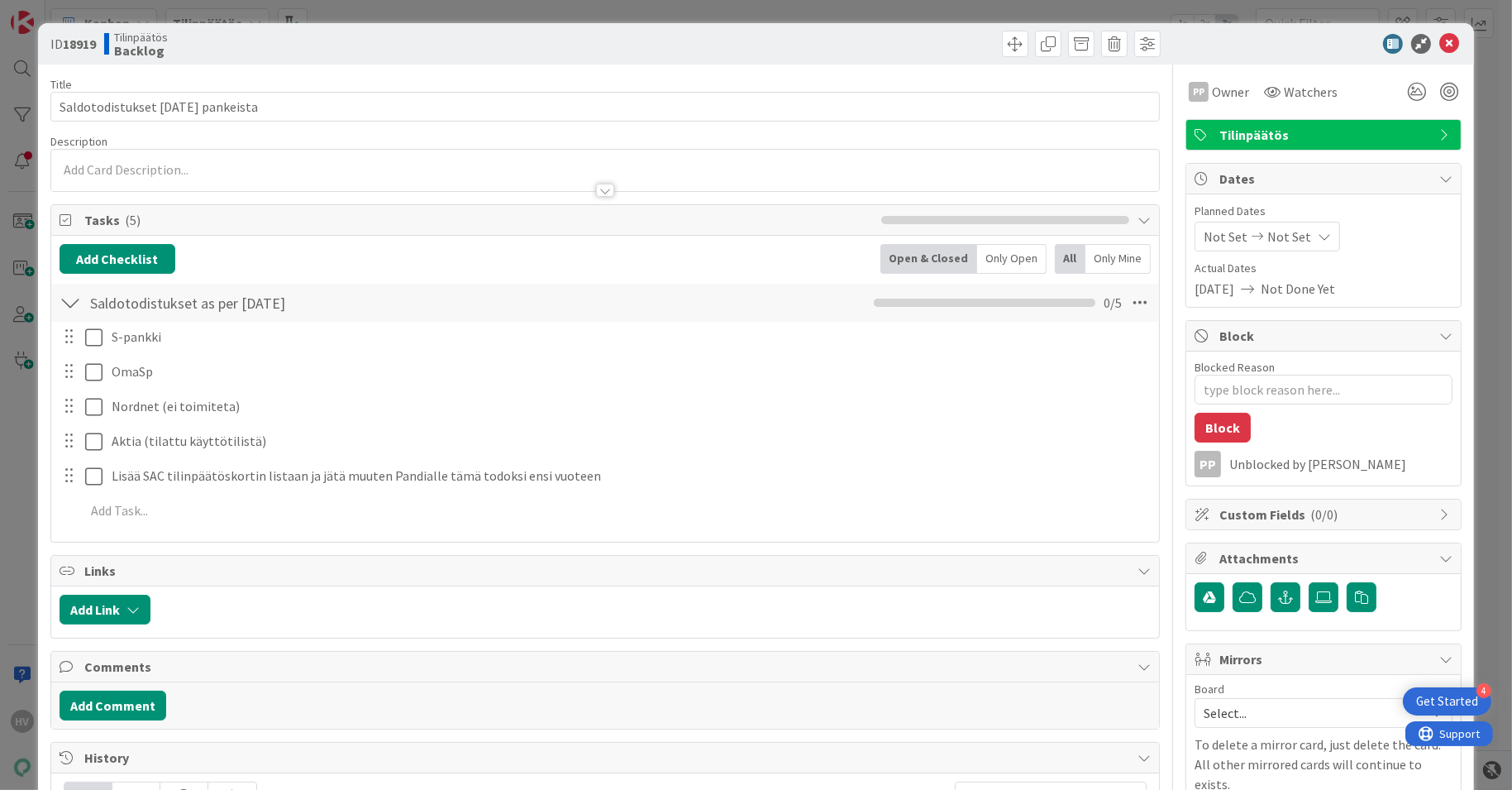
type textarea "x"
click at [1440, 48] on icon at bounding box center [1449, 43] width 20 height 20
